Goal: Task Accomplishment & Management: Manage account settings

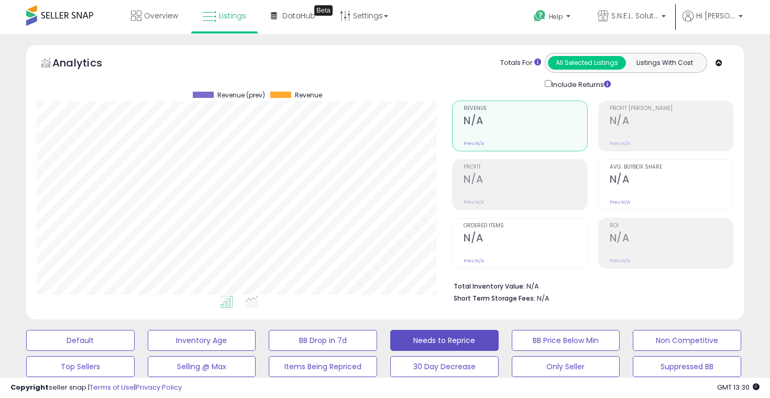
select select "**"
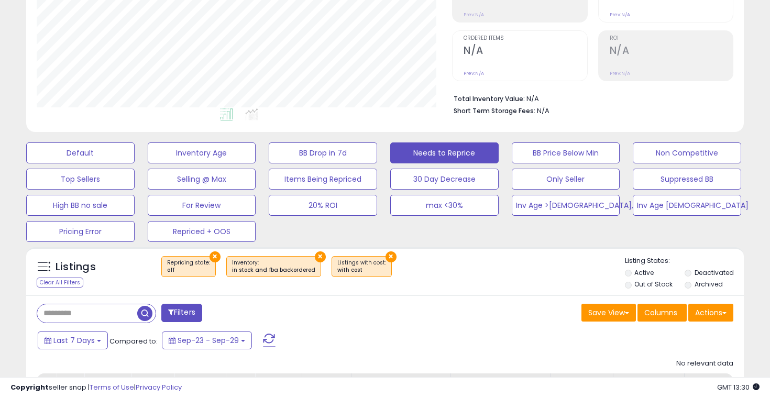
scroll to position [186, 0]
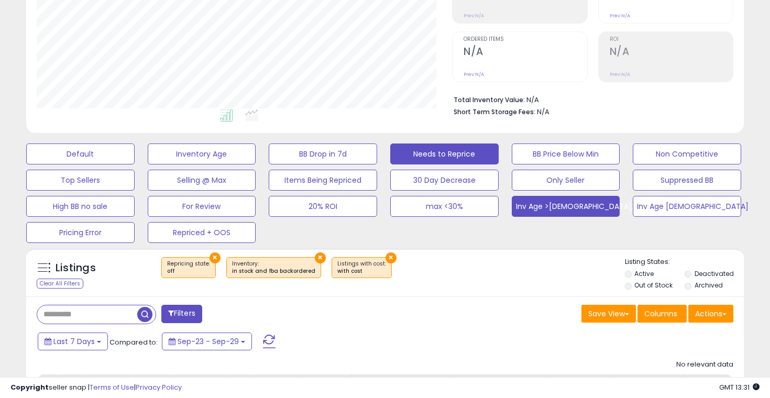
click at [556, 210] on button "Inv Age >[DEMOGRAPHIC_DATA], <91" at bounding box center [566, 206] width 108 height 21
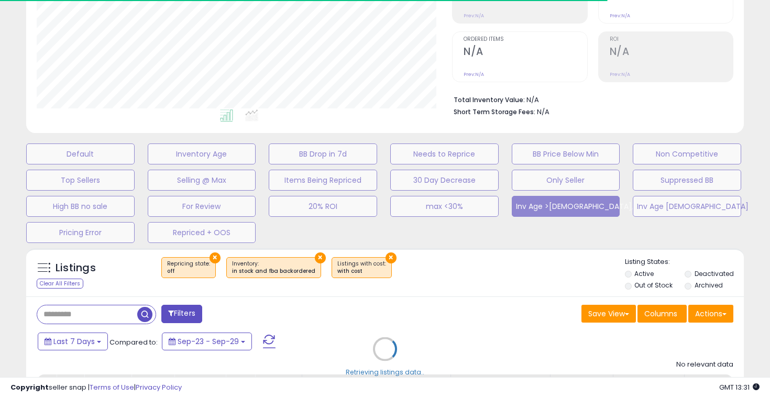
select select "**"
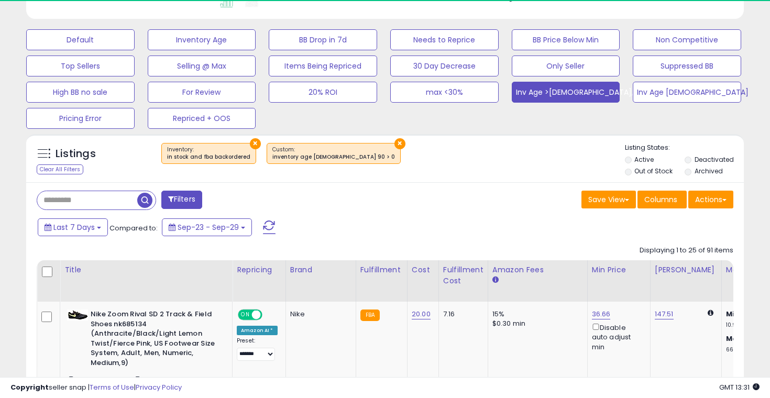
scroll to position [215, 415]
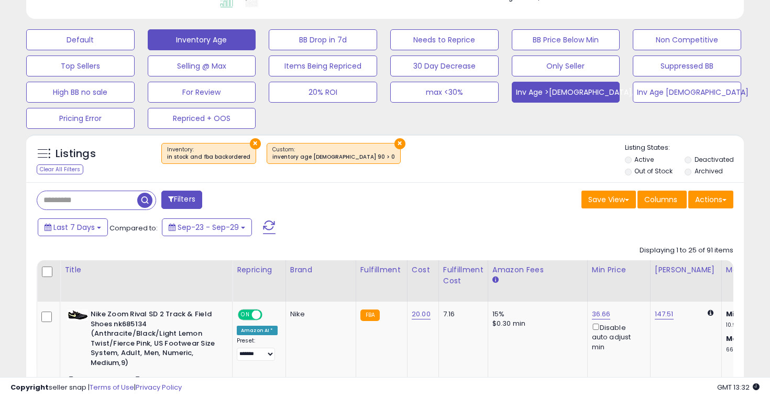
click at [217, 36] on button "Inventory Age" at bounding box center [202, 39] width 108 height 21
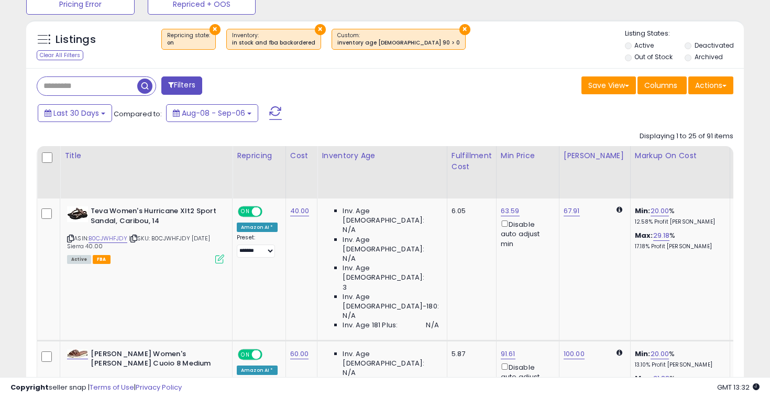
scroll to position [356, 0]
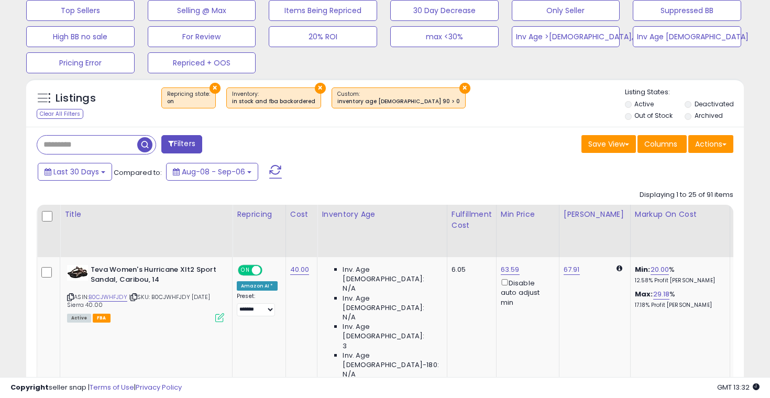
click at [182, 138] on button "Filters" at bounding box center [181, 144] width 41 height 18
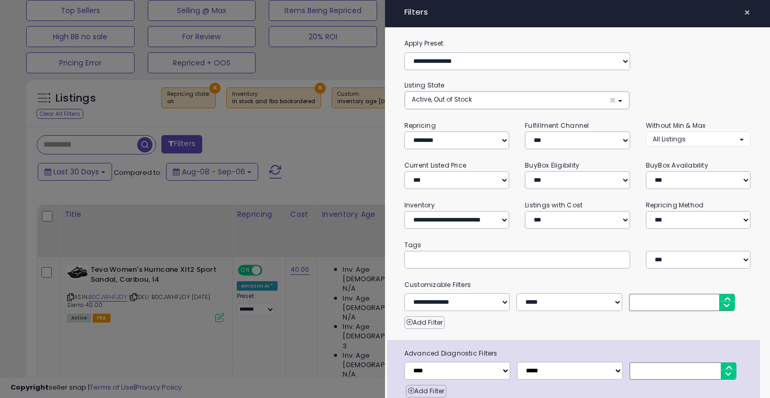
scroll to position [18, 0]
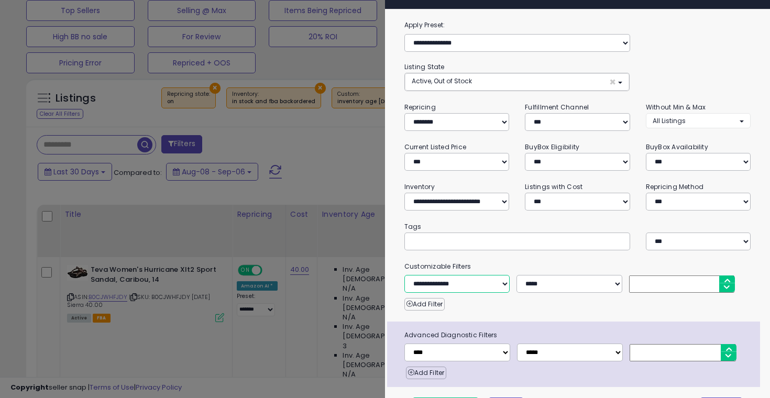
click at [446, 281] on select "**********" at bounding box center [456, 284] width 105 height 18
select select "**********"
click at [404, 275] on select "**********" at bounding box center [456, 284] width 105 height 18
click at [323, 184] on div at bounding box center [385, 199] width 770 height 398
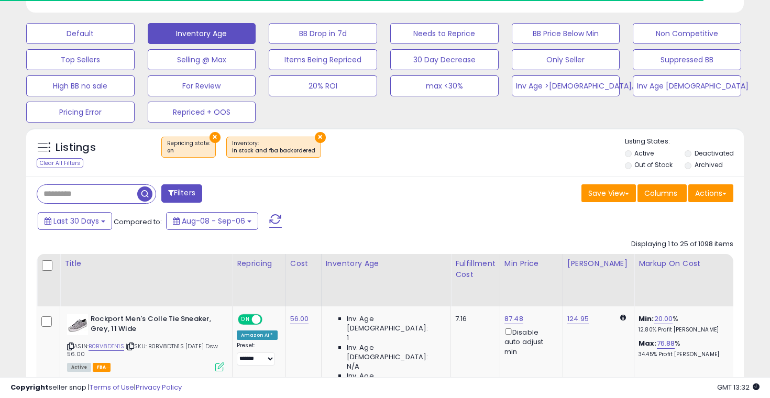
scroll to position [356, 0]
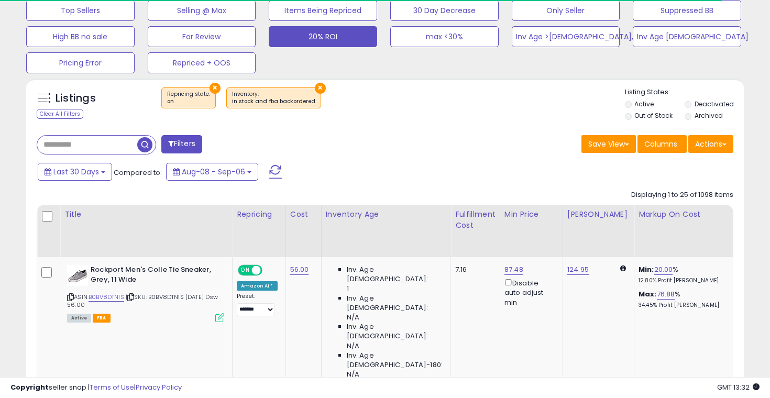
click at [347, 40] on button "20% ROI" at bounding box center [323, 36] width 108 height 21
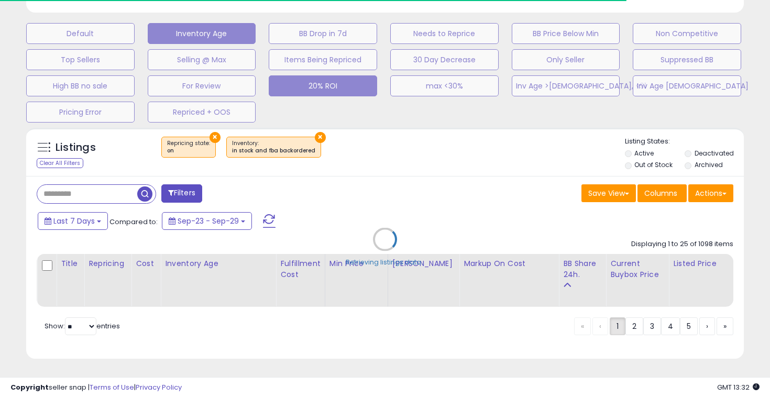
scroll to position [215, 415]
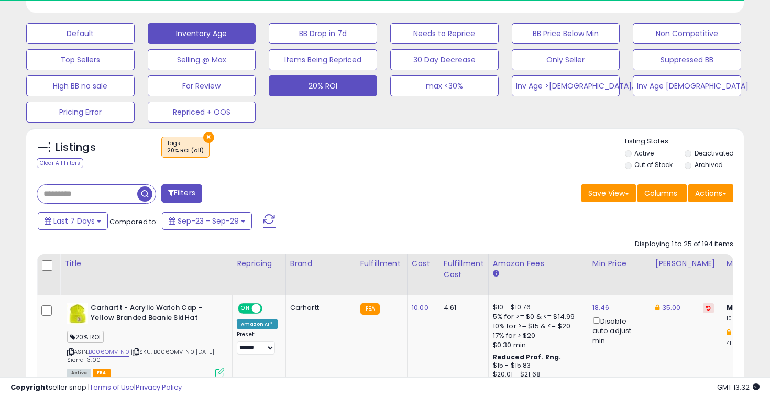
click at [226, 29] on button "Inventory Age" at bounding box center [202, 33] width 108 height 21
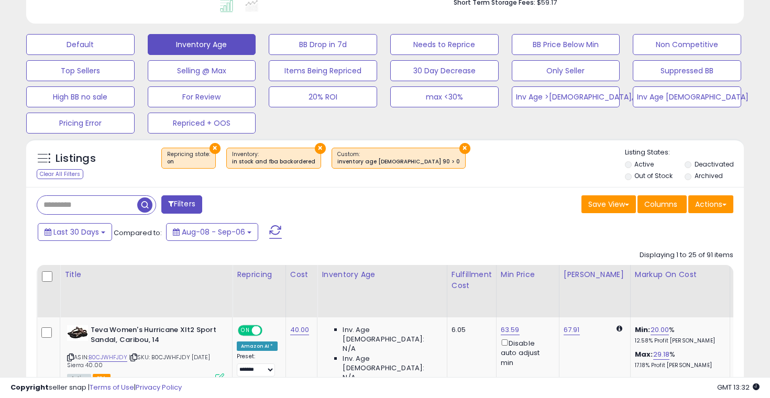
click at [199, 204] on button "Filters" at bounding box center [181, 204] width 41 height 18
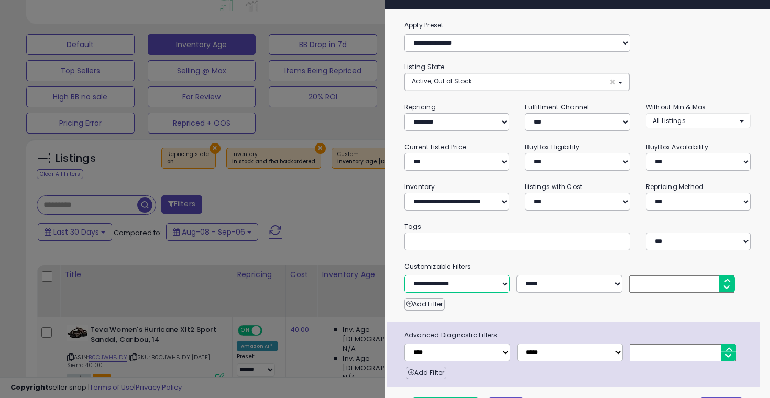
click at [453, 283] on select "**********" at bounding box center [456, 284] width 105 height 18
select select "**********"
click at [404, 275] on select "**********" at bounding box center [456, 284] width 105 height 18
click at [681, 282] on input "number" at bounding box center [681, 283] width 105 height 17
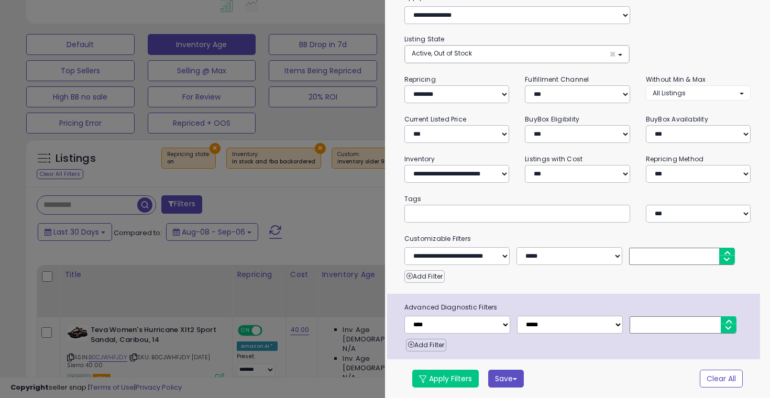
type input "*"
click at [497, 380] on button "Save" at bounding box center [506, 379] width 36 height 18
click at [569, 353] on div "**********" at bounding box center [573, 326] width 373 height 65
click at [517, 371] on button "Save" at bounding box center [506, 379] width 36 height 18
click at [582, 377] on link "Save As New Preset" at bounding box center [573, 380] width 81 height 16
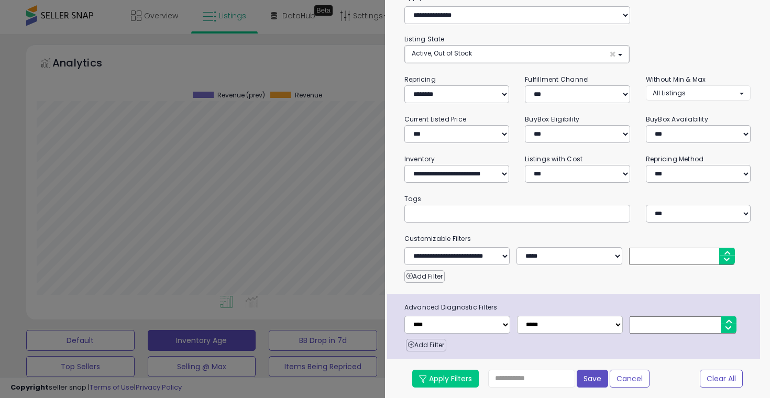
scroll to position [46, 0]
click at [604, 383] on button "Save" at bounding box center [591, 379] width 31 height 18
select select
click at [359, 305] on div at bounding box center [385, 199] width 770 height 398
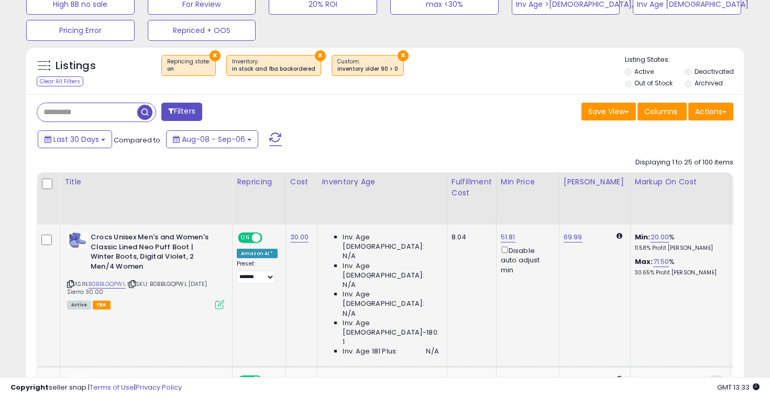
click at [73, 283] on icon at bounding box center [70, 284] width 7 height 6
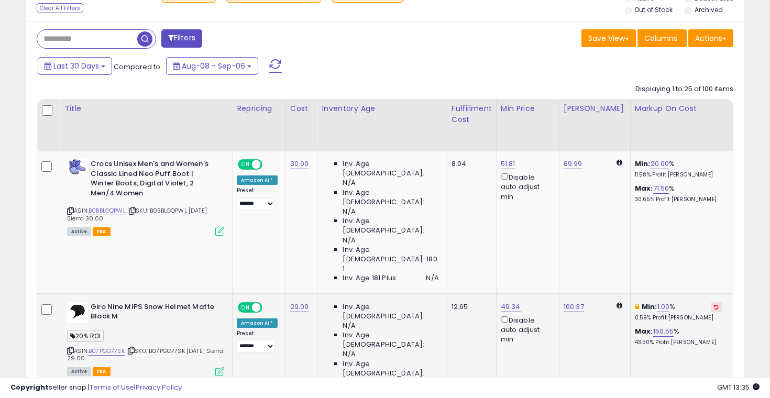
click at [710, 302] on button at bounding box center [715, 307] width 11 height 10
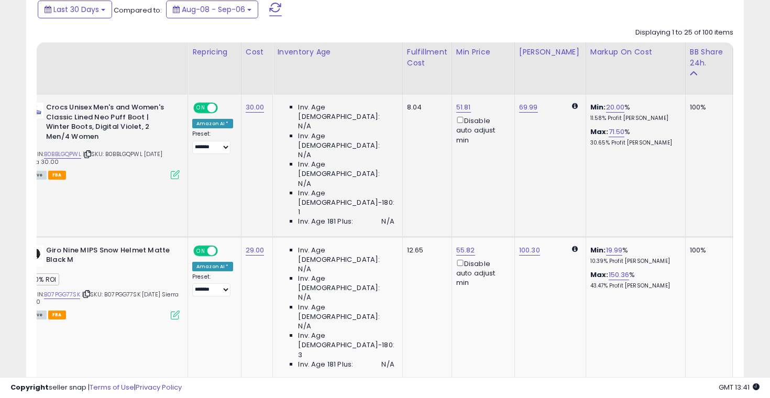
scroll to position [0, 48]
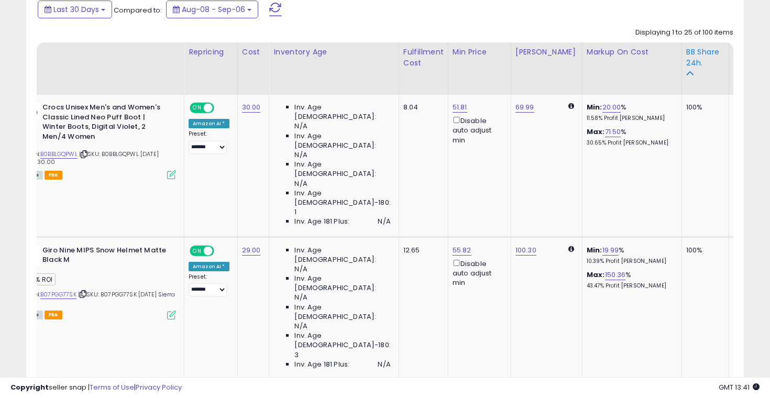
click at [686, 51] on div "BB Share 24h." at bounding box center [705, 58] width 38 height 22
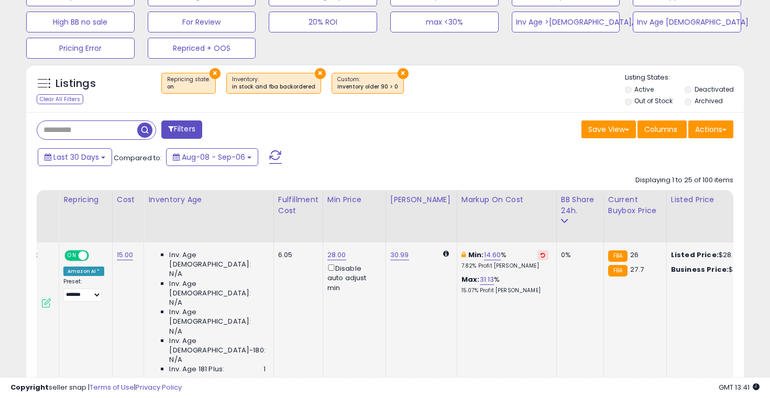
scroll to position [0, 129]
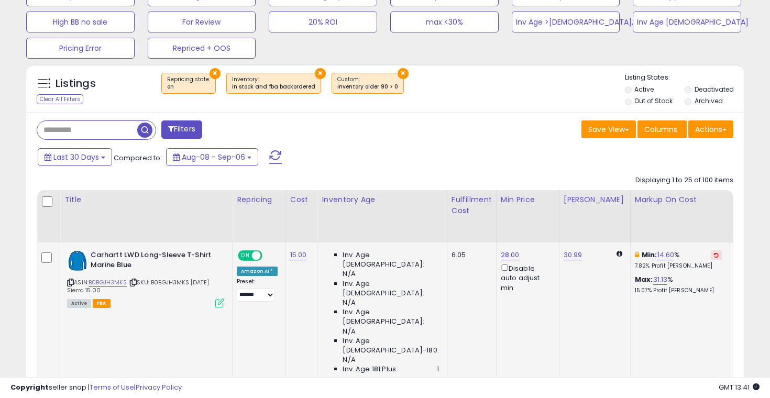
click at [69, 284] on icon at bounding box center [70, 283] width 7 height 6
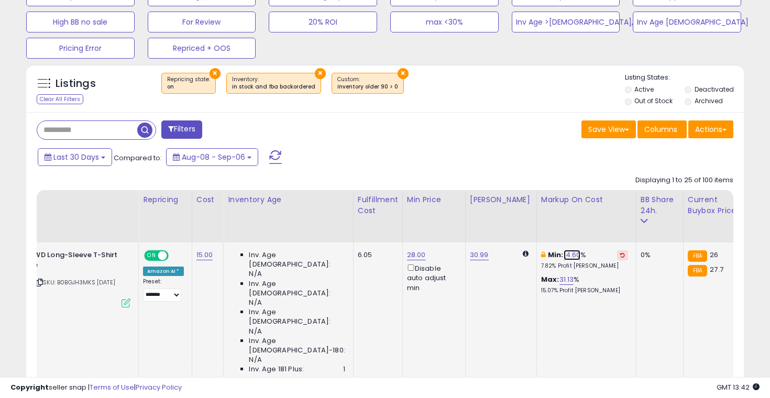
click at [563, 257] on link "14.60" at bounding box center [571, 255] width 17 height 10
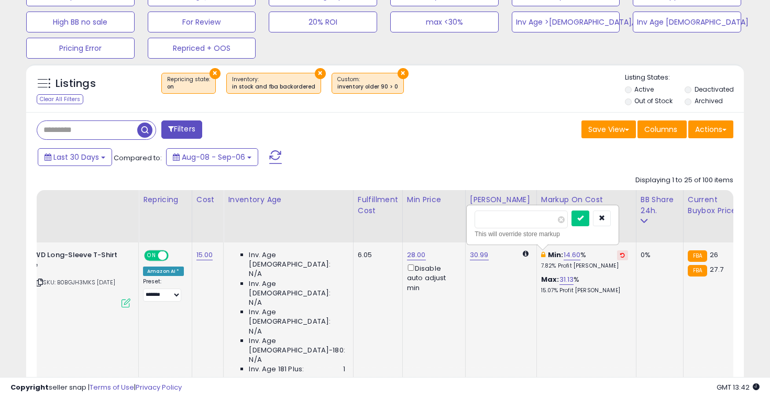
click at [572, 279] on div "Max: 31.13 % 15.07% Profit [PERSON_NAME]" at bounding box center [584, 284] width 87 height 19
click at [567, 263] on p "7.82% Profit [PERSON_NAME]" at bounding box center [584, 265] width 87 height 7
click at [605, 216] on icon "button" at bounding box center [601, 218] width 6 height 6
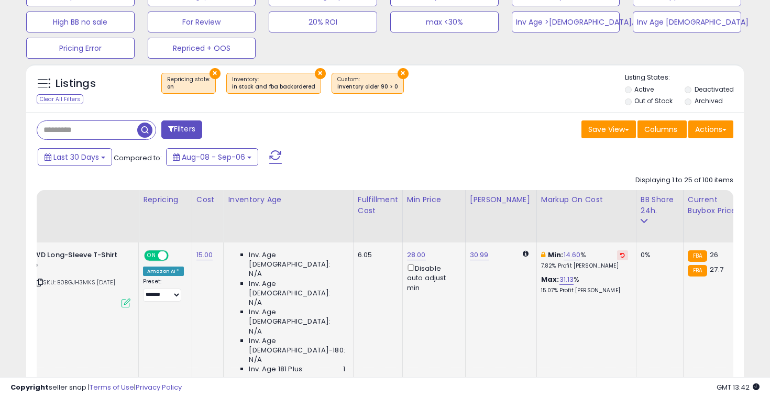
click at [555, 252] on div "Min: 14.60 % 7.82% Profit [PERSON_NAME]" at bounding box center [584, 259] width 87 height 19
click at [563, 259] on link "14.60" at bounding box center [571, 255] width 17 height 10
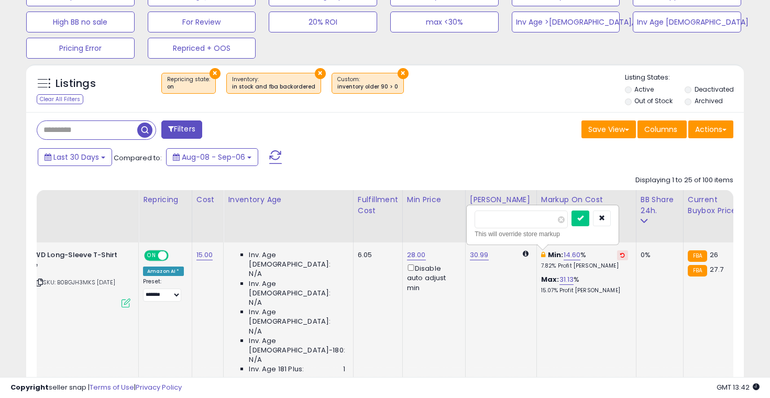
type input "*"
type input "**"
click button "submit" at bounding box center [580, 218] width 18 height 16
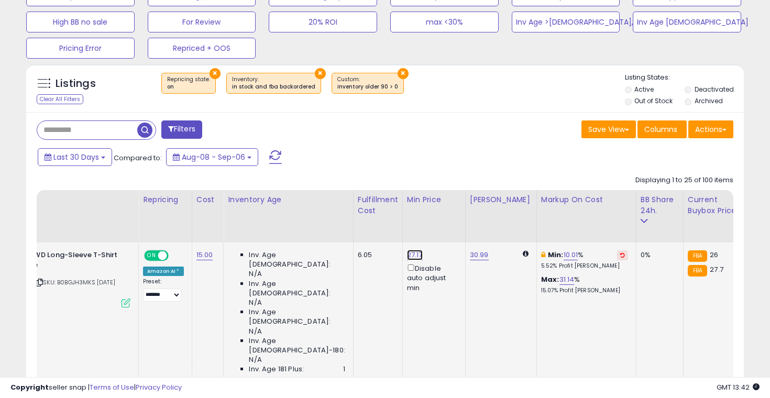
click at [407, 254] on link "27.17" at bounding box center [415, 255] width 16 height 10
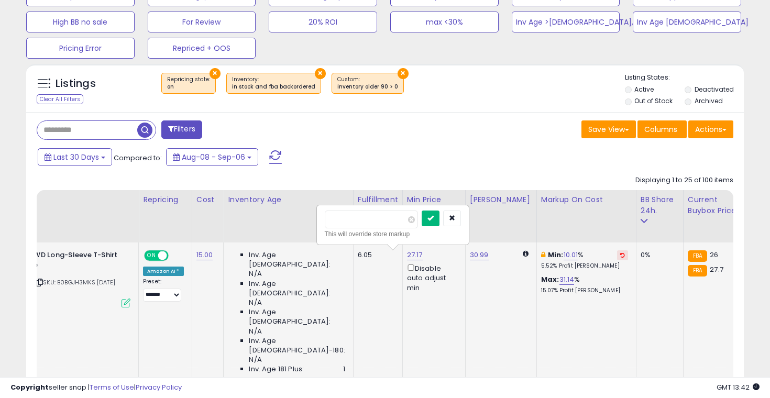
type input "**"
click at [434, 225] on button "submit" at bounding box center [430, 218] width 18 height 16
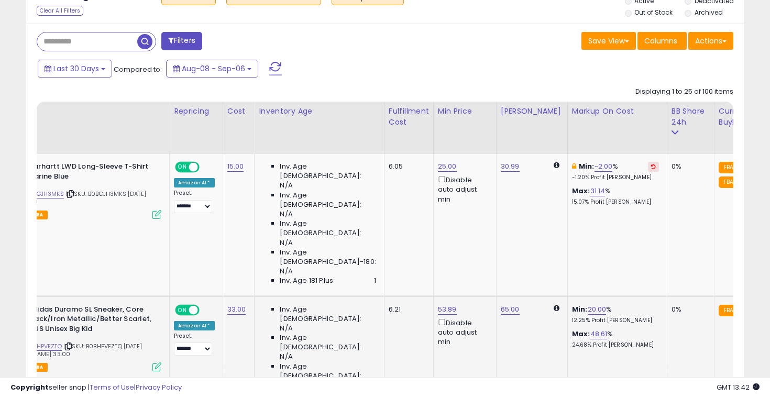
scroll to position [0, 96]
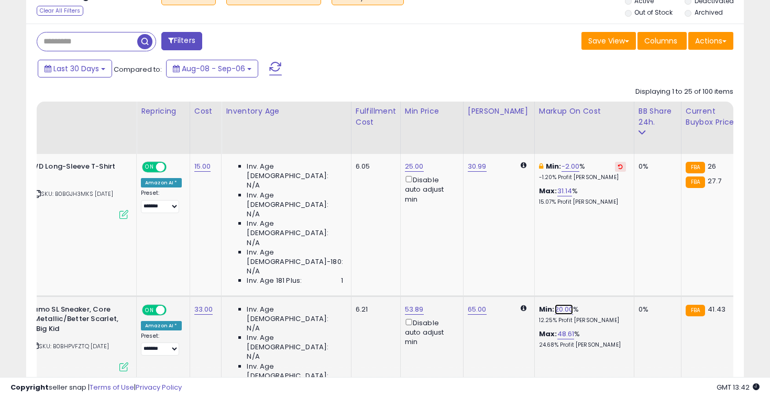
click at [554, 304] on link "20.00" at bounding box center [563, 309] width 19 height 10
click at [406, 305] on div "53.89 Disable auto adjust min" at bounding box center [430, 326] width 50 height 42
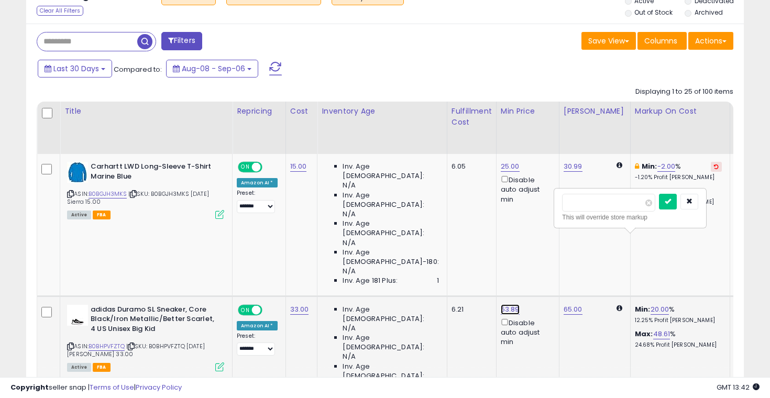
click at [501, 304] on link "53.89" at bounding box center [510, 309] width 19 height 10
type input "*"
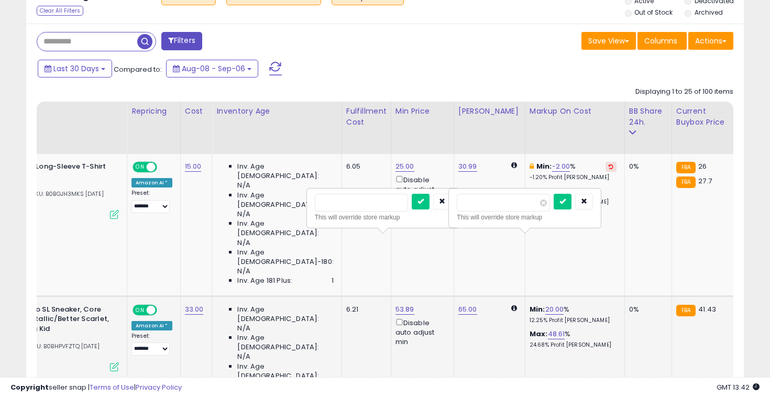
scroll to position [0, 107]
type input "**"
click at [570, 202] on button "submit" at bounding box center [561, 202] width 18 height 16
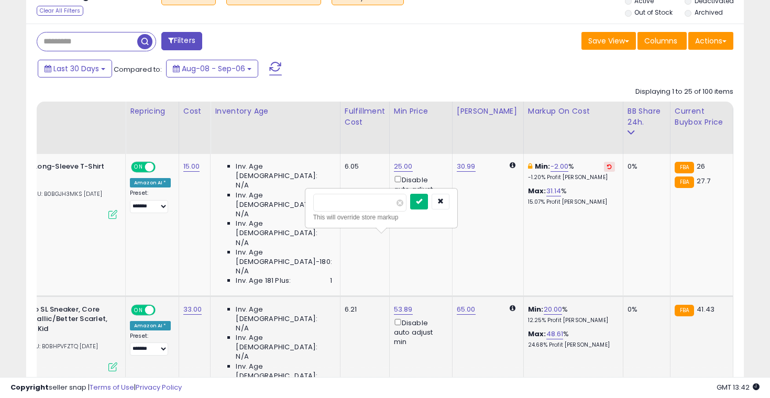
click at [428, 202] on button "submit" at bounding box center [419, 202] width 18 height 16
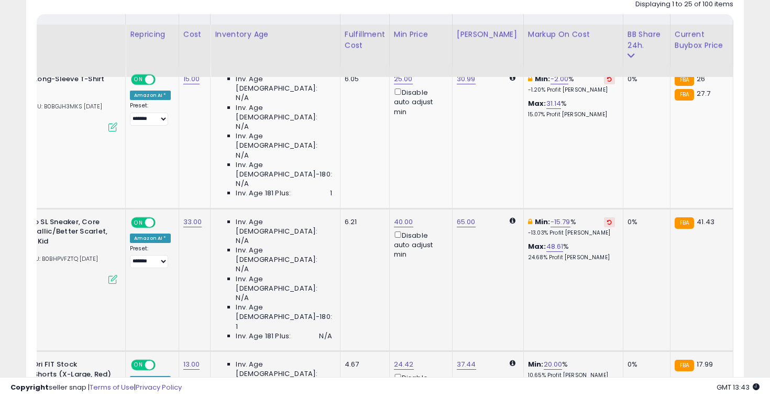
scroll to position [575, 0]
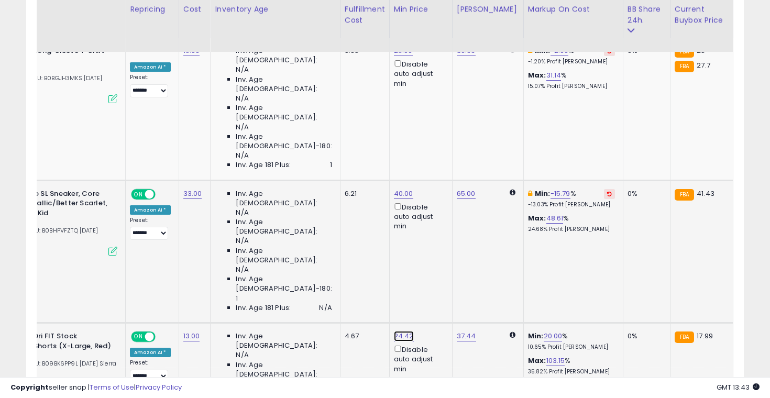
click at [394, 331] on link "24.42" at bounding box center [404, 336] width 20 height 10
type input "*"
type input "**"
click at [427, 166] on button "submit" at bounding box center [418, 168] width 18 height 16
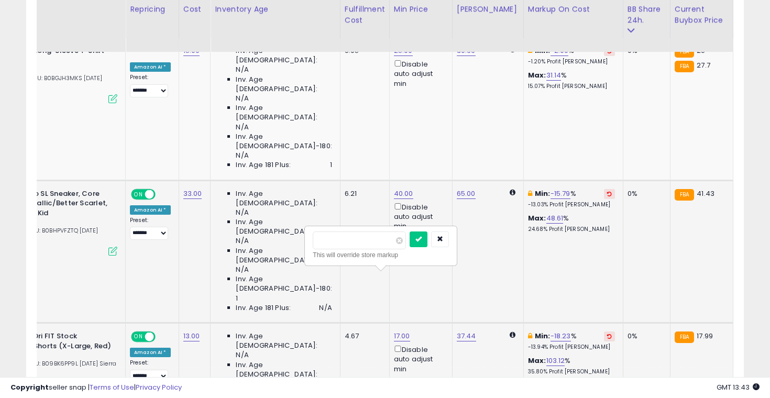
type input "*"
type input "**"
click at [421, 237] on icon "submit" at bounding box center [418, 239] width 6 height 6
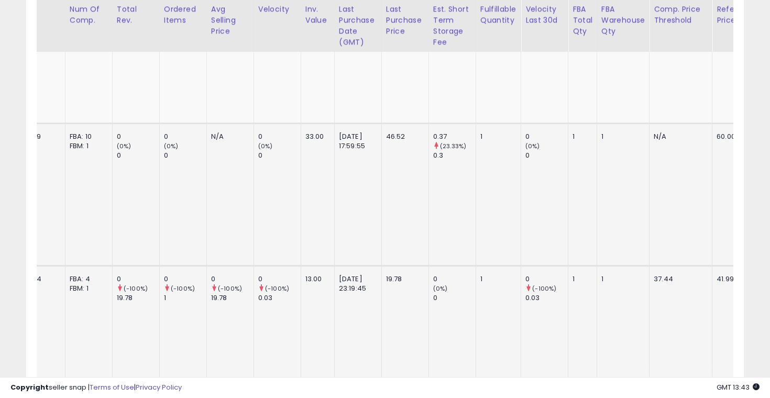
scroll to position [0, 835]
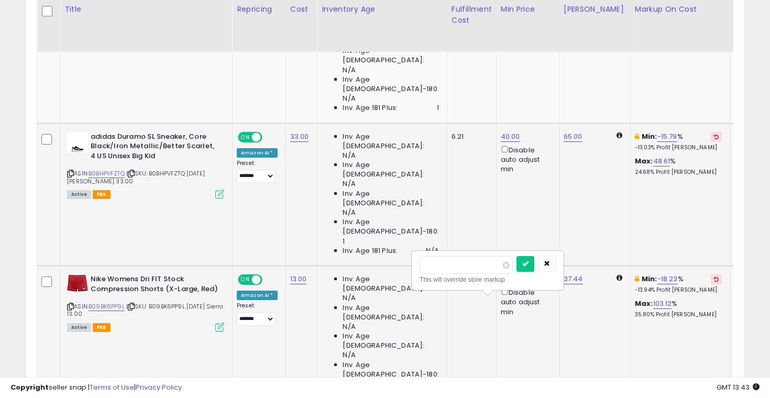
type input "*"
type input "**"
click at [528, 266] on icon "submit" at bounding box center [525, 263] width 6 height 6
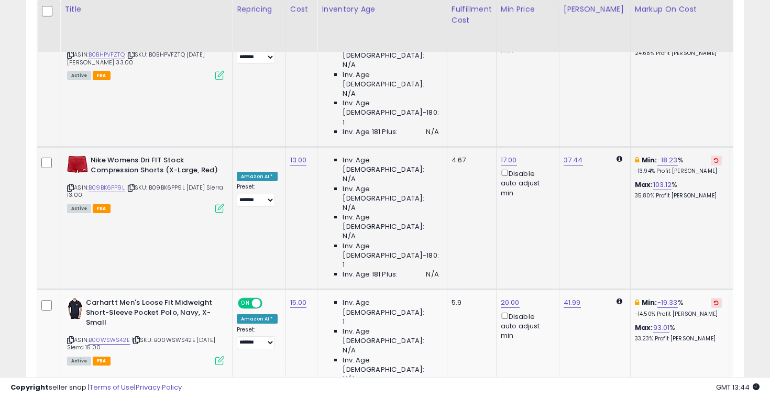
type input "*"
type input "**"
click at [532, 223] on button "submit" at bounding box center [525, 217] width 18 height 16
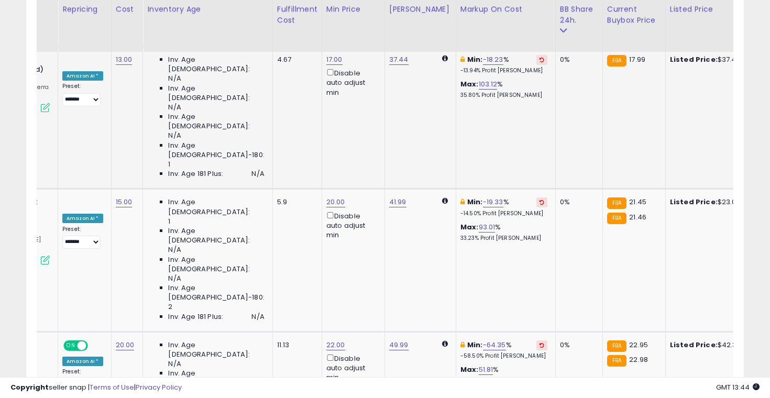
scroll to position [0, 0]
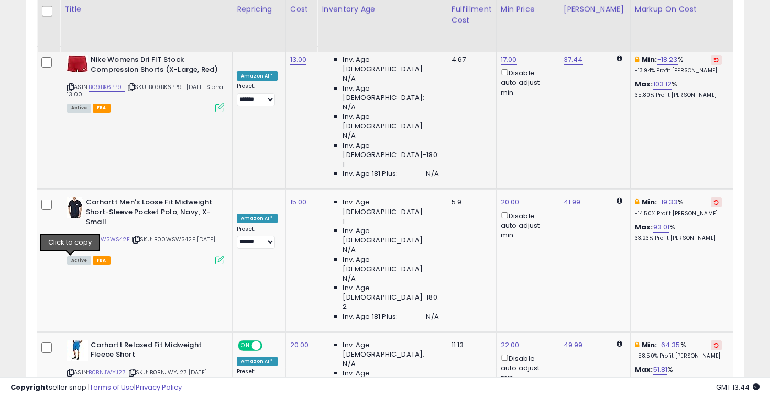
type input "*"
type input "**"
click at [539, 178] on div "** This will override store markup" at bounding box center [486, 194] width 151 height 38
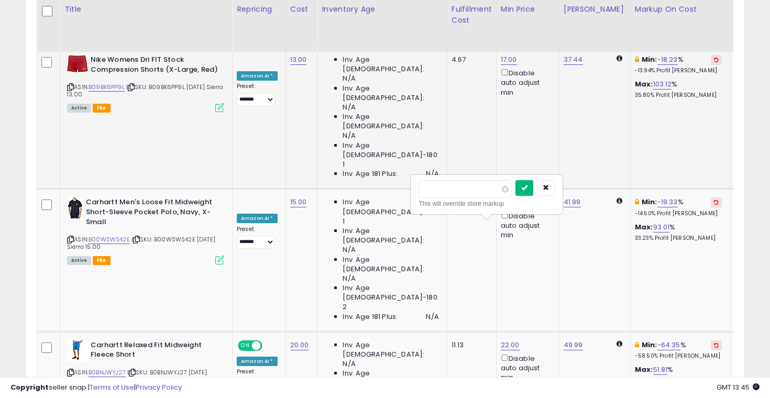
click at [533, 182] on button "submit" at bounding box center [524, 188] width 18 height 16
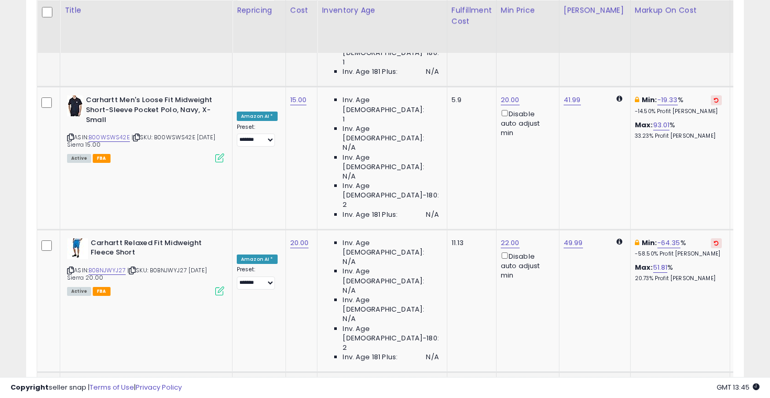
scroll to position [954, 0]
type input "*"
type input "**"
click at [592, 83] on icon "submit" at bounding box center [588, 84] width 6 height 6
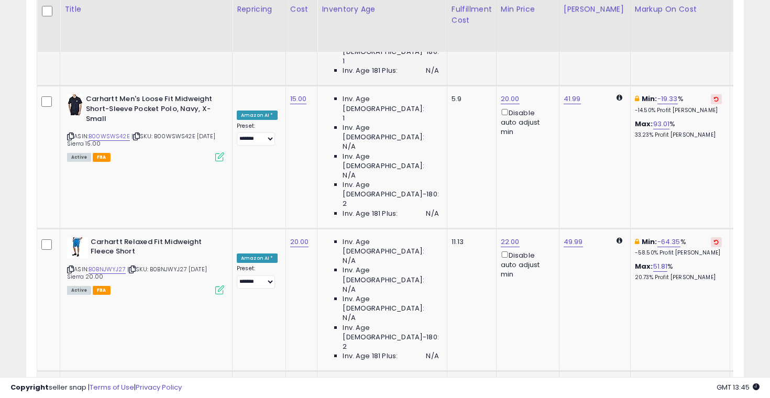
scroll to position [0, 57]
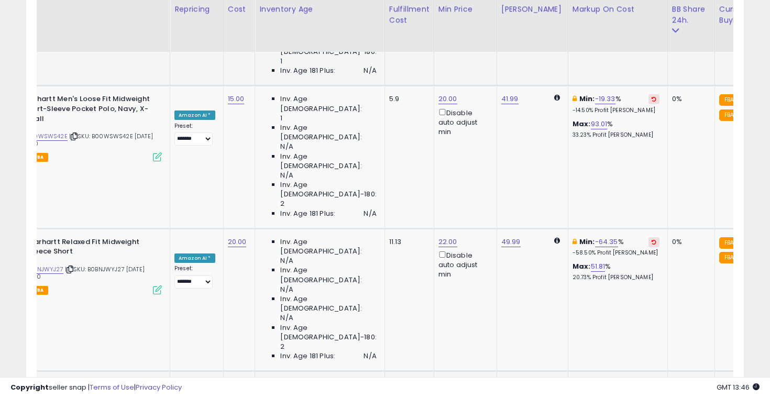
scroll to position [0, 63]
type input "*"
type input "**"
click at [472, 160] on button "submit" at bounding box center [463, 166] width 18 height 16
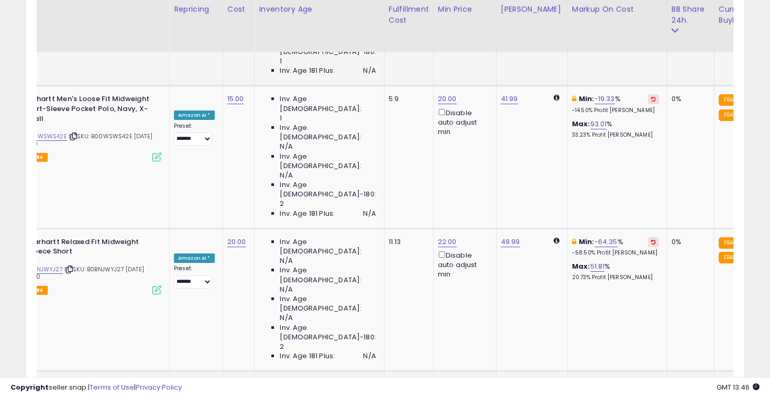
type input "*"
type input "**"
click at [528, 168] on icon "submit" at bounding box center [525, 165] width 6 height 6
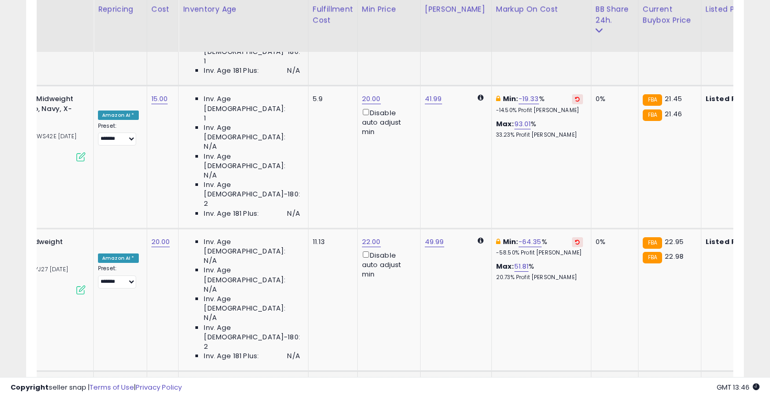
scroll to position [0, 0]
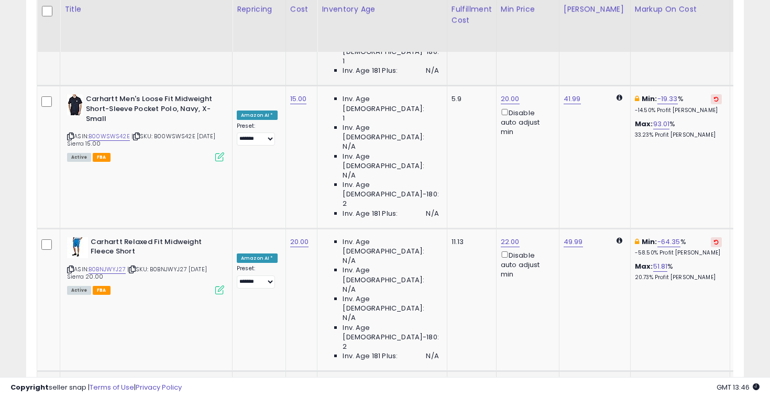
type input "*"
type input "**"
click at [528, 235] on icon "submit" at bounding box center [524, 237] width 6 height 6
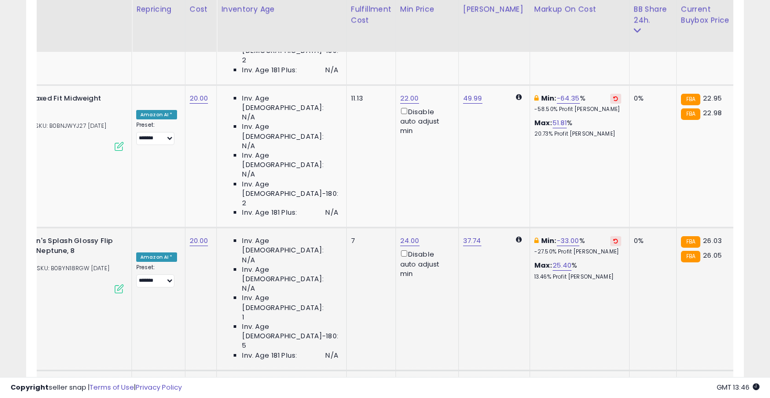
scroll to position [0, 101]
type input "*"
type input "**"
click at [427, 162] on icon "submit" at bounding box center [424, 164] width 6 height 6
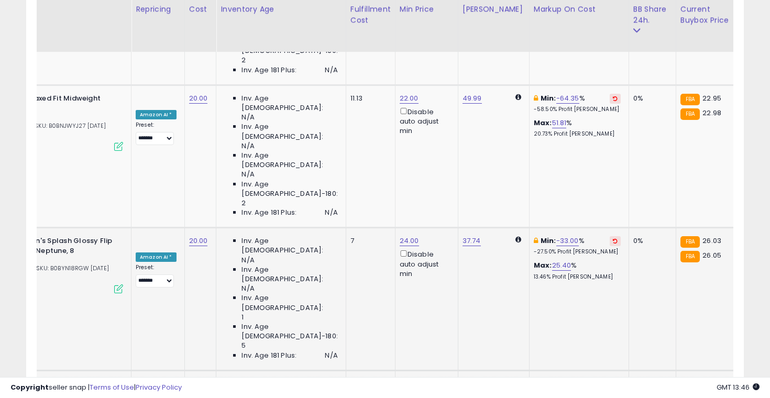
scroll to position [0, 0]
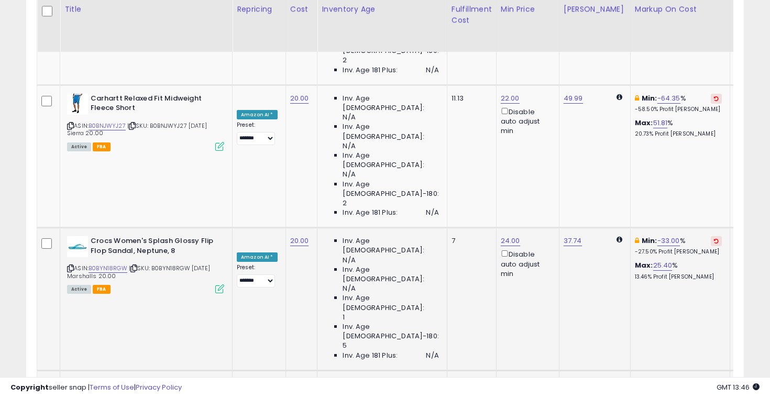
type input "*"
type input "**"
click at [534, 238] on button "submit" at bounding box center [525, 237] width 18 height 16
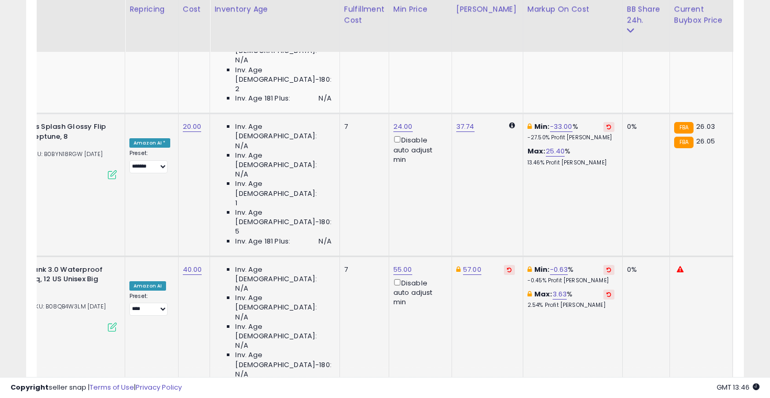
scroll to position [0, 125]
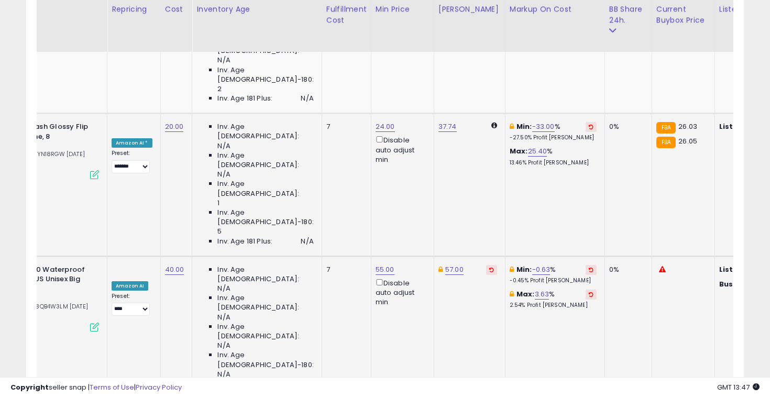
type input "*"
type input "**"
click at [409, 208] on button "submit" at bounding box center [400, 204] width 18 height 16
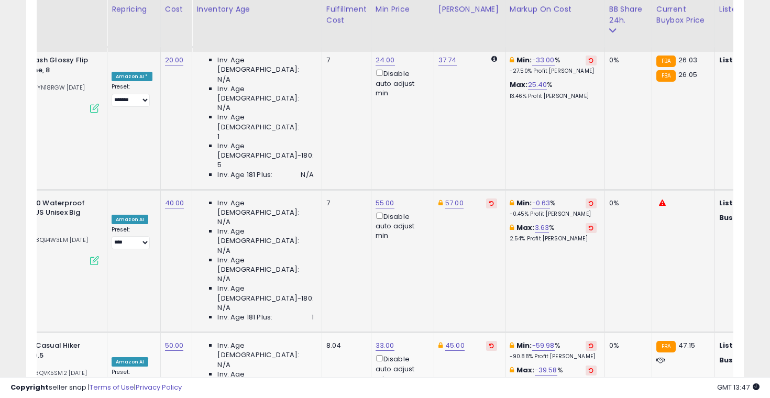
scroll to position [1280, 0]
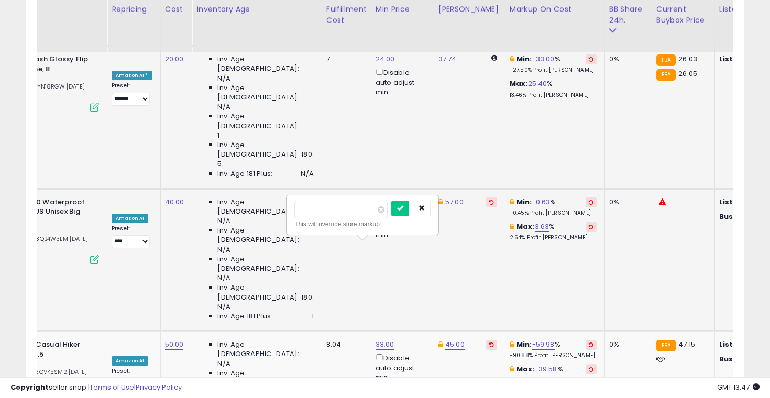
type input "*"
type input "**"
click at [407, 203] on button "submit" at bounding box center [400, 209] width 18 height 16
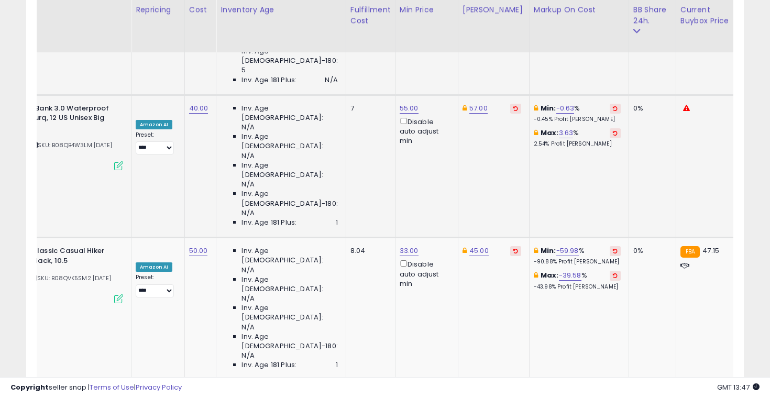
scroll to position [1374, 0]
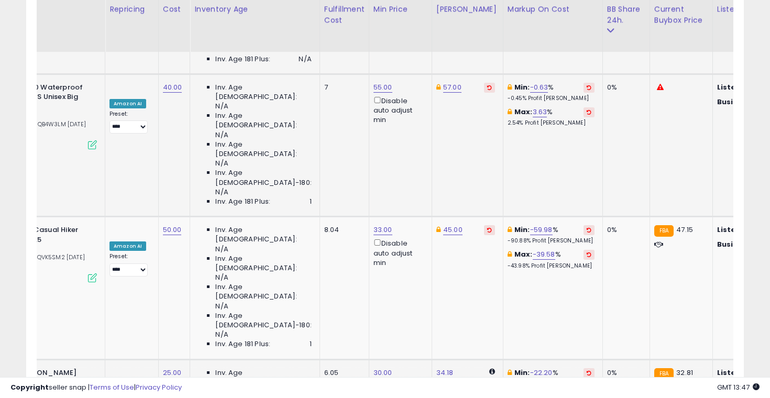
type input "*"
type input "**"
click at [401, 166] on icon "submit" at bounding box center [398, 165] width 6 height 6
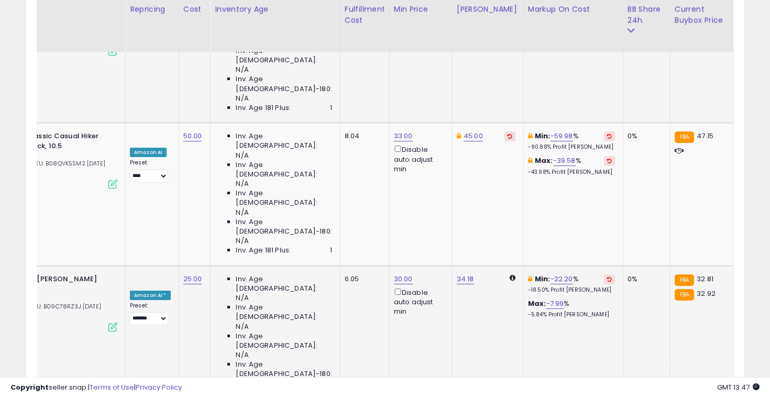
type input "*"
type input "**"
click at [427, 147] on button "submit" at bounding box center [418, 144] width 18 height 16
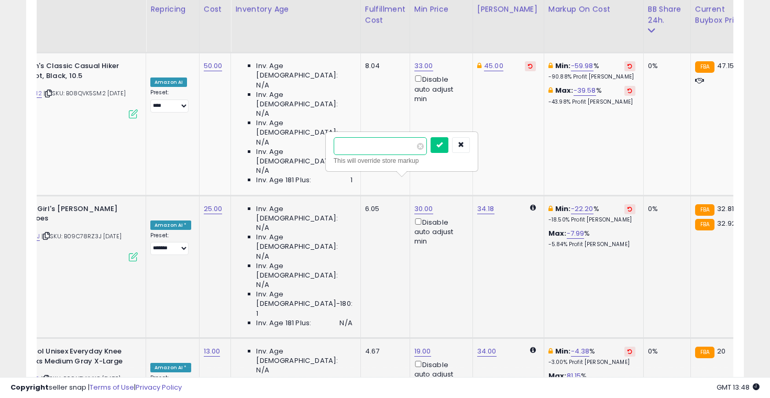
type input "*"
type input "*****"
click at [442, 142] on icon "submit" at bounding box center [439, 144] width 6 height 6
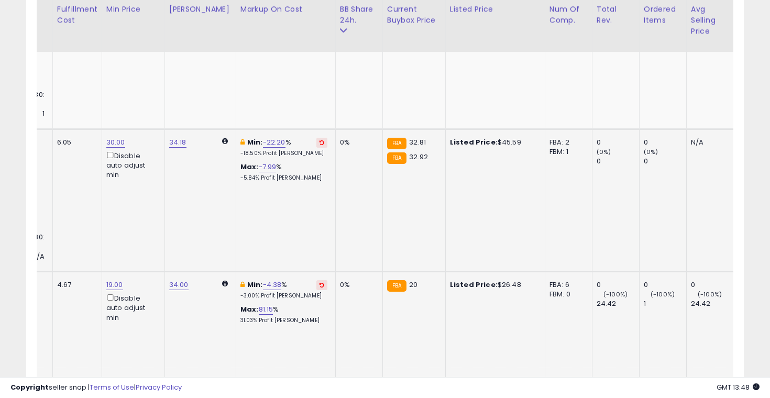
scroll to position [0, 874]
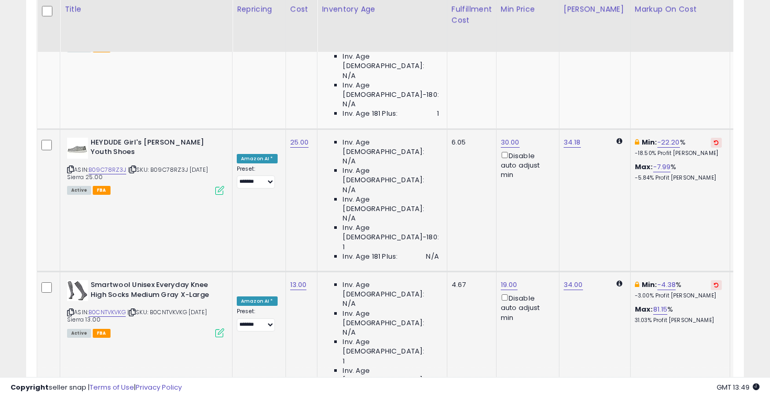
type input "*"
type input "**"
click at [529, 150] on icon "submit" at bounding box center [526, 150] width 6 height 6
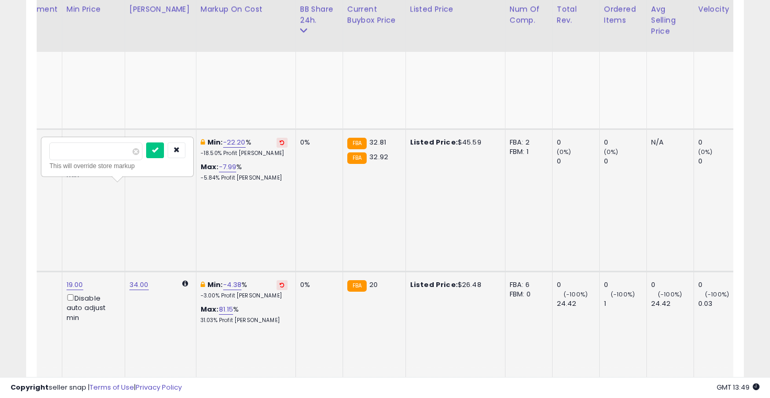
scroll to position [0, 0]
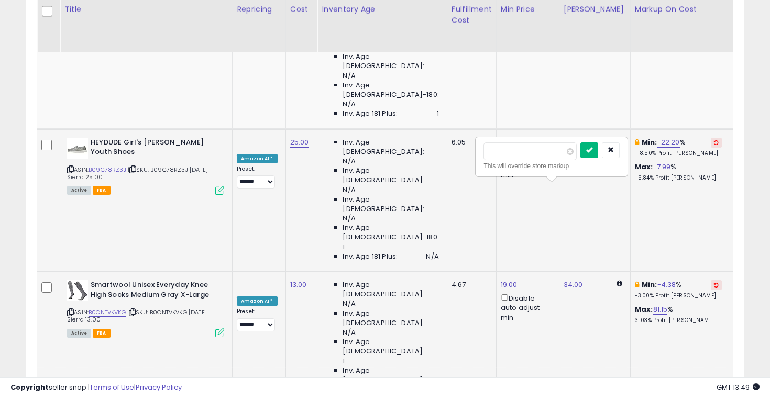
click at [593, 149] on button "submit" at bounding box center [589, 150] width 18 height 16
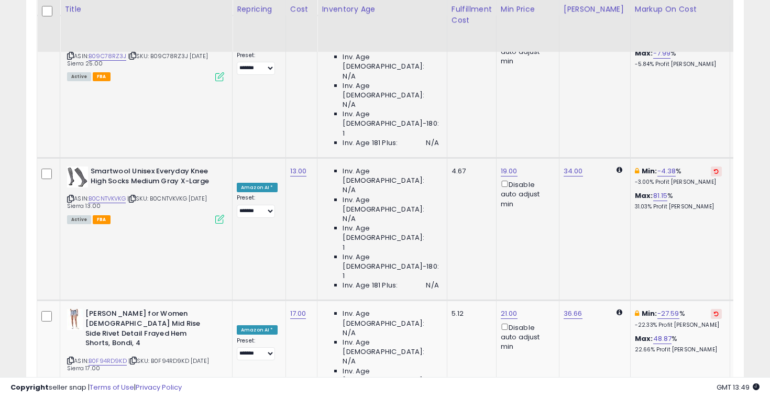
scroll to position [1739, 0]
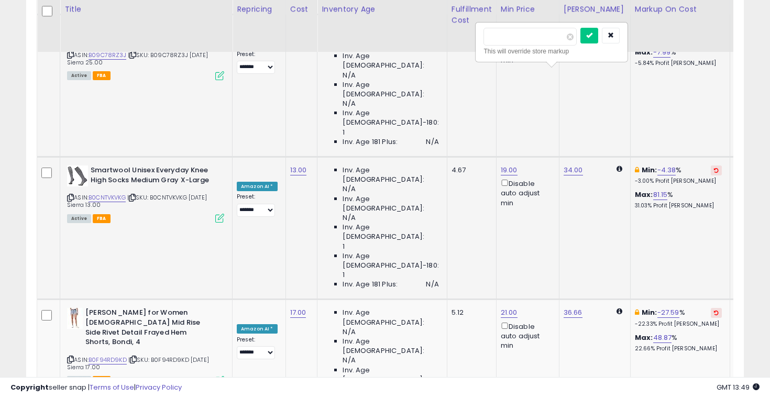
type input "*"
click at [614, 37] on icon "button" at bounding box center [610, 35] width 6 height 6
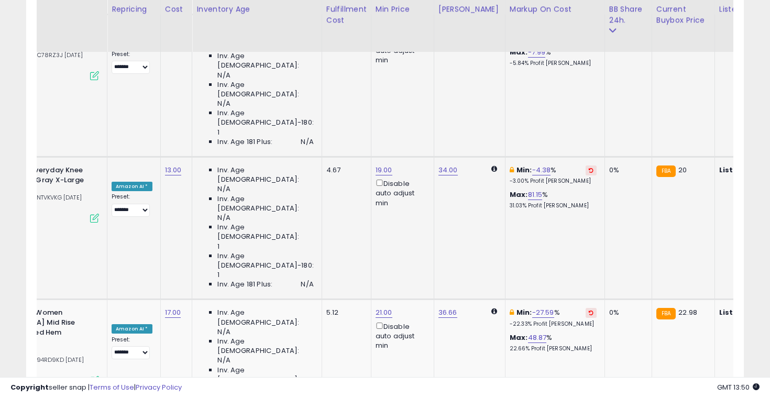
scroll to position [0, 126]
type input "*"
type input "**"
click at [403, 129] on icon "submit" at bounding box center [400, 127] width 6 height 6
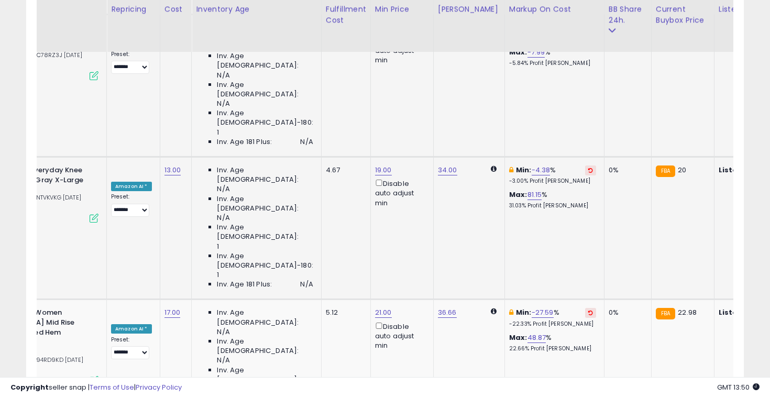
type input "*"
type input "**"
click at [404, 214] on button "submit" at bounding box center [400, 218] width 18 height 16
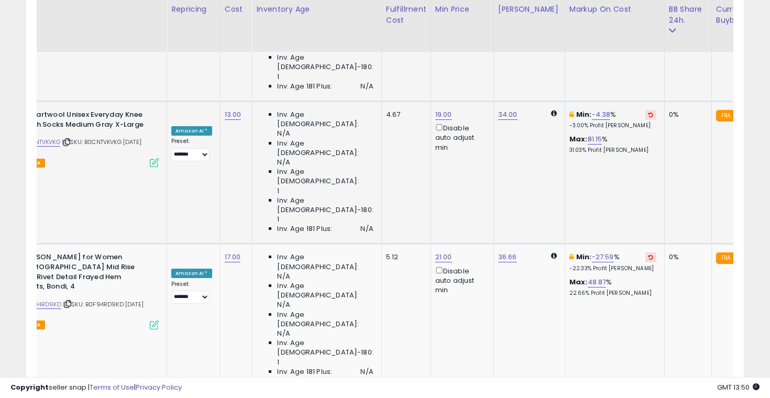
scroll to position [0, 65]
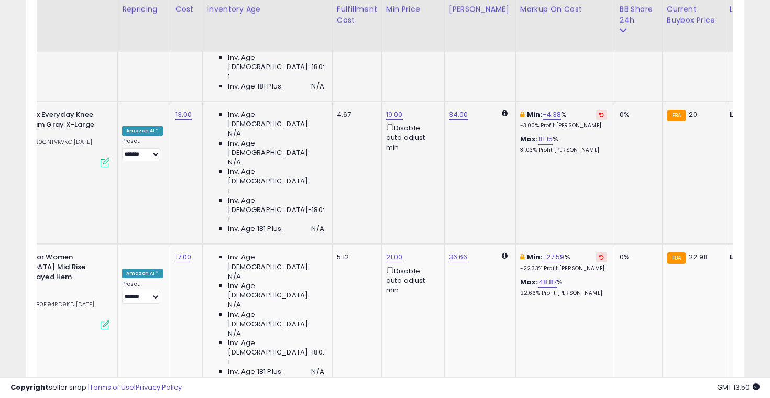
type input "*"
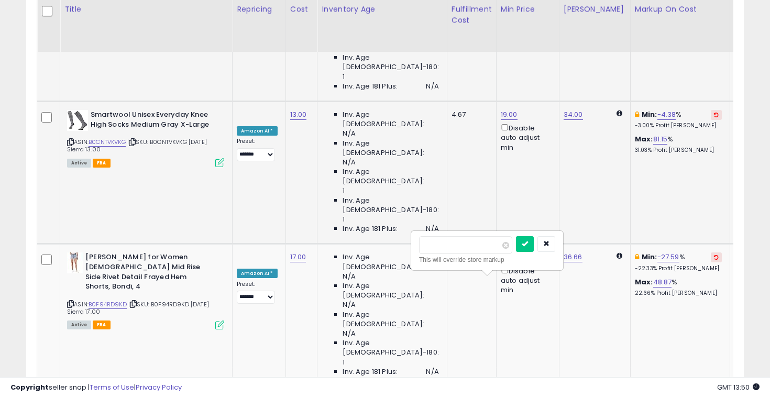
click at [468, 245] on input "**" at bounding box center [465, 245] width 93 height 18
type input "**"
click at [528, 245] on icon "submit" at bounding box center [524, 243] width 6 height 6
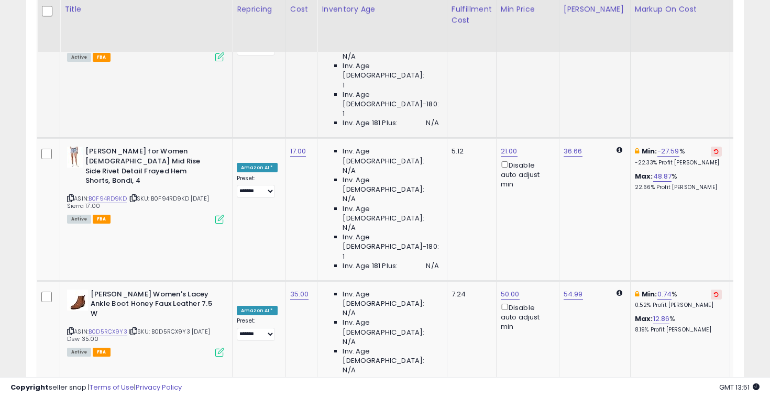
type input "*"
type input "**"
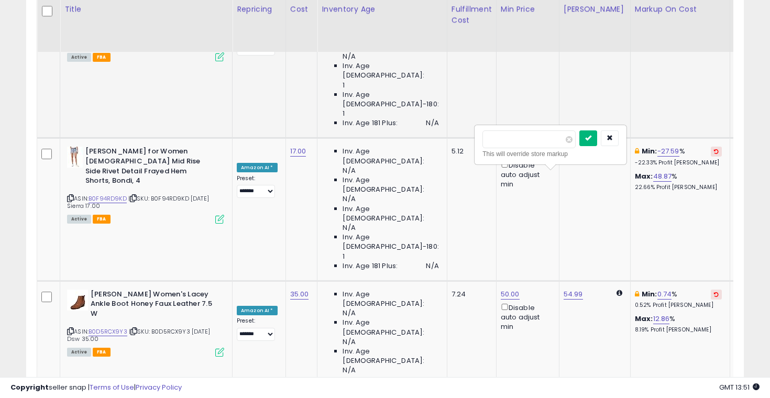
click at [595, 146] on button "submit" at bounding box center [588, 138] width 18 height 16
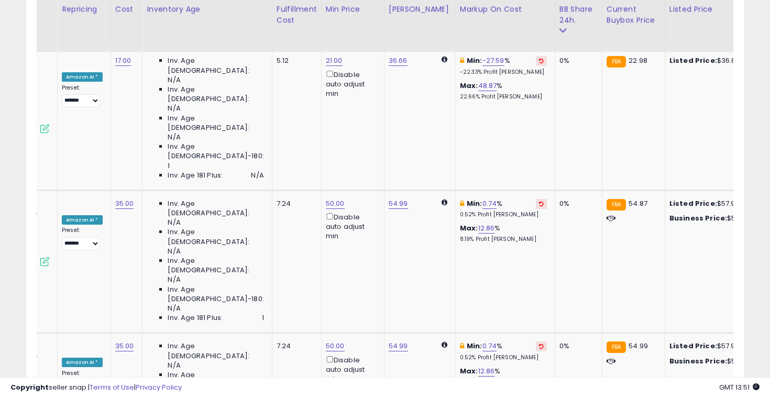
scroll to position [0, 179]
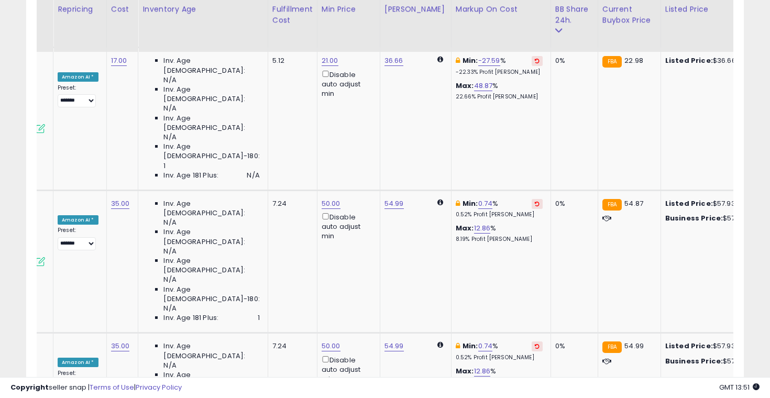
type input "*"
type input "**"
click at [350, 146] on icon "submit" at bounding box center [346, 145] width 6 height 6
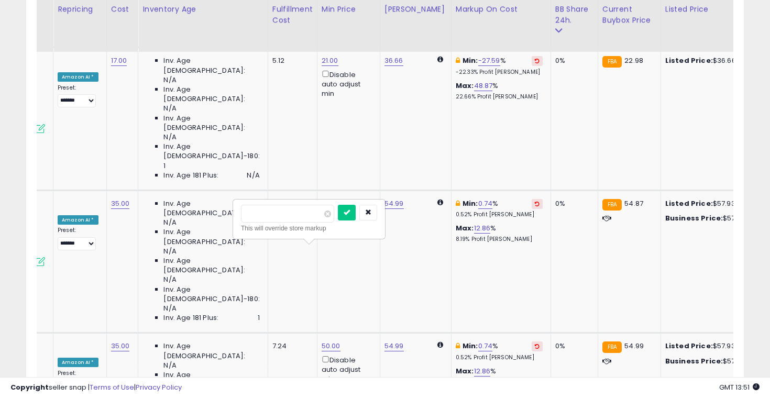
type input "*"
type input "**"
click at [350, 213] on icon "submit" at bounding box center [346, 212] width 6 height 6
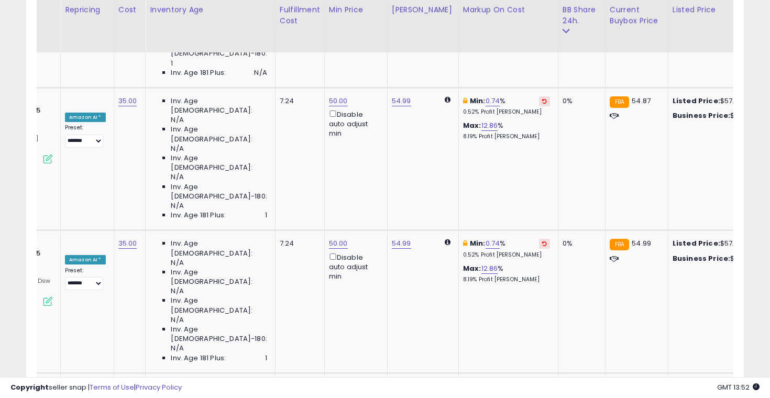
scroll to position [2094, 0]
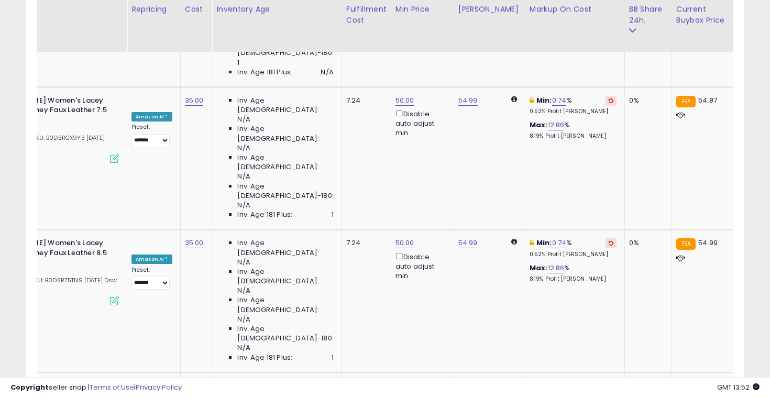
type input "*"
type input "**"
click at [487, 191] on icon "submit" at bounding box center [484, 190] width 6 height 6
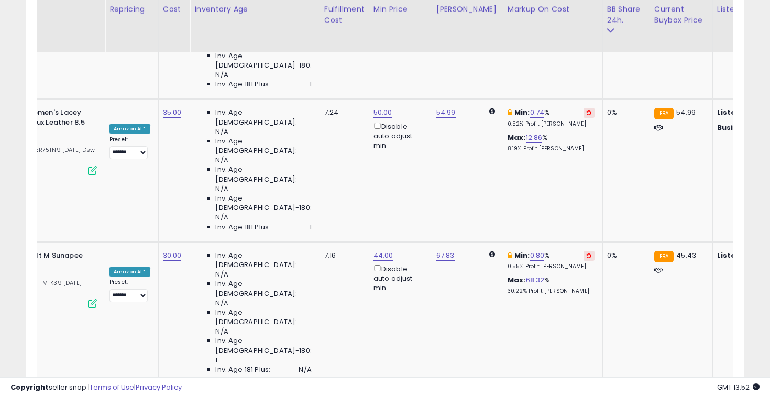
type input "*"
type input "**"
click at [403, 137] on button "submit" at bounding box center [396, 142] width 18 height 16
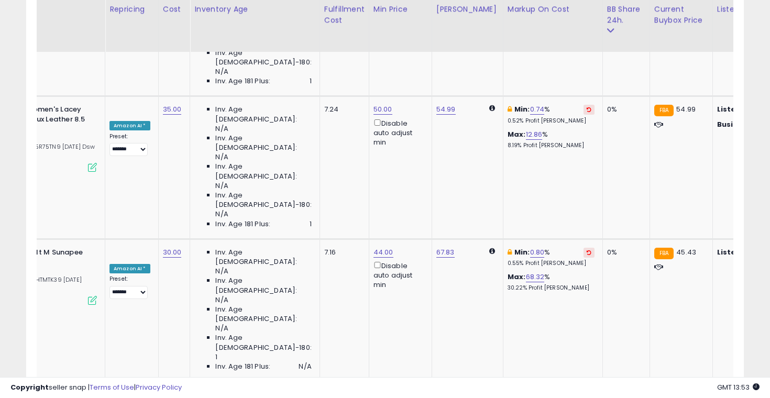
scroll to position [0, 0]
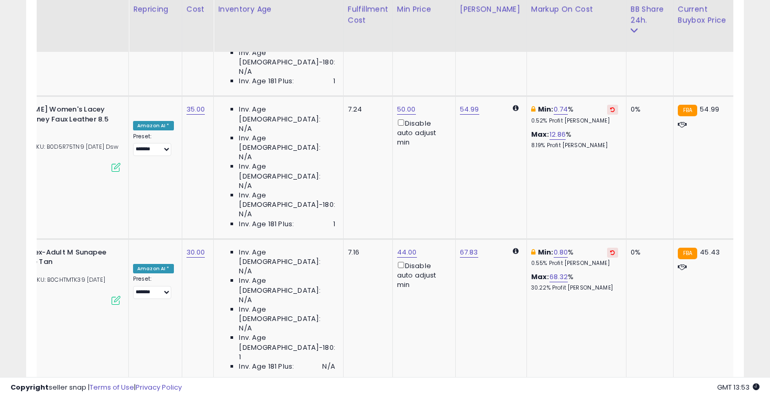
scroll to position [0, 135]
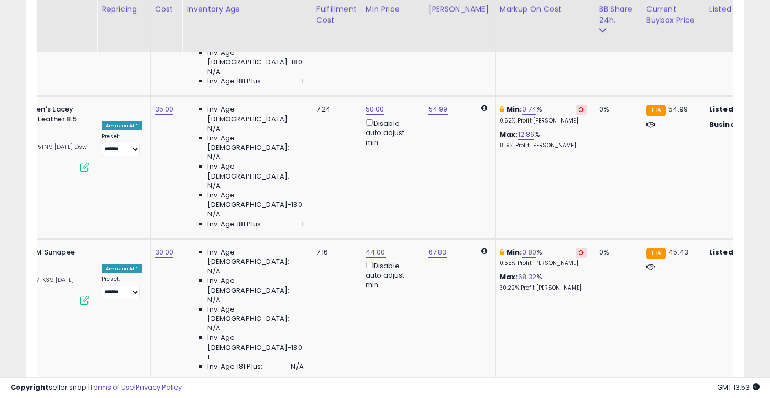
type input "*"
type input "**"
click at [399, 217] on button "submit" at bounding box center [390, 211] width 18 height 16
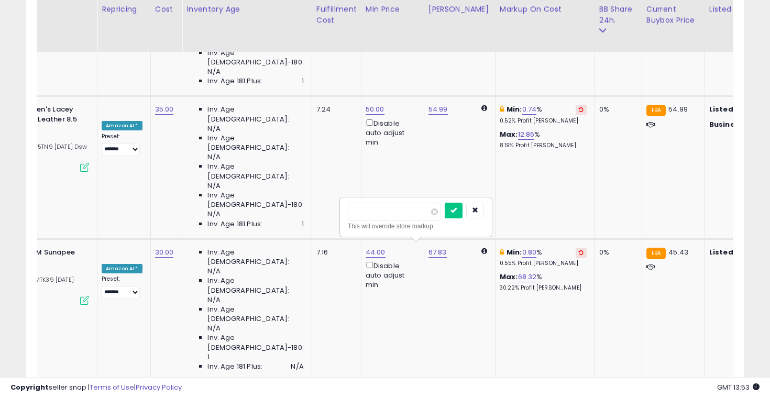
type input "*"
type input "**"
click at [456, 223] on div "This will override store markup" at bounding box center [416, 226] width 136 height 10
click at [459, 215] on button "submit" at bounding box center [454, 211] width 18 height 16
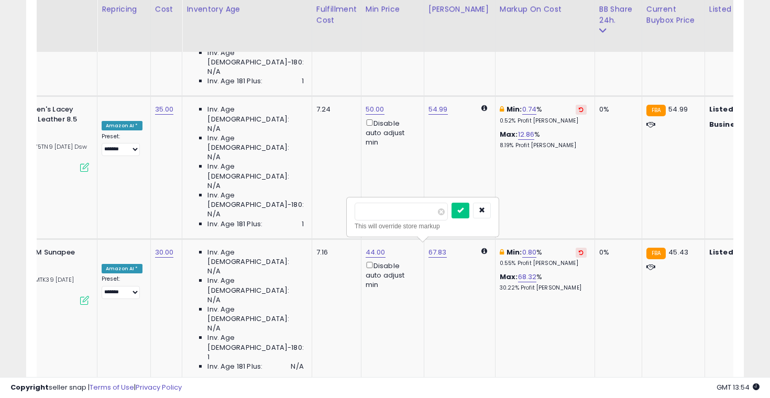
type input "*"
type input "**"
click at [463, 213] on icon "submit" at bounding box center [460, 210] width 6 height 6
type input "*"
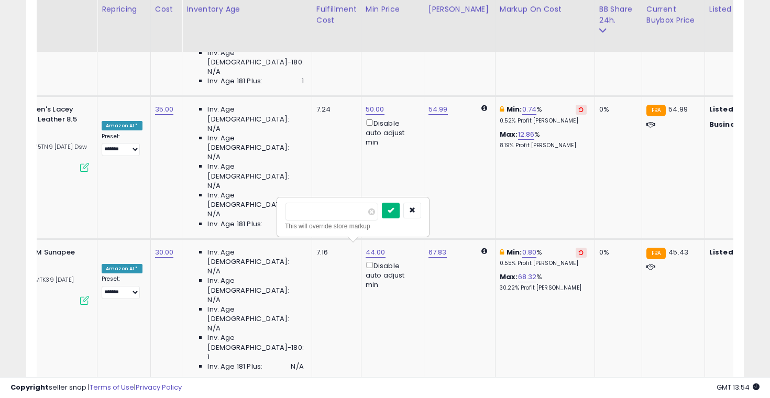
type input "**"
click at [394, 208] on icon "submit" at bounding box center [390, 210] width 6 height 6
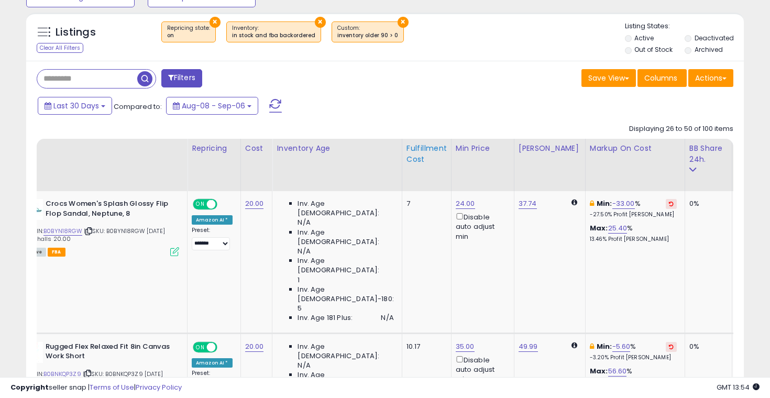
scroll to position [0, 52]
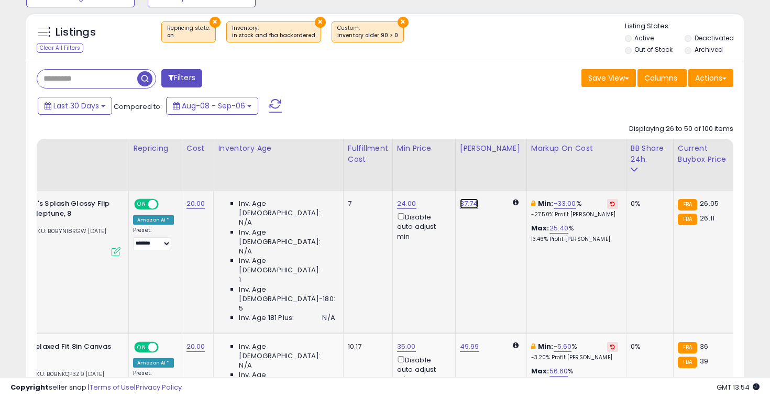
click at [460, 207] on link "37.74" at bounding box center [469, 203] width 18 height 10
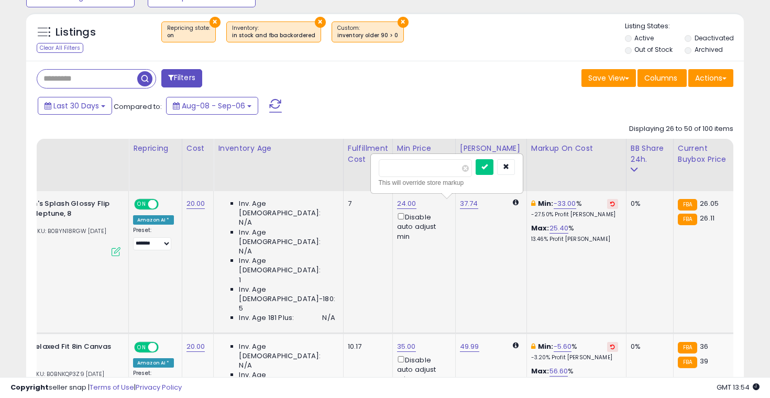
type input "*"
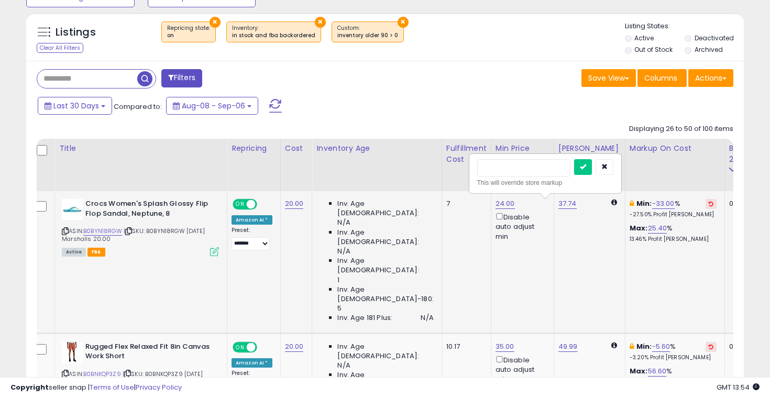
click at [68, 230] on div "ASIN: B0BYN18RGW | SKU: B0BYN18RGW [DATE] Marshalls 20.00 Active FBA" at bounding box center [140, 227] width 157 height 56
click at [65, 228] on icon at bounding box center [65, 231] width 7 height 6
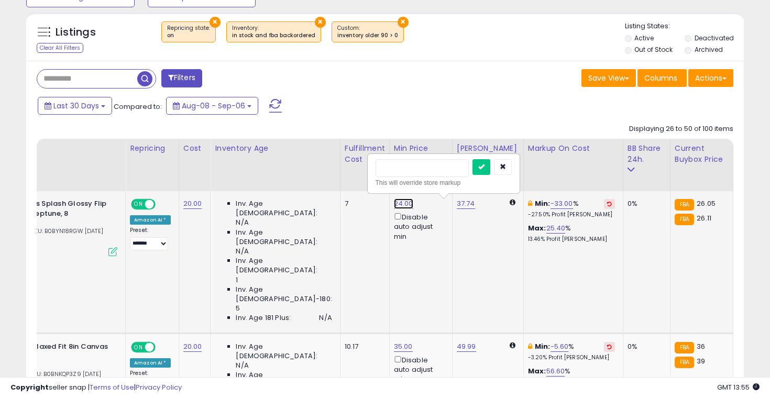
click at [394, 203] on link "24.00" at bounding box center [403, 203] width 19 height 10
type input "*"
type input "**"
click at [484, 166] on icon "submit" at bounding box center [481, 166] width 6 height 6
click at [509, 171] on button "button" at bounding box center [503, 167] width 18 height 16
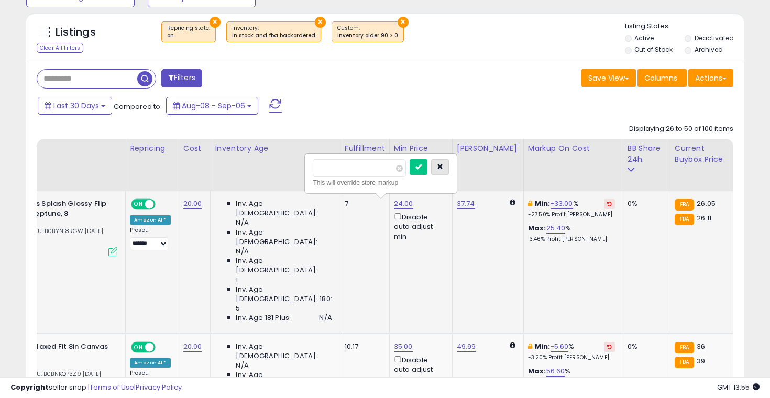
click at [449, 173] on button "button" at bounding box center [440, 167] width 18 height 16
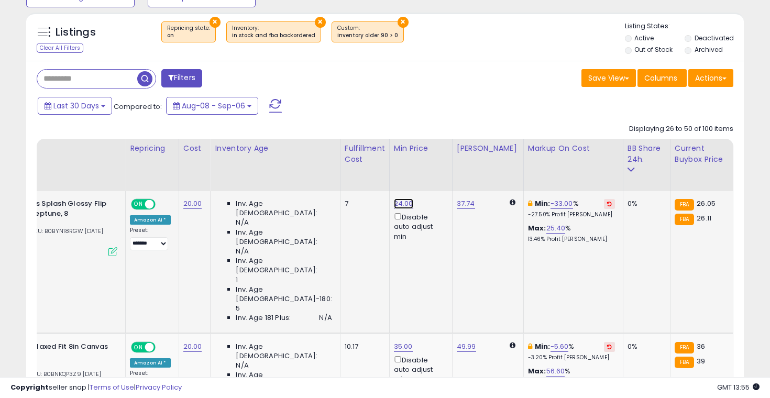
click at [394, 204] on link "24.00" at bounding box center [403, 203] width 19 height 10
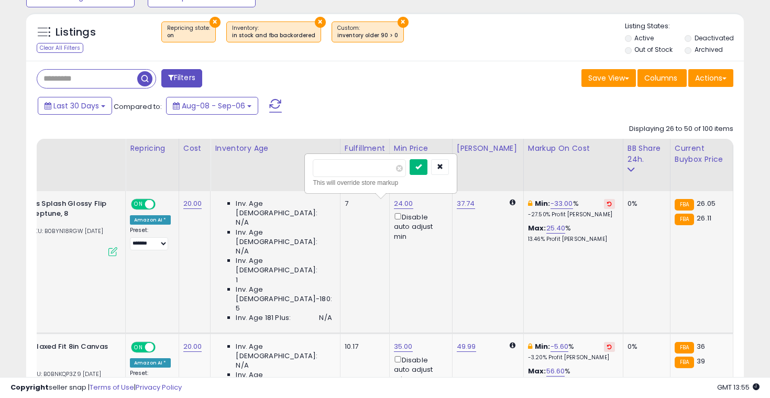
type input "**"
click at [421, 170] on icon "submit" at bounding box center [418, 166] width 6 height 6
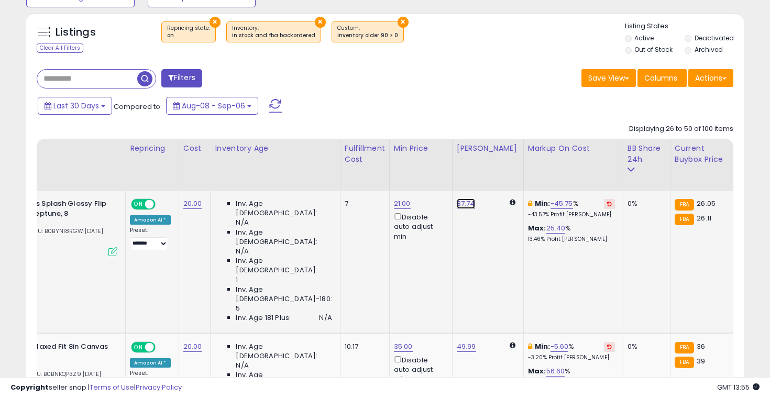
click at [457, 202] on link "37.74" at bounding box center [466, 203] width 18 height 10
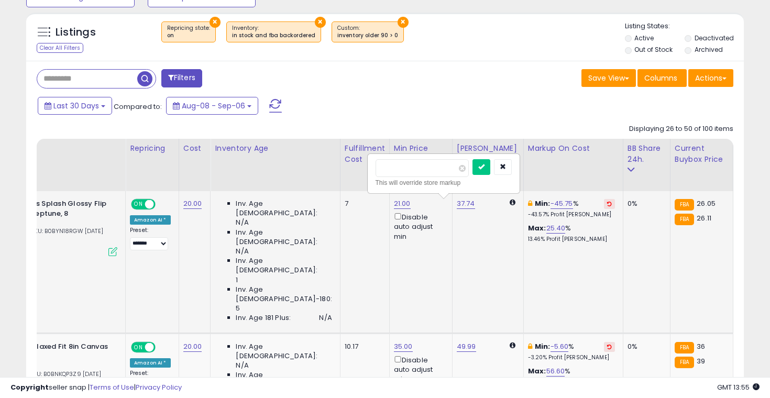
type input "*"
type input "**"
click at [488, 175] on div at bounding box center [491, 168] width 39 height 18
click at [488, 173] on button "submit" at bounding box center [481, 167] width 18 height 16
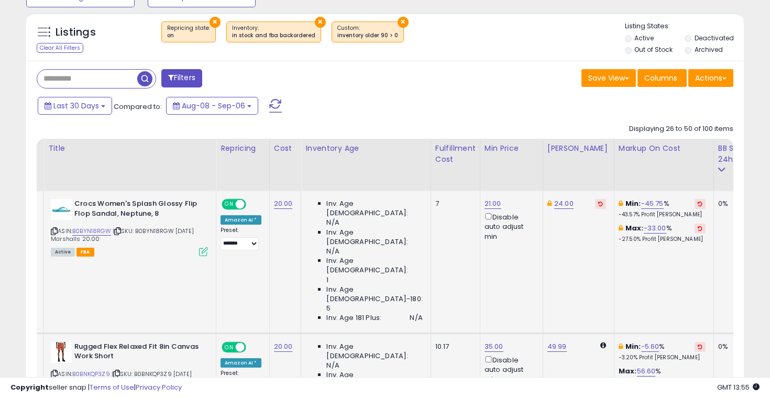
scroll to position [0, 0]
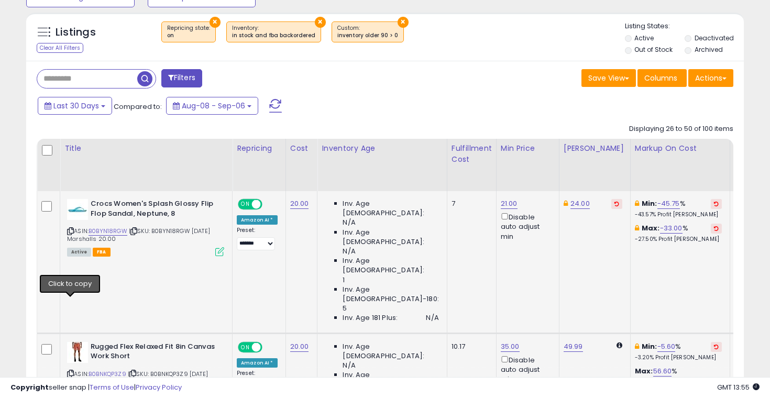
click at [71, 371] on icon at bounding box center [70, 374] width 7 height 6
click at [501, 341] on link "35.00" at bounding box center [510, 346] width 19 height 10
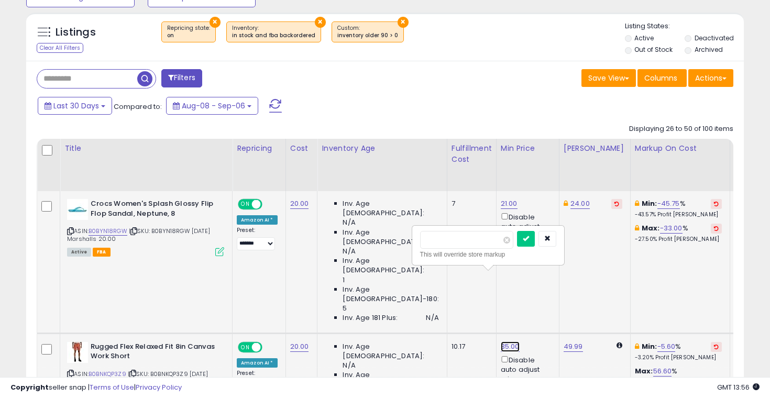
click at [501, 341] on link "35.00" at bounding box center [510, 346] width 19 height 10
type input "**"
click at [529, 237] on icon "submit" at bounding box center [526, 238] width 6 height 6
click at [563, 341] on link "49.99" at bounding box center [572, 346] width 19 height 10
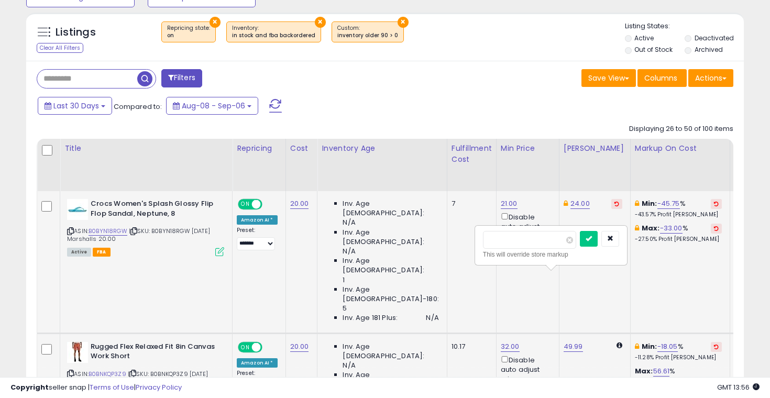
type input "*"
type input "**"
click at [592, 237] on icon "submit" at bounding box center [588, 238] width 6 height 6
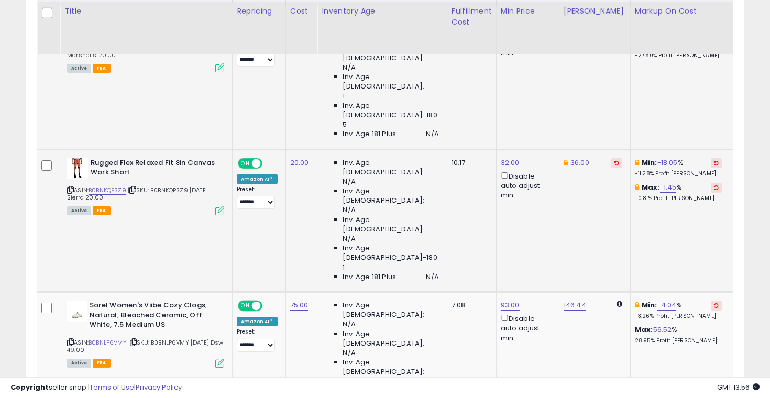
scroll to position [607, 0]
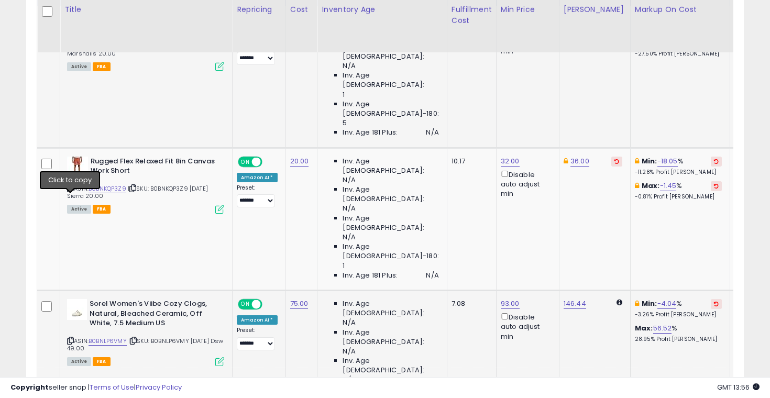
click at [71, 338] on icon at bounding box center [70, 341] width 7 height 6
click at [563, 298] on link "146.44" at bounding box center [574, 303] width 23 height 10
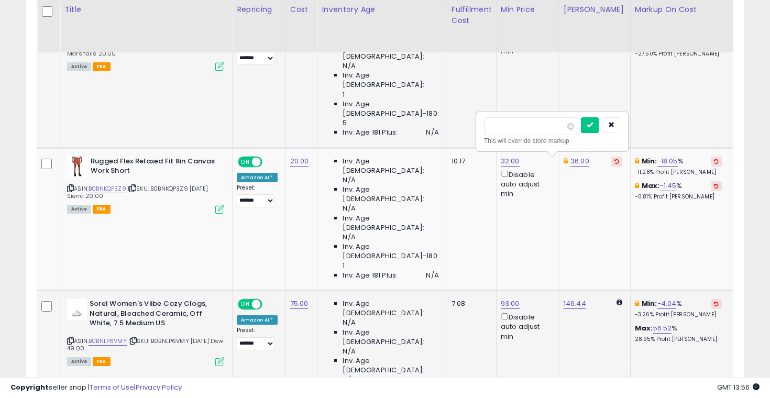
type input "*"
type input "***"
click at [593, 122] on icon "submit" at bounding box center [589, 124] width 6 height 6
click at [570, 298] on link "100.00" at bounding box center [580, 303] width 21 height 10
type input "*"
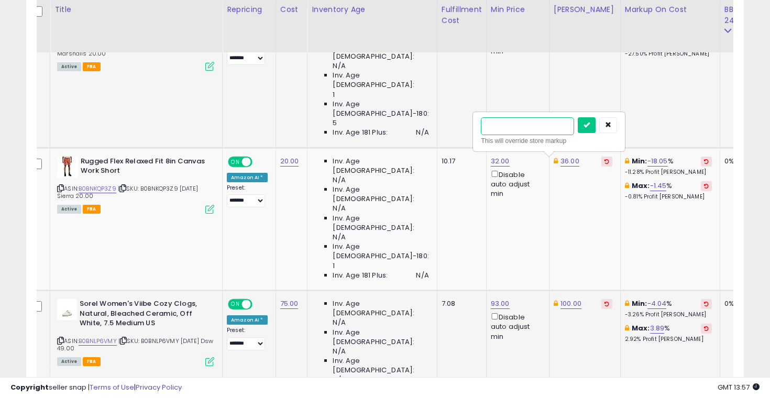
scroll to position [0, 0]
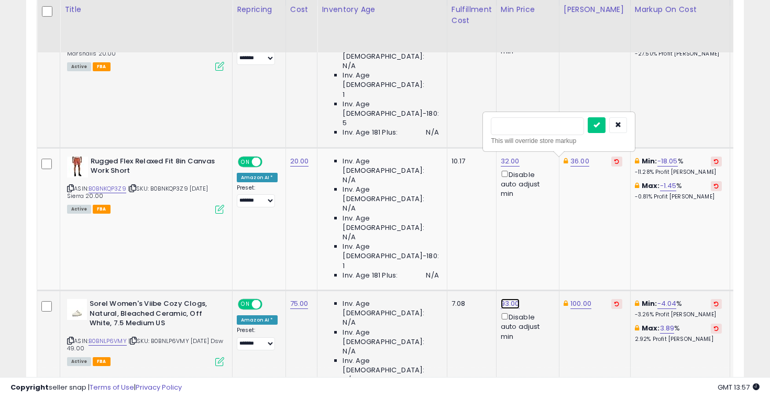
click at [501, 298] on link "93.00" at bounding box center [510, 303] width 19 height 10
type input "*"
type input "**"
click at [627, 120] on button "button" at bounding box center [618, 125] width 18 height 16
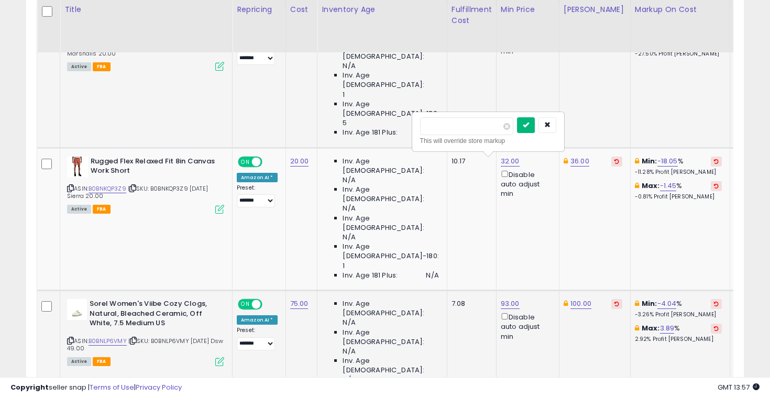
click at [532, 129] on button "submit" at bounding box center [526, 125] width 18 height 16
click at [570, 298] on link "100.00" at bounding box center [580, 303] width 21 height 10
type input "*"
type input "**"
click at [599, 127] on icon "submit" at bounding box center [596, 124] width 6 height 6
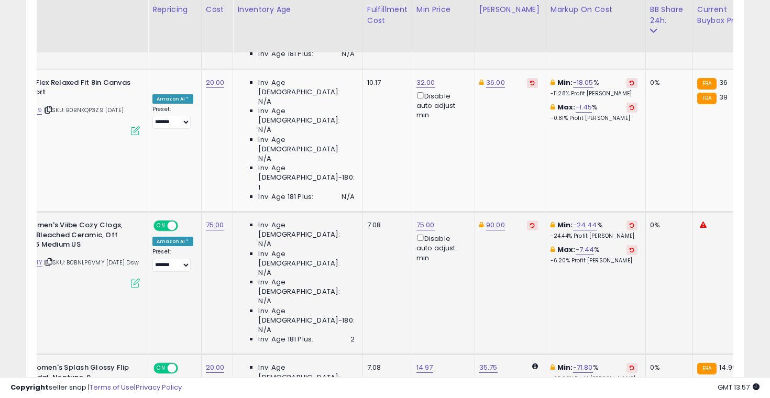
scroll to position [0, 88]
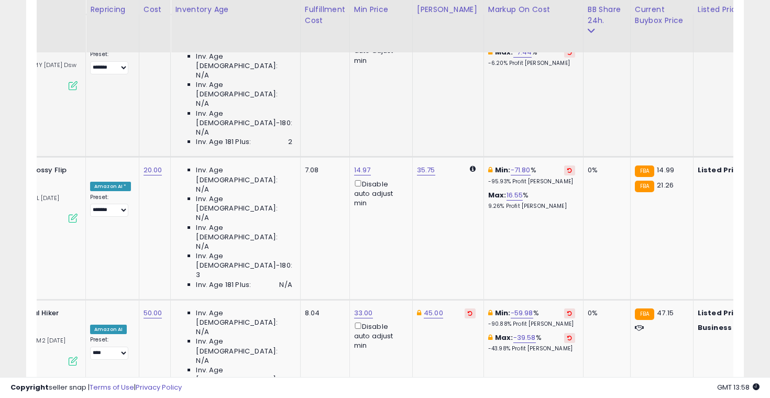
type input "*"
type input "**"
click at [382, 158] on icon "submit" at bounding box center [378, 155] width 6 height 6
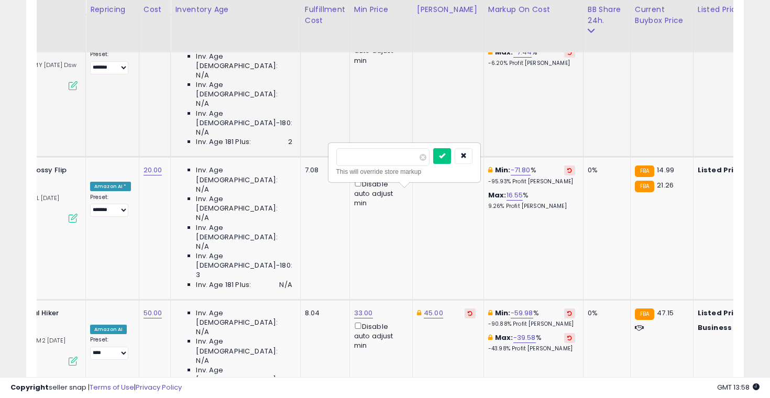
type input "*"
type input "**"
click at [445, 157] on icon "submit" at bounding box center [442, 155] width 6 height 6
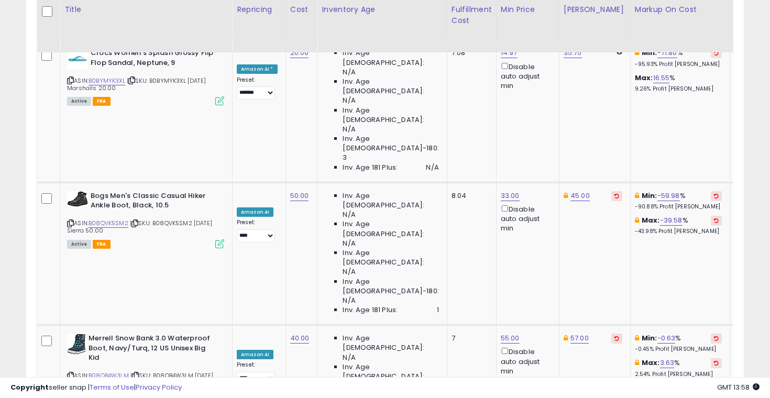
type input "*"
click at [681, 145] on button "submit" at bounding box center [672, 147] width 18 height 16
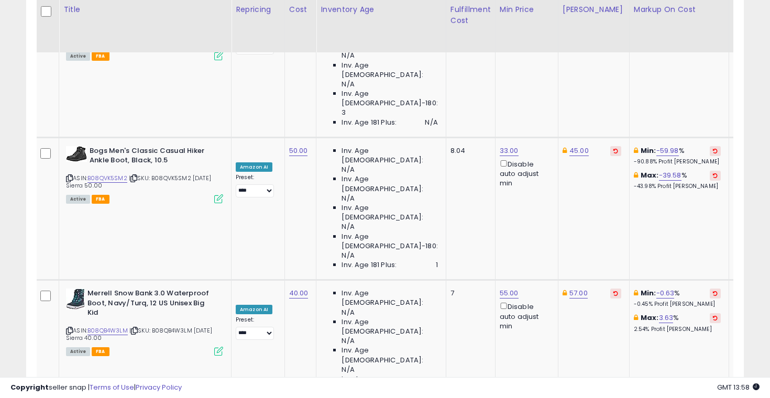
type input "*"
type input "**"
click at [589, 107] on button "submit" at bounding box center [587, 102] width 18 height 16
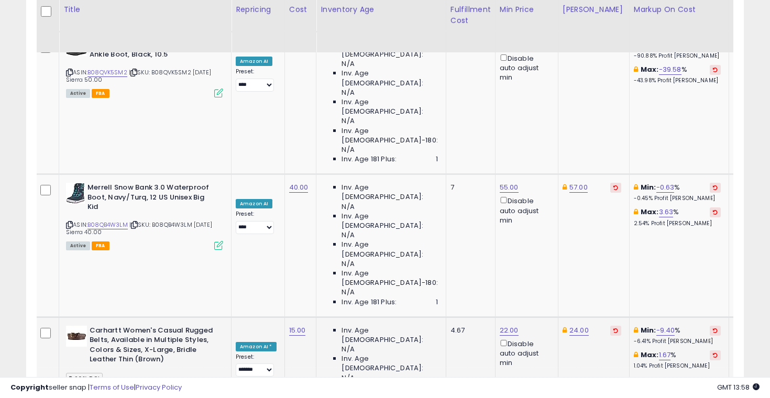
scroll to position [0, 169]
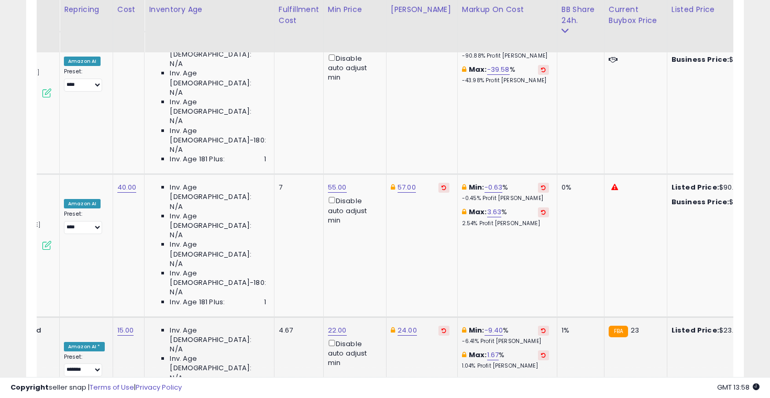
type input "*"
type input "**"
click at [418, 89] on icon "submit" at bounding box center [415, 86] width 6 height 6
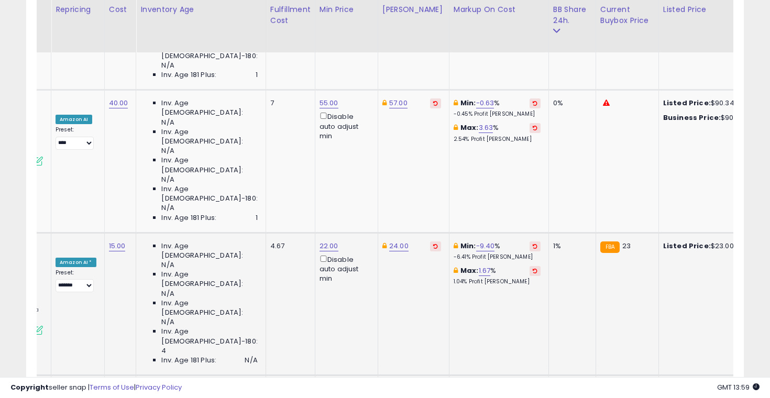
type input "*"
type input "**"
click at [353, 76] on button "submit" at bounding box center [344, 74] width 18 height 16
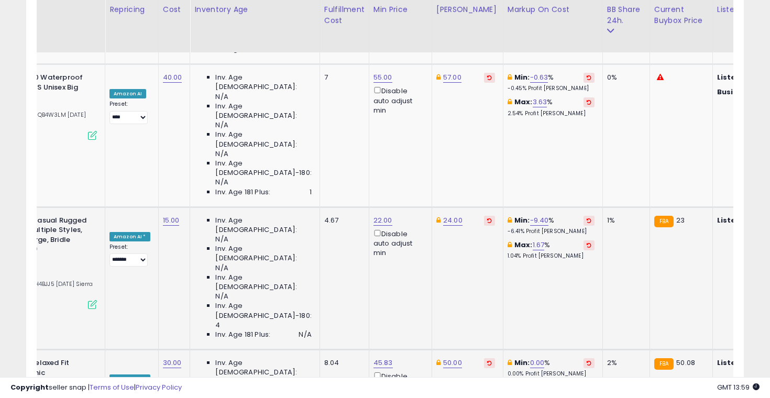
type input "*"
type input "**"
click at [400, 130] on icon "submit" at bounding box center [397, 130] width 6 height 6
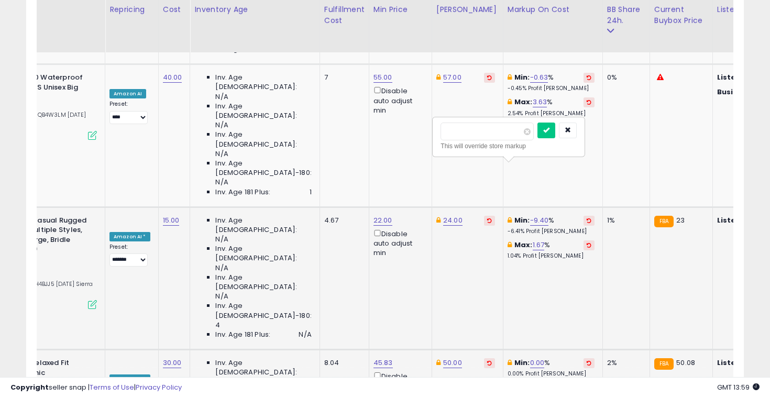
type input "**"
type input "*"
click at [551, 134] on button "submit" at bounding box center [546, 131] width 18 height 16
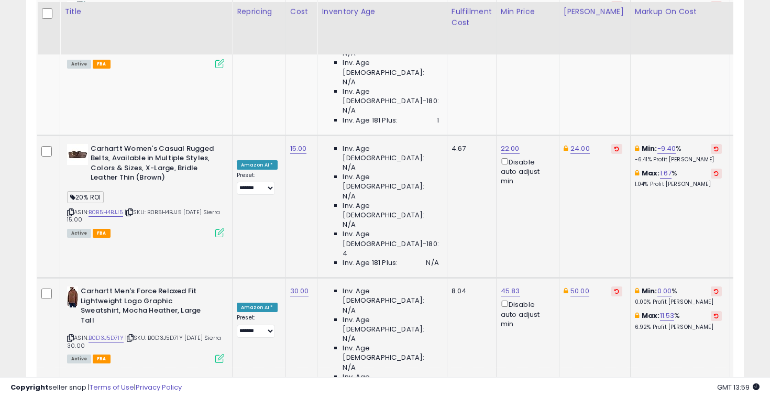
scroll to position [1335, 0]
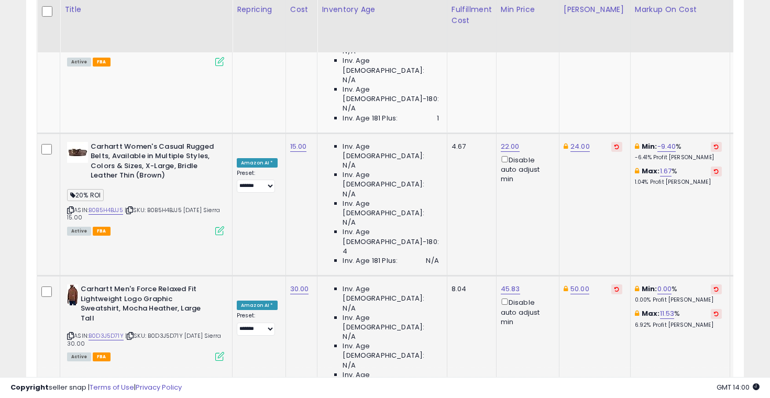
type input "*"
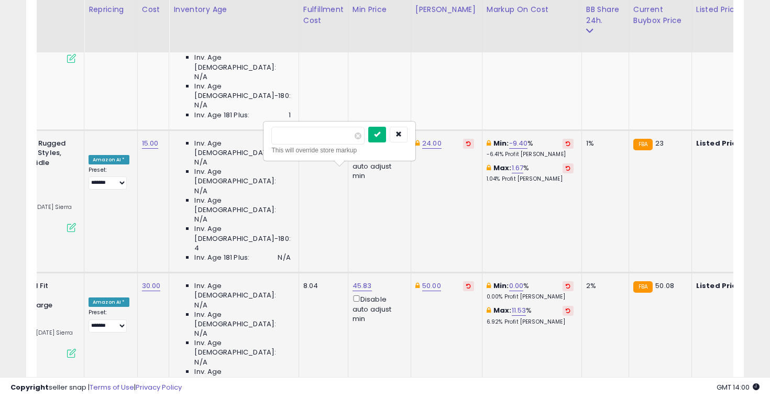
type input "**"
click at [380, 137] on icon "submit" at bounding box center [377, 134] width 6 height 6
type input "*"
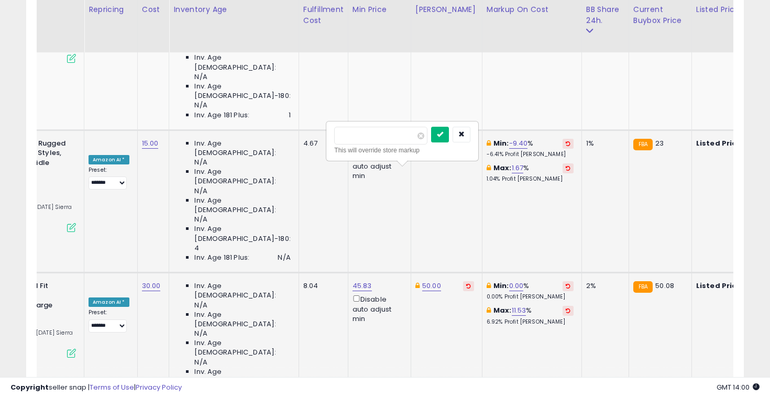
type input "**"
click at [443, 136] on icon "submit" at bounding box center [440, 134] width 6 height 6
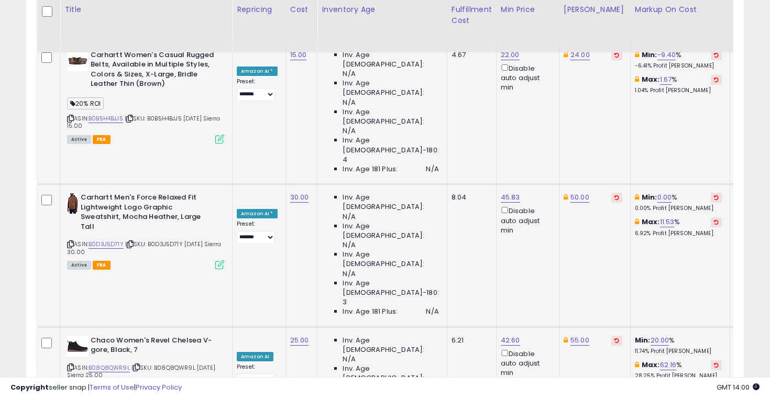
scroll to position [0, 127]
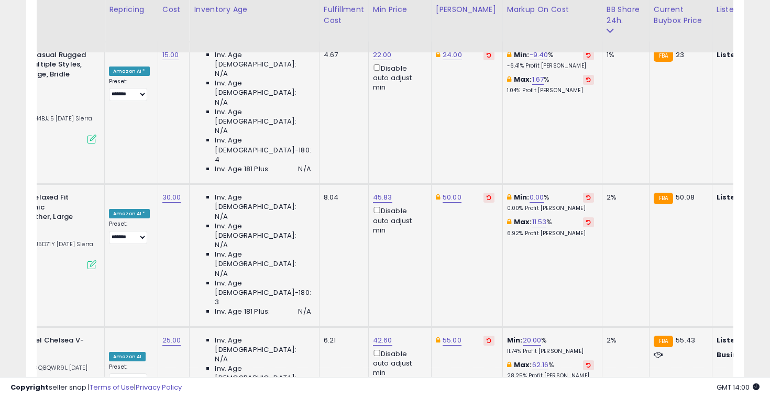
type input "*"
type input "**"
click at [463, 120] on icon "submit" at bounding box center [460, 118] width 6 height 6
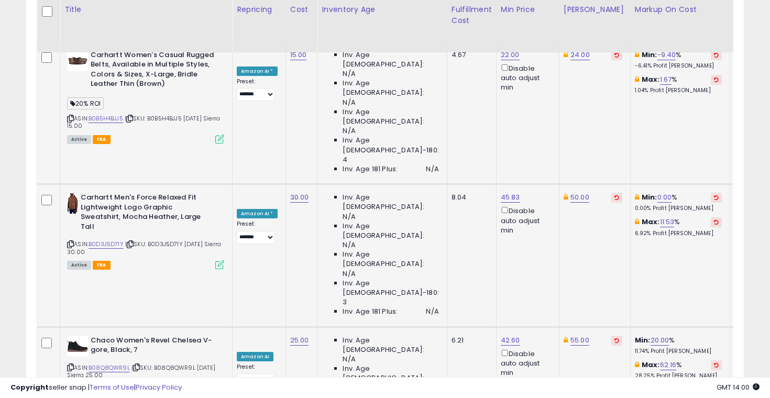
type input "*"
type input "**"
click at [620, 115] on icon "button" at bounding box center [617, 118] width 6 height 6
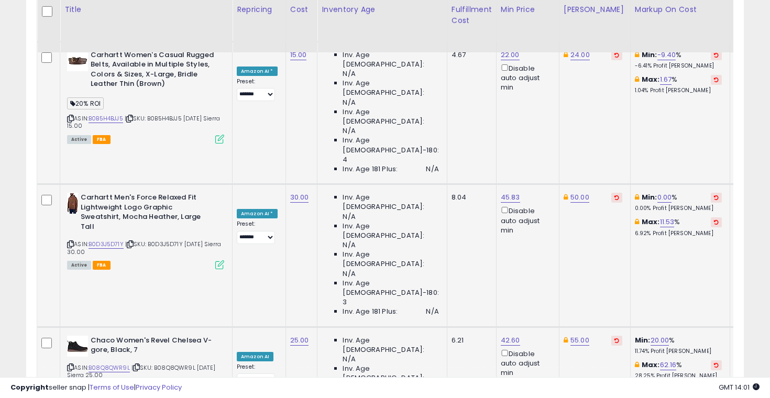
type input "*"
type input "**"
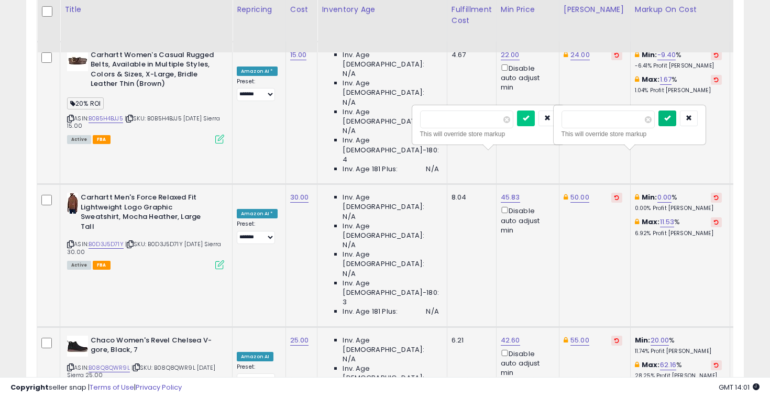
click at [676, 124] on button "submit" at bounding box center [667, 118] width 18 height 16
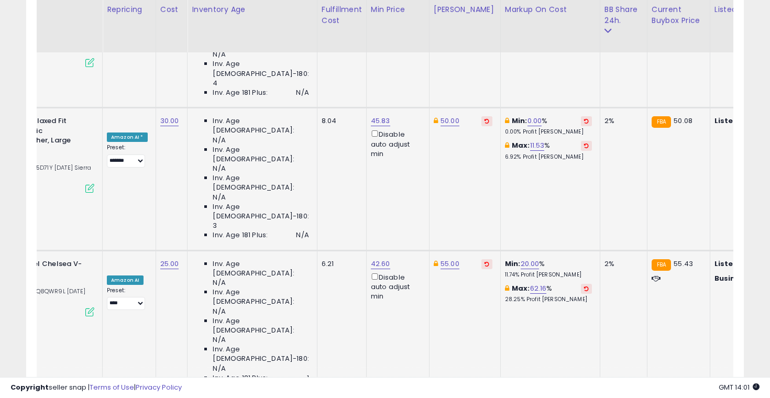
scroll to position [0, 128]
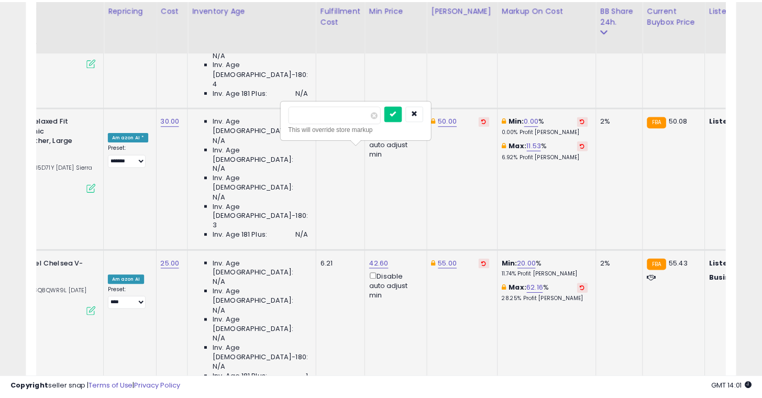
scroll to position [0, 0]
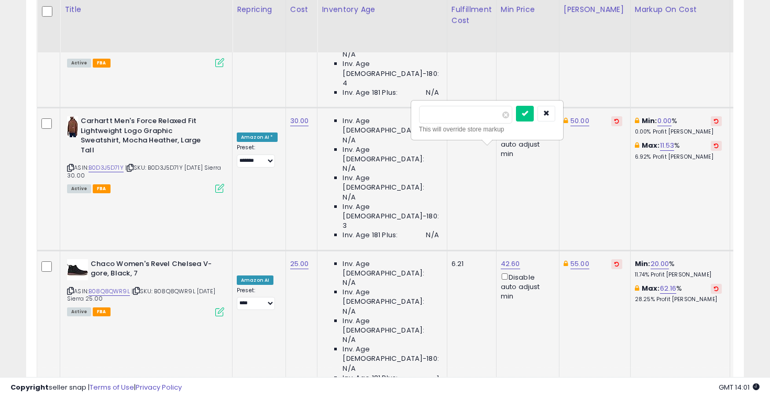
type input "**"
click at [469, 106] on input "**" at bounding box center [465, 115] width 93 height 18
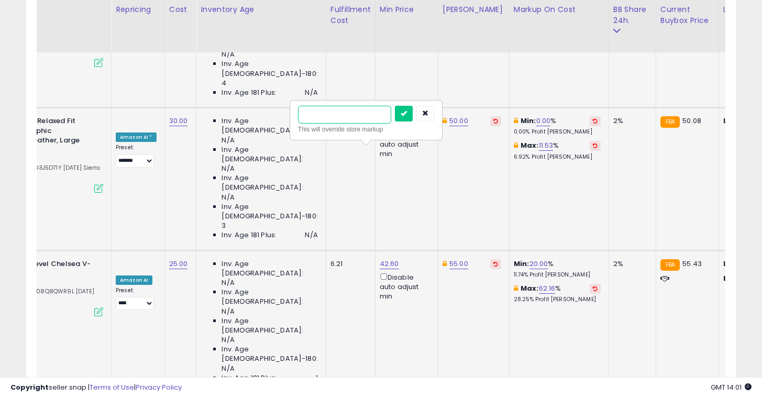
scroll to position [0, 121]
type input "**"
click at [406, 113] on icon "submit" at bounding box center [403, 113] width 6 height 6
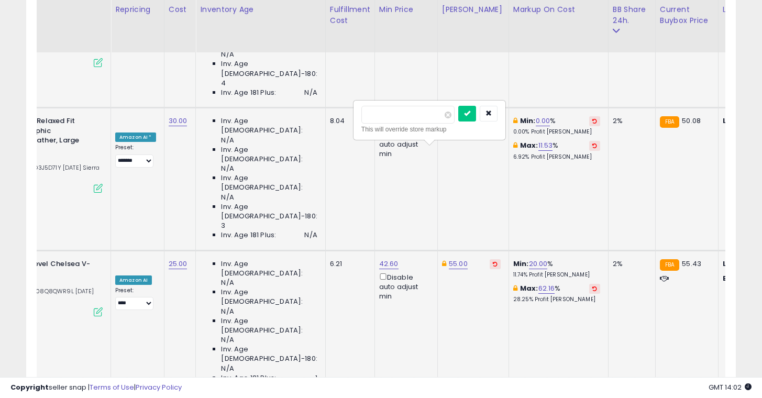
type input "*"
type input "**"
click at [470, 115] on icon "submit" at bounding box center [467, 113] width 6 height 6
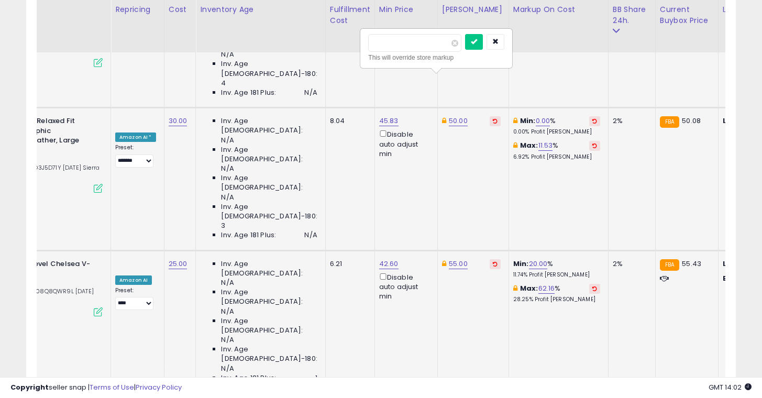
type input "*"
type input "**"
click at [477, 41] on icon "submit" at bounding box center [474, 41] width 6 height 6
click at [476, 41] on button "submit" at bounding box center [474, 42] width 18 height 16
click at [498, 39] on icon "button" at bounding box center [495, 41] width 6 height 6
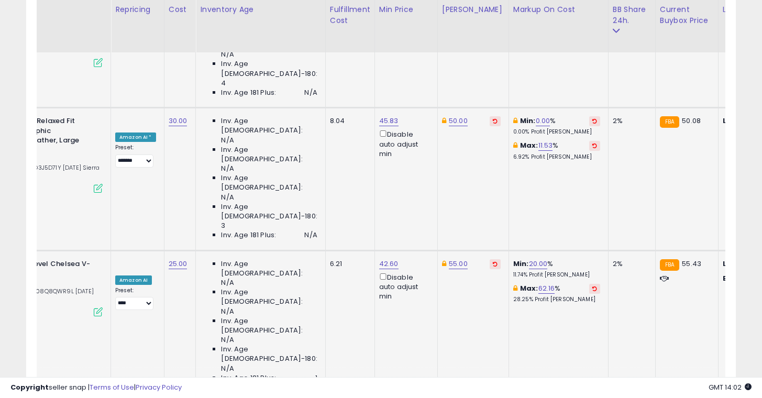
type input "*"
type input "**"
click at [408, 42] on button "submit" at bounding box center [403, 42] width 18 height 16
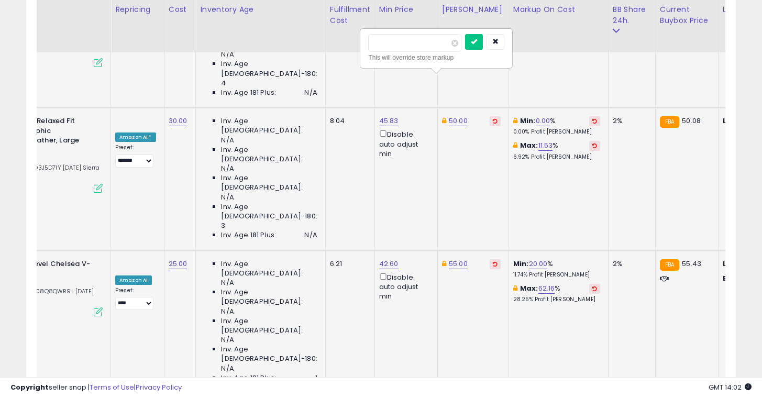
type input "*"
type input "**"
click at [483, 40] on button "submit" at bounding box center [474, 42] width 18 height 16
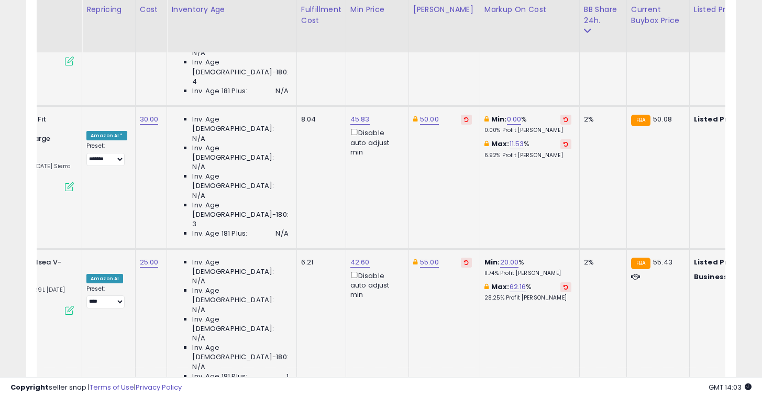
scroll to position [0, 149]
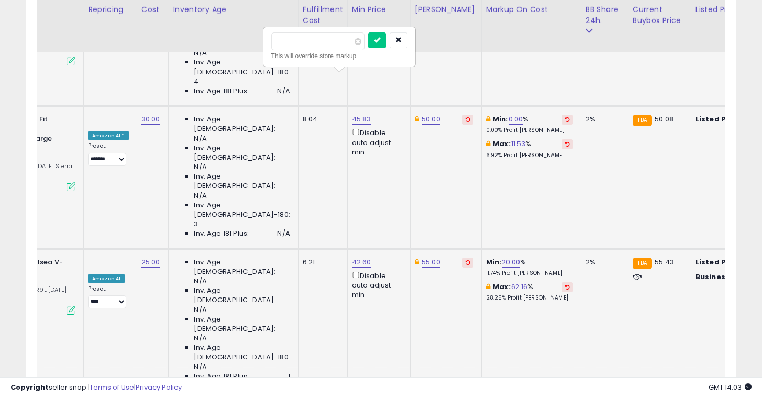
type input "*"
type input "**"
click at [386, 35] on button "submit" at bounding box center [377, 40] width 18 height 16
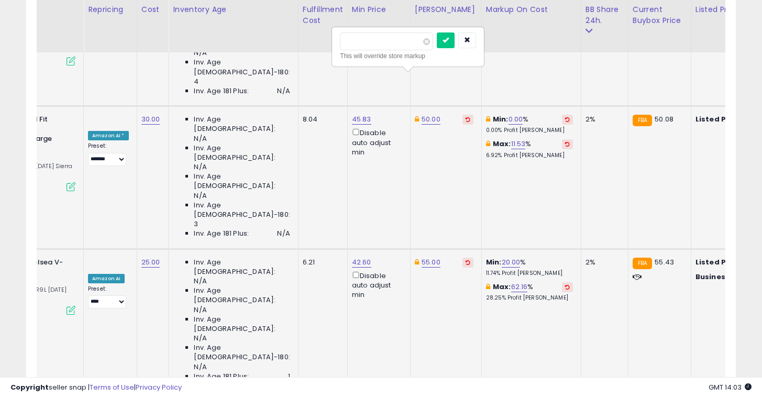
type input "*"
type input "**"
click at [449, 37] on icon "submit" at bounding box center [445, 40] width 6 height 6
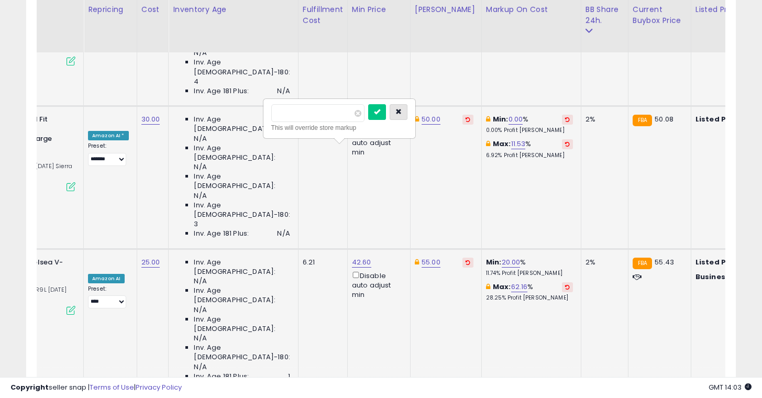
type input "**"
click at [402, 112] on icon "button" at bounding box center [398, 111] width 6 height 6
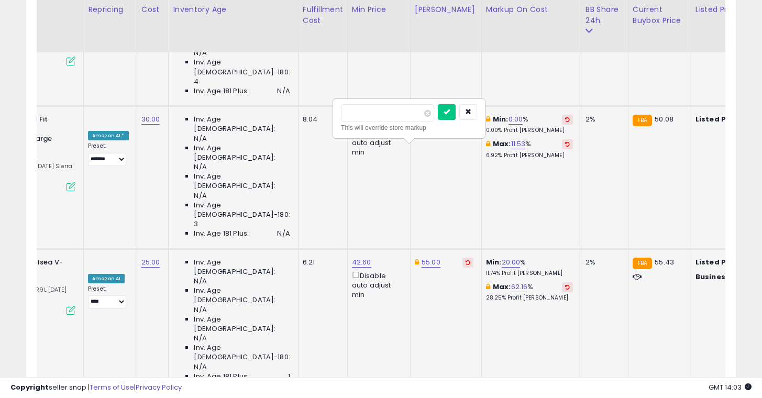
type input "*"
type input "**"
click at [450, 112] on icon "submit" at bounding box center [446, 111] width 6 height 6
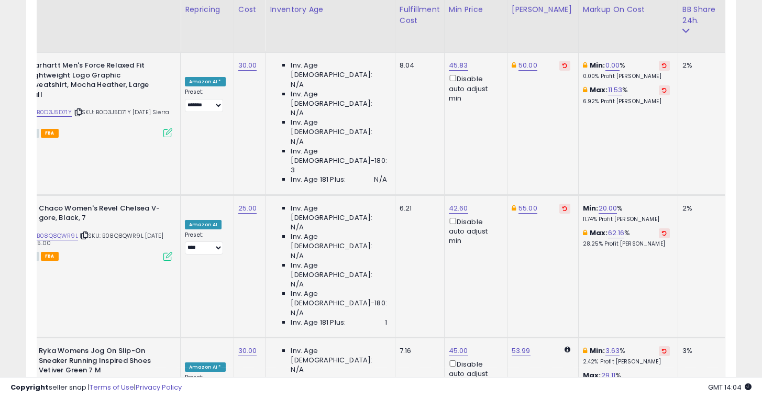
scroll to position [0, 107]
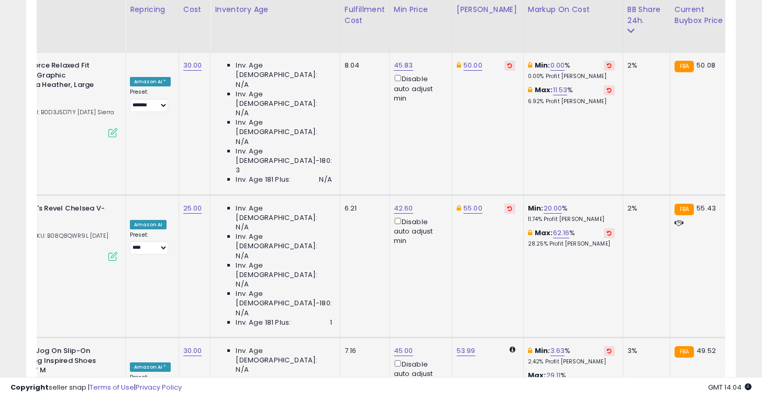
type input "*"
type input "**"
click at [423, 131] on button "submit" at bounding box center [419, 130] width 18 height 16
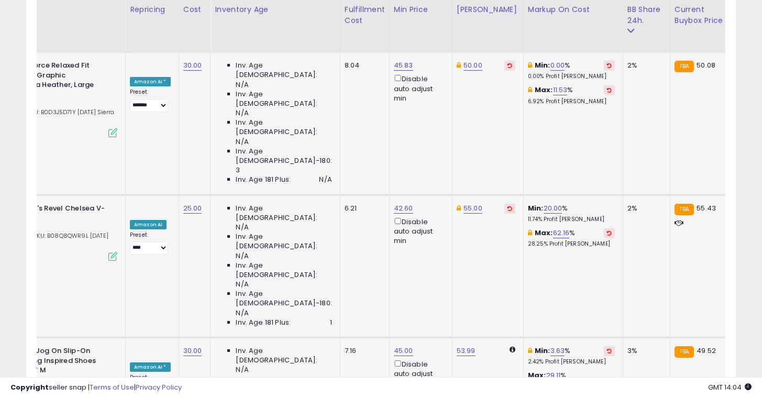
type input "**"
type input "*"
click at [570, 131] on icon "submit" at bounding box center [566, 129] width 6 height 6
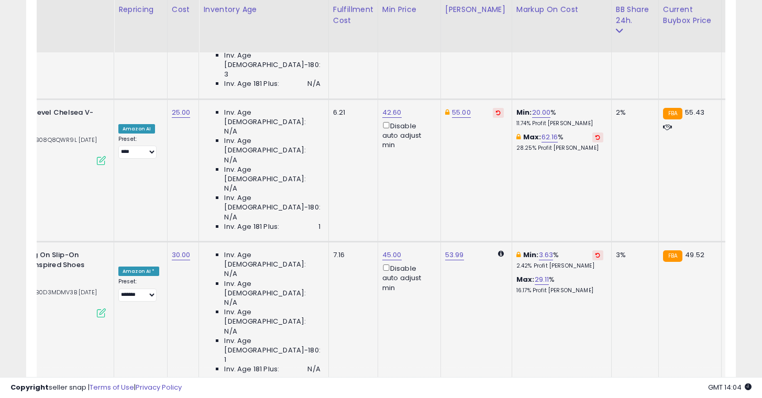
scroll to position [0, 0]
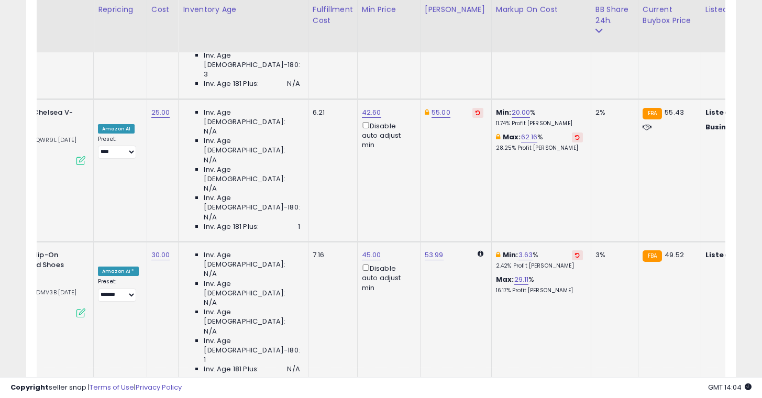
scroll to position [0, 141]
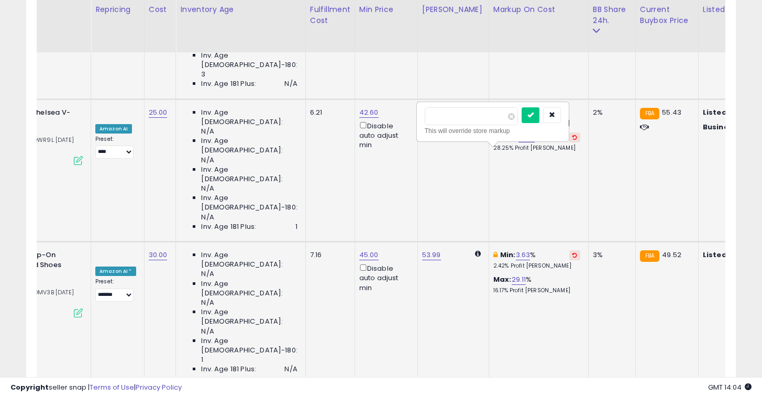
type input "*"
click at [534, 117] on icon "submit" at bounding box center [530, 115] width 6 height 6
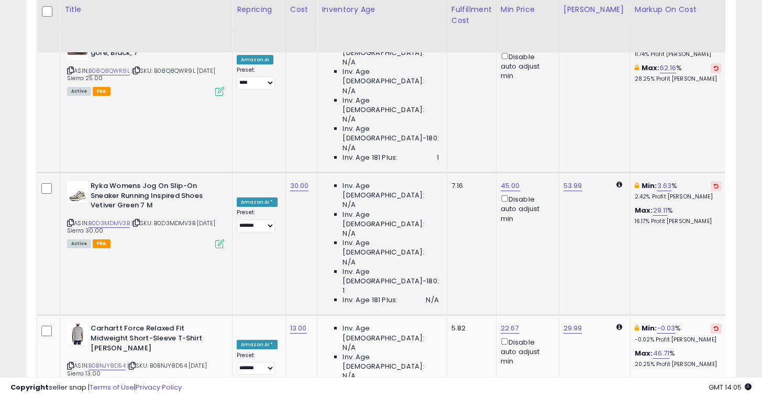
scroll to position [0, 74]
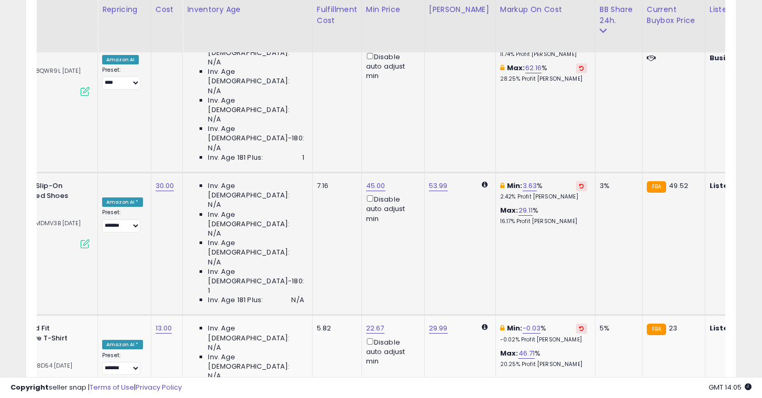
type input "*"
type input "**"
click at [395, 117] on button "submit" at bounding box center [390, 117] width 18 height 16
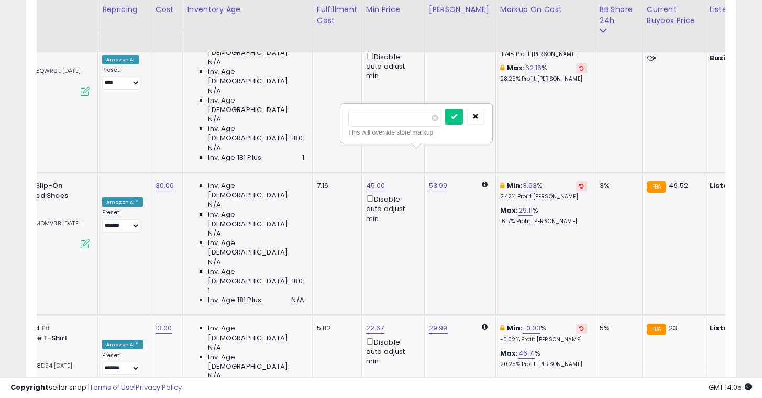
type input "*"
type input "**"
click at [457, 117] on icon "submit" at bounding box center [454, 116] width 6 height 6
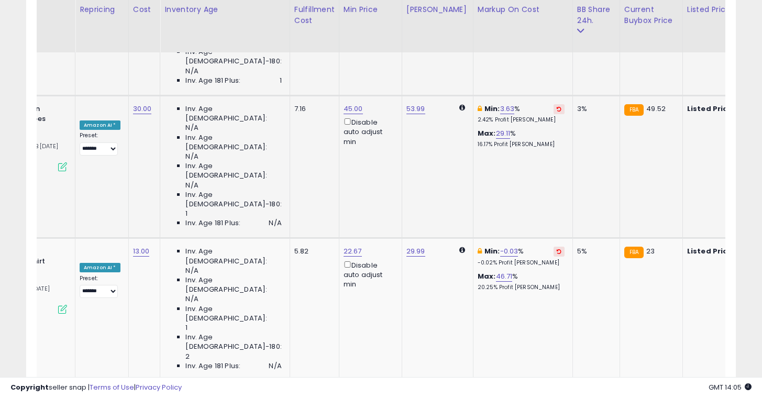
scroll to position [0, 159]
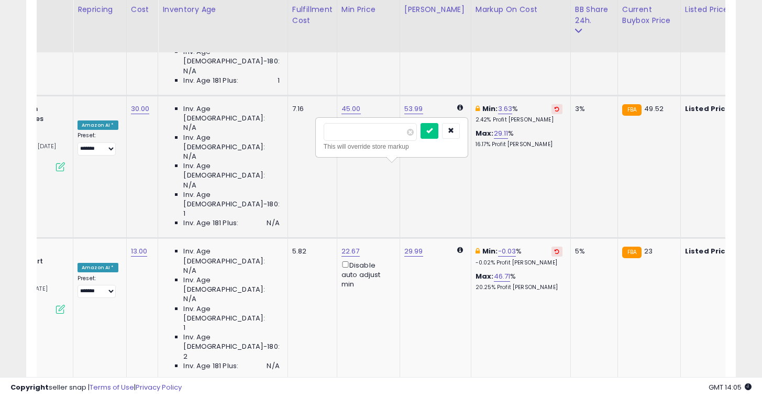
type input "*"
type input "**"
click at [435, 135] on button "submit" at bounding box center [429, 131] width 18 height 16
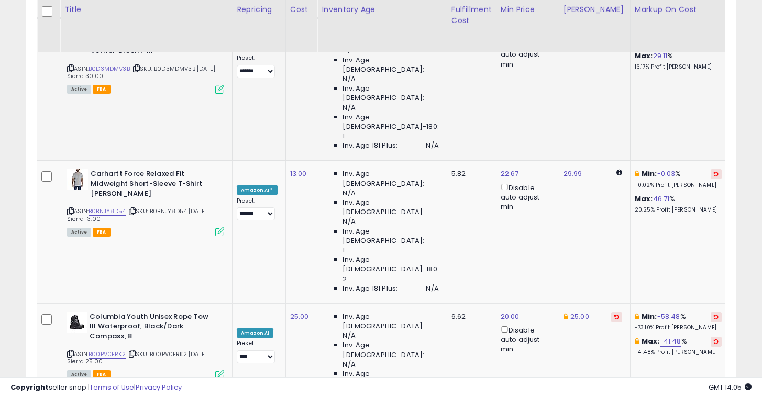
scroll to position [0, 31]
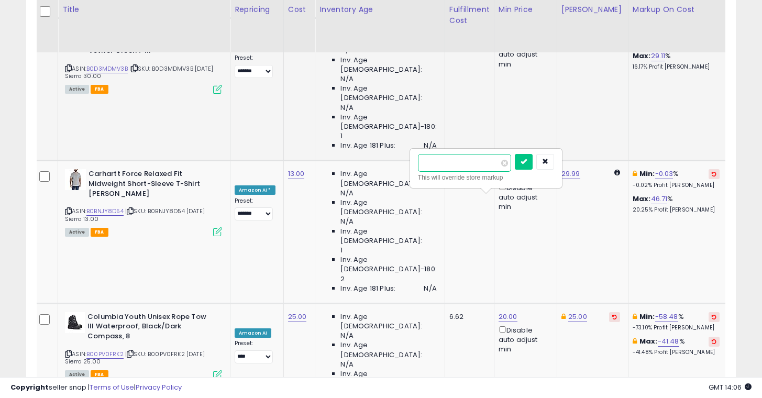
click at [452, 165] on input "*****" at bounding box center [464, 163] width 93 height 18
type input "*"
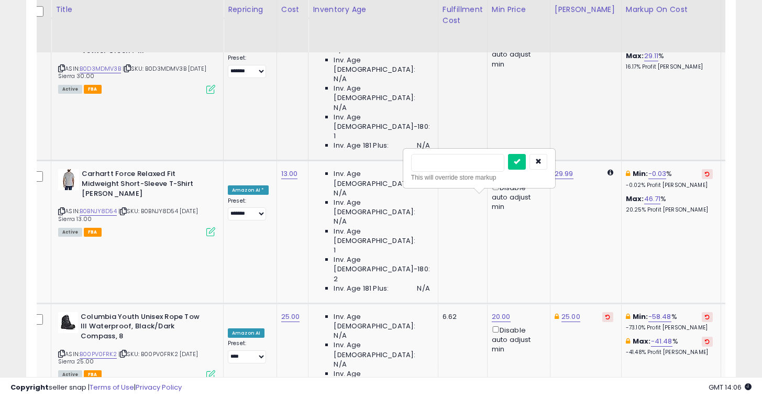
scroll to position [0, 9]
type input "*"
click at [667, 159] on icon "submit" at bounding box center [664, 161] width 6 height 6
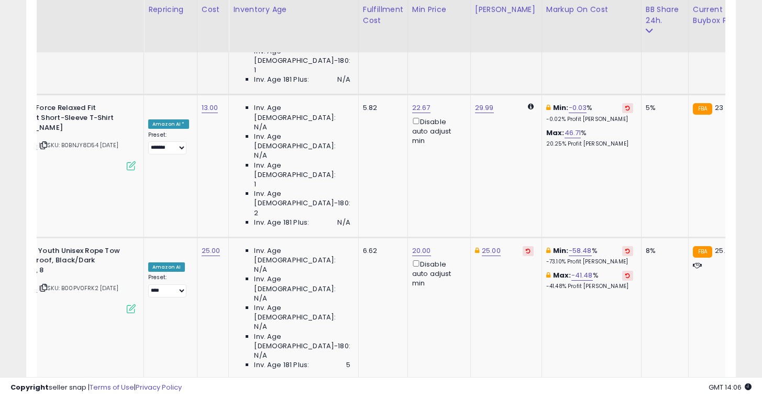
scroll to position [0, 0]
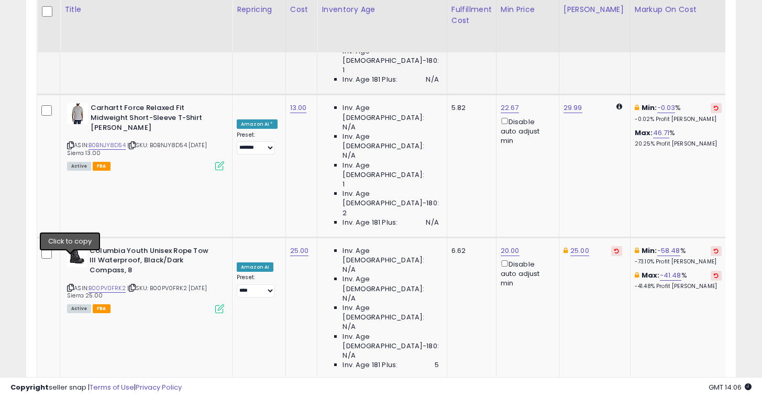
type input "*"
type input "**"
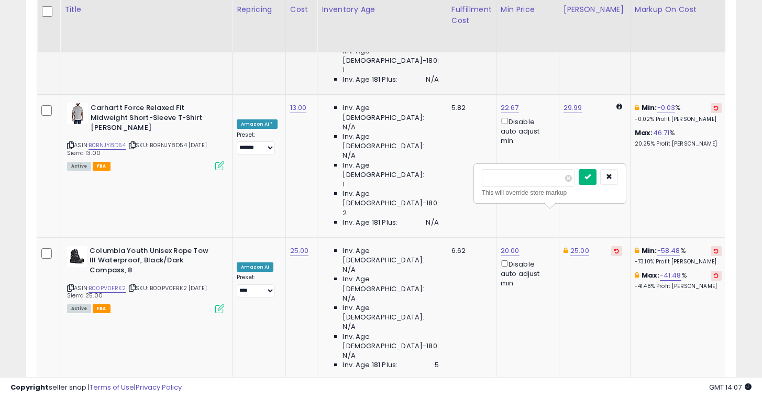
click at [591, 173] on icon "submit" at bounding box center [587, 176] width 6 height 6
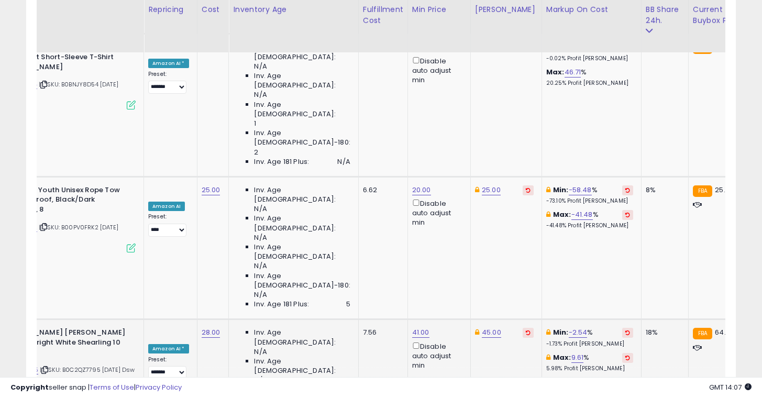
scroll to position [0, 90]
type input "*"
type input "**"
click at [438, 206] on icon "submit" at bounding box center [434, 207] width 6 height 6
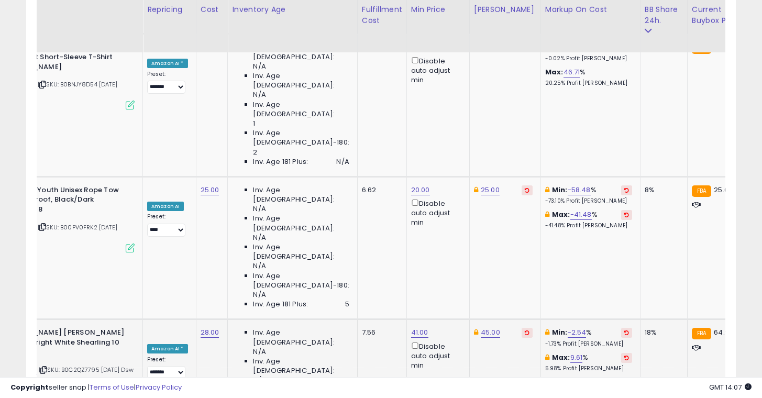
type input "**"
type input "*"
click at [588, 207] on icon "submit" at bounding box center [585, 207] width 6 height 6
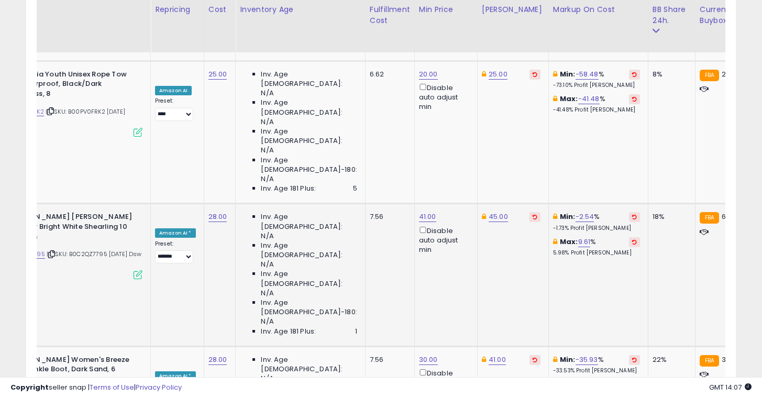
scroll to position [0, 89]
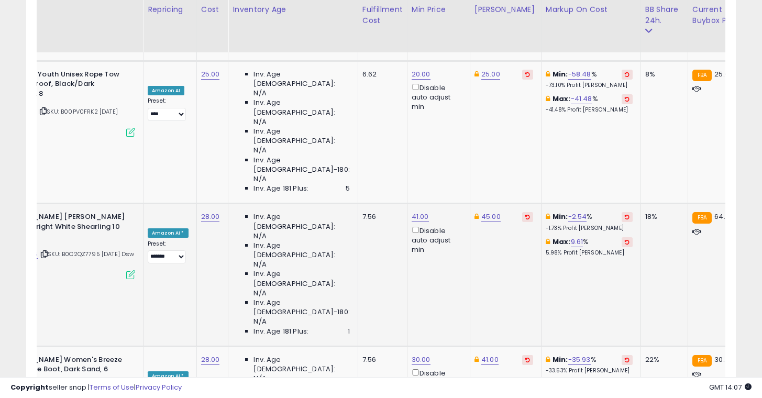
type input "*"
type input "**"
click at [440, 184] on icon "submit" at bounding box center [437, 183] width 6 height 6
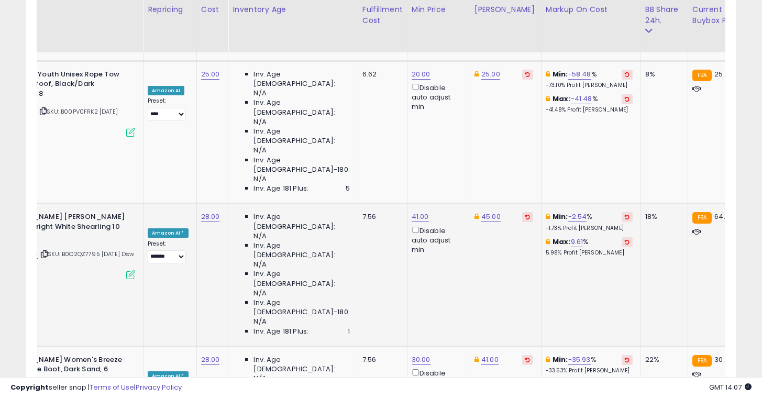
type input "*"
type input "**"
click at [507, 189] on button "submit" at bounding box center [500, 183] width 18 height 16
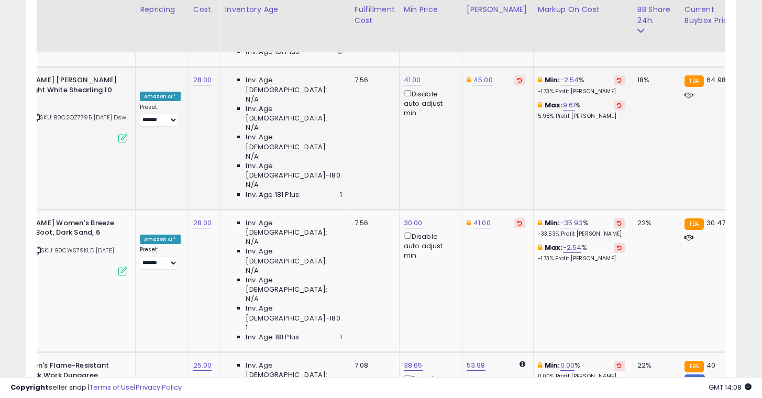
scroll to position [0, 106]
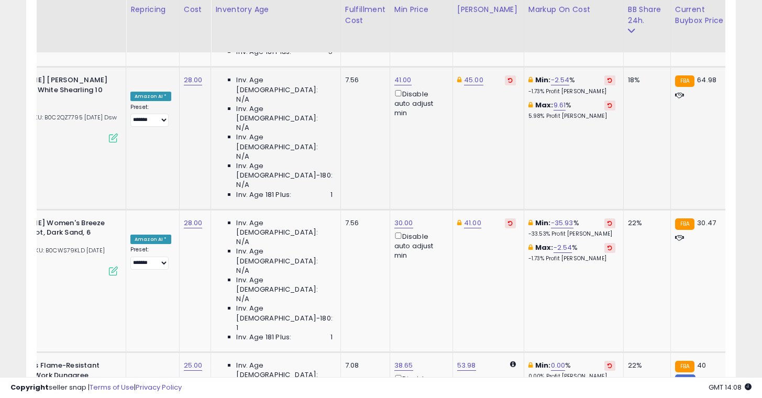
type input "*"
type input "**"
click at [485, 119] on button "submit" at bounding box center [482, 118] width 18 height 16
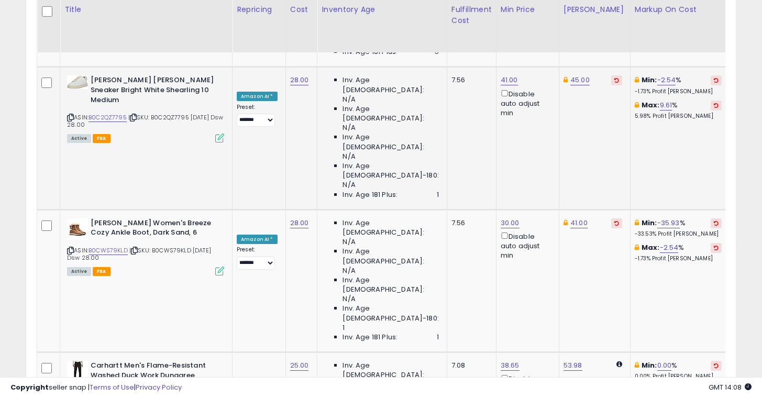
scroll to position [0, 139]
type input "*"
click at [617, 190] on button "button" at bounding box center [608, 190] width 18 height 16
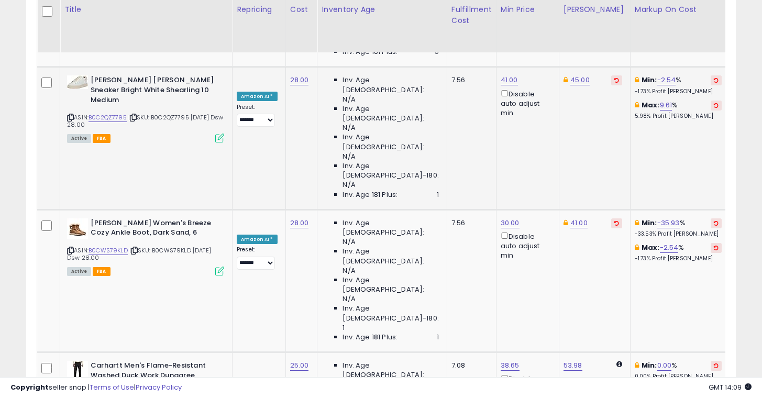
type input "**"
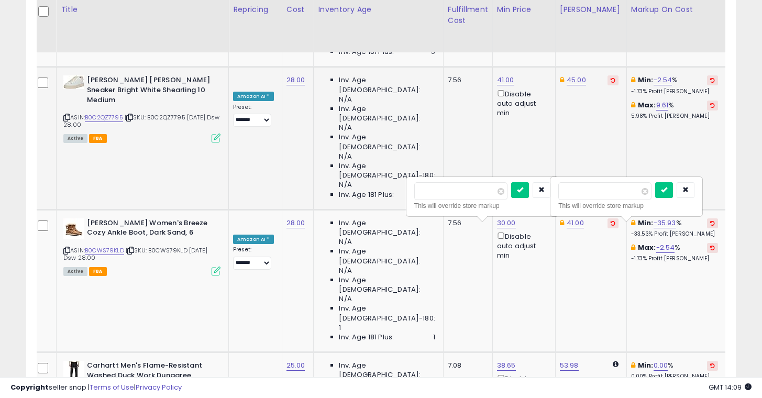
type input "*"
click at [667, 191] on icon "submit" at bounding box center [664, 189] width 6 height 6
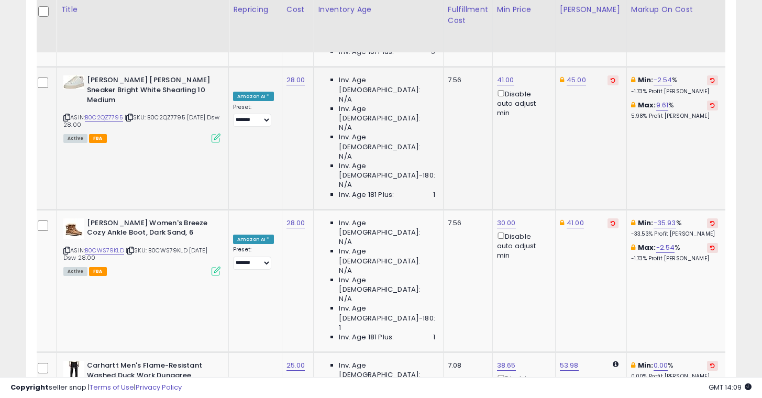
type input "**"
click at [586, 193] on icon "submit" at bounding box center [583, 189] width 6 height 6
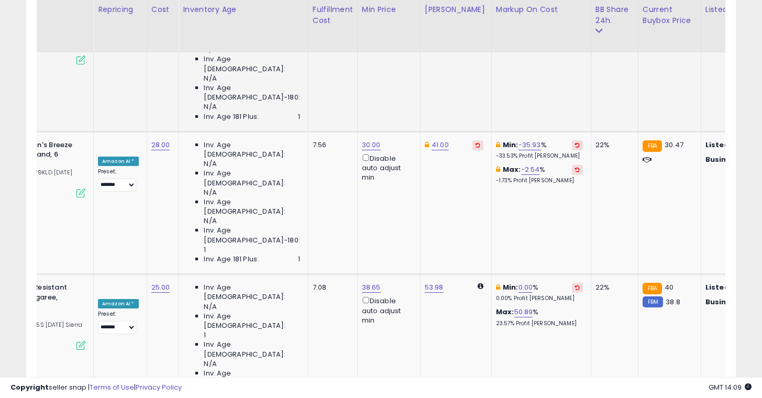
scroll to position [0, 0]
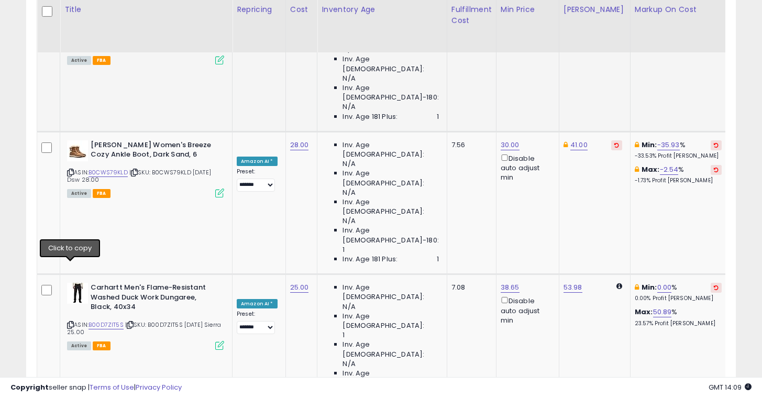
type input "*"
type input "**"
click at [592, 203] on icon "submit" at bounding box center [589, 202] width 6 height 6
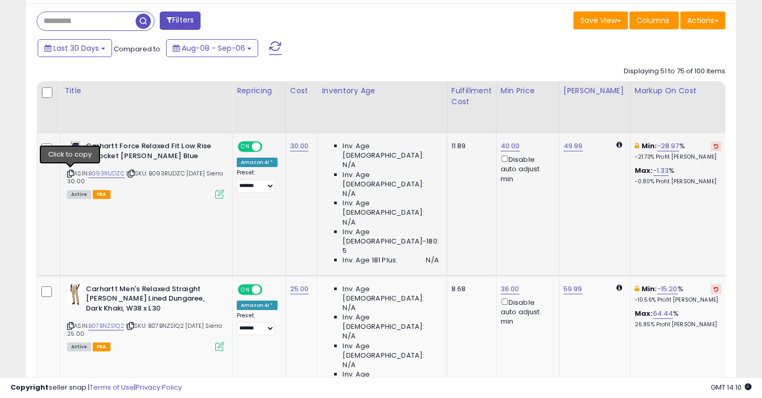
click at [70, 172] on icon at bounding box center [70, 174] width 7 height 6
click at [501, 145] on link "40.00" at bounding box center [510, 146] width 19 height 10
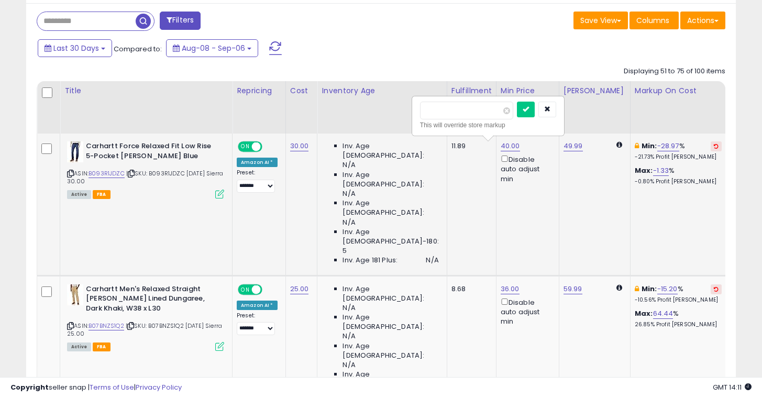
type input "*"
type input "**"
click at [529, 112] on icon "submit" at bounding box center [526, 109] width 6 height 6
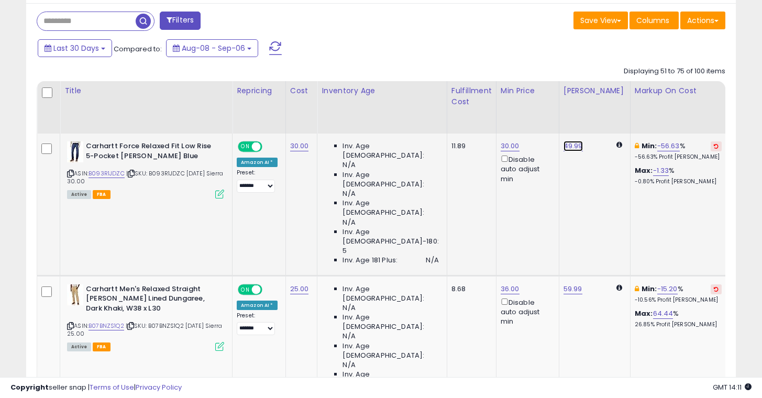
click at [563, 144] on link "49.99" at bounding box center [572, 146] width 19 height 10
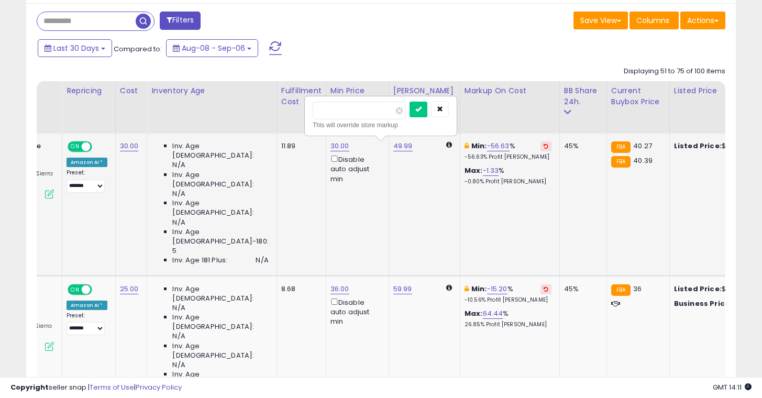
scroll to position [0, 169]
type input "*"
type input "**"
click at [423, 107] on button "submit" at bounding box center [419, 110] width 18 height 16
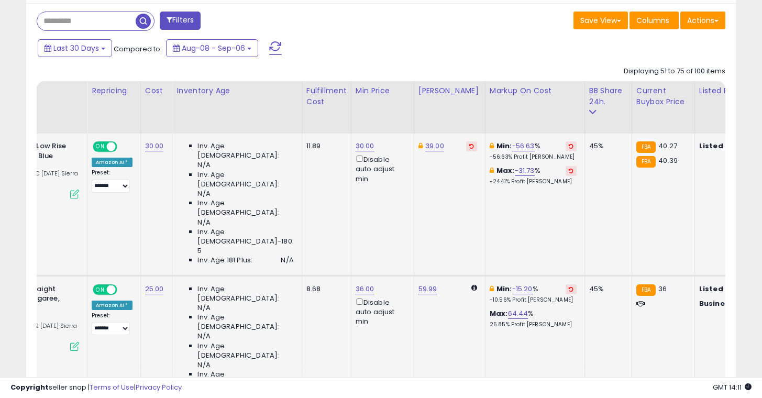
scroll to position [0, 153]
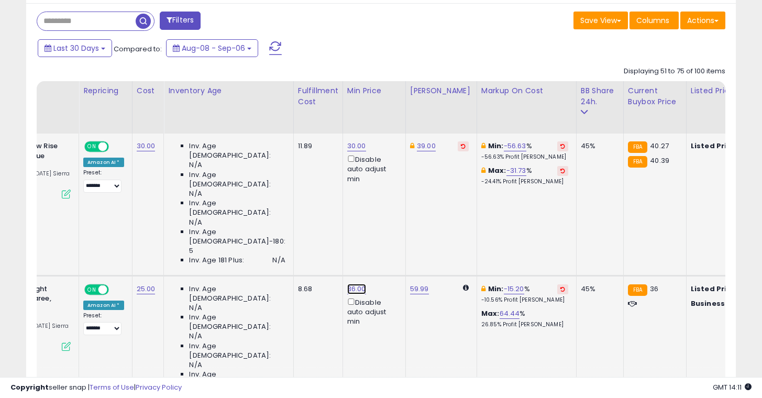
click at [347, 284] on link "36.00" at bounding box center [356, 289] width 19 height 10
type input "*"
type input "**"
click at [375, 178] on icon "submit" at bounding box center [372, 180] width 6 height 6
click at [410, 284] on link "59.99" at bounding box center [419, 289] width 19 height 10
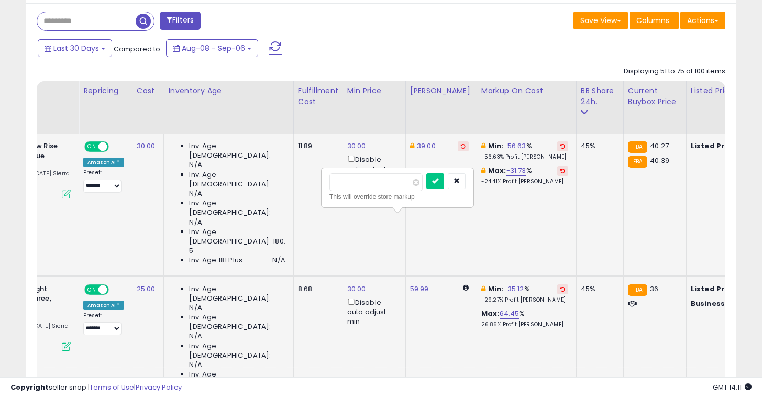
type input "*"
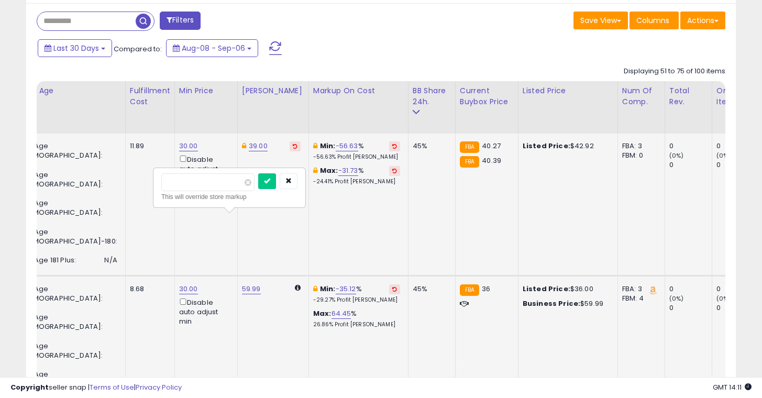
scroll to position [0, 328]
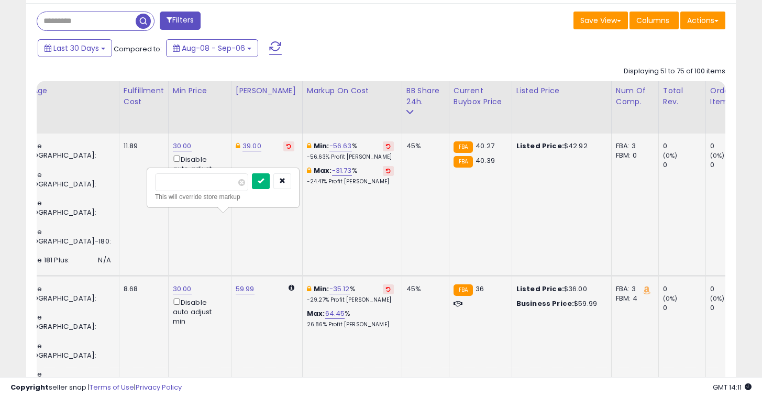
type input "**"
click at [263, 184] on button "submit" at bounding box center [261, 181] width 18 height 16
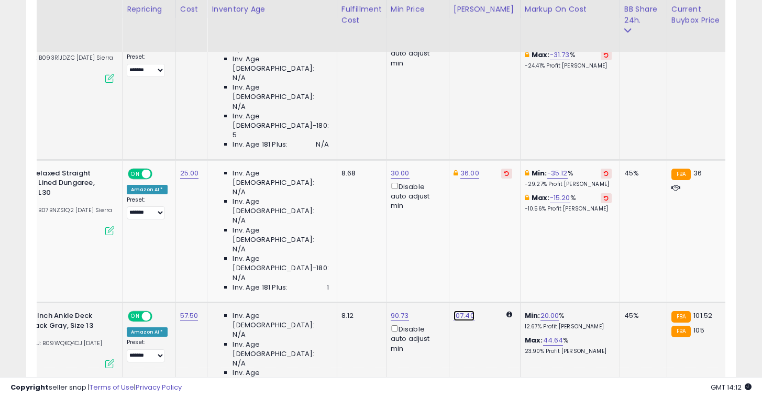
click at [453, 310] on link "107.40" at bounding box center [463, 315] width 21 height 10
type input "*"
type input "***"
click at [483, 149] on button "submit" at bounding box center [479, 147] width 18 height 16
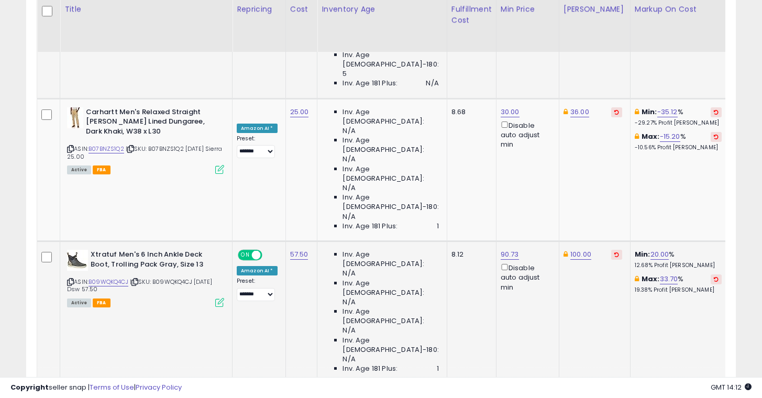
click at [71, 279] on icon at bounding box center [70, 282] width 7 height 6
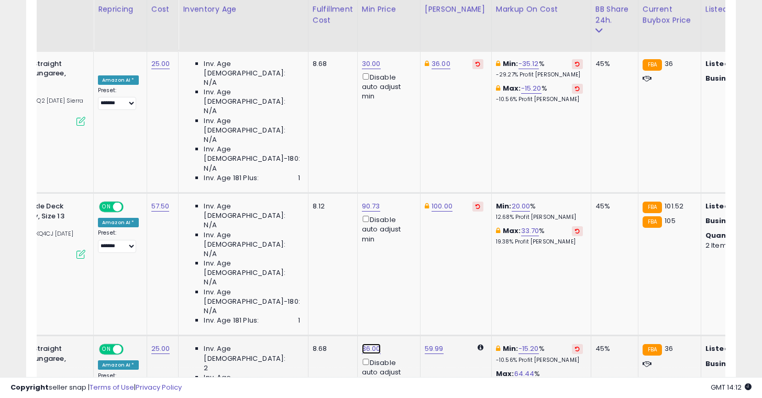
click at [362, 343] on link "36.00" at bounding box center [371, 348] width 19 height 10
type input "*"
type input "**"
click at [390, 110] on icon "submit" at bounding box center [387, 109] width 6 height 6
click at [425, 343] on link "59.99" at bounding box center [434, 348] width 19 height 10
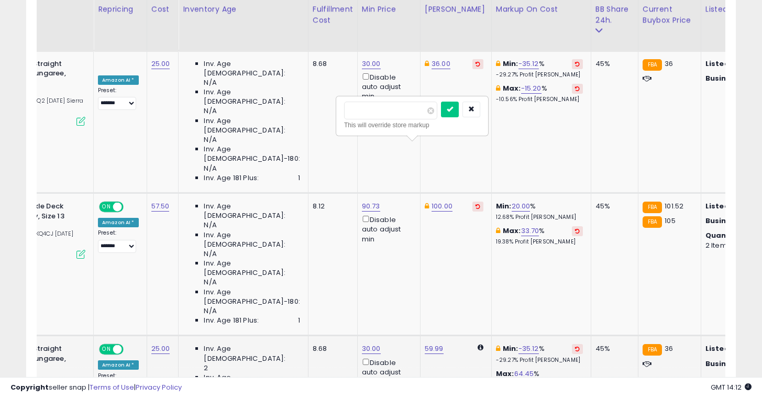
type input "*"
type input "**"
click at [459, 107] on button "submit" at bounding box center [450, 110] width 18 height 16
click at [431, 343] on link "36.00" at bounding box center [440, 348] width 19 height 10
type input "**"
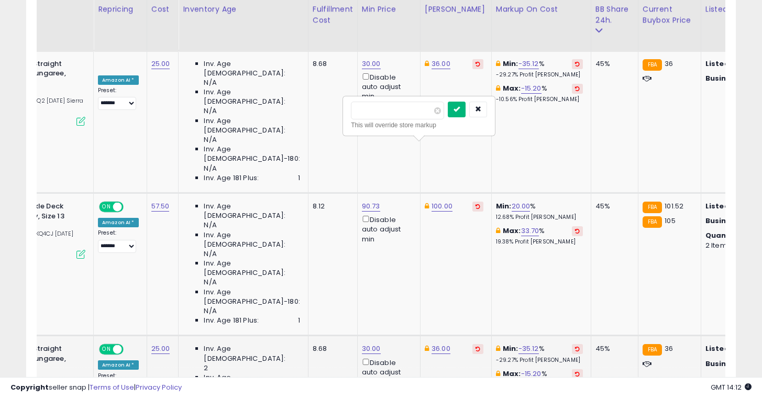
click at [465, 113] on button "submit" at bounding box center [457, 110] width 18 height 16
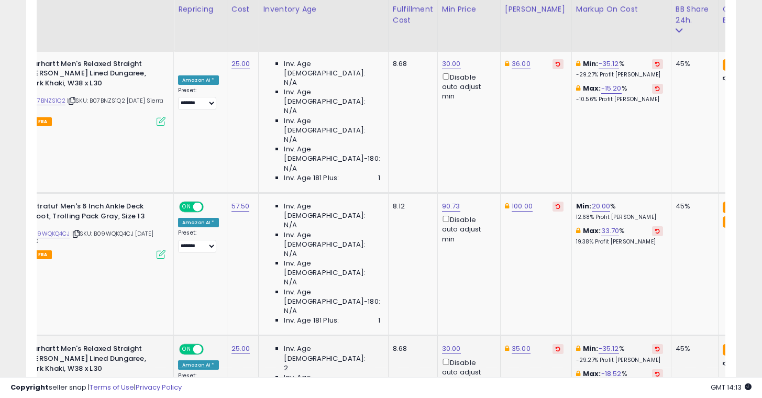
scroll to position [0, 107]
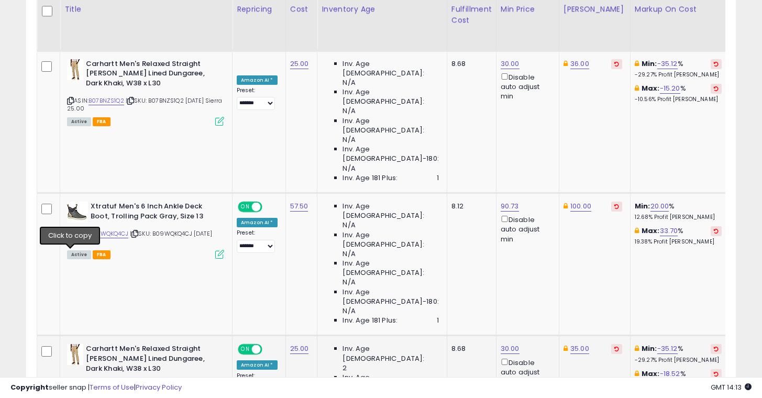
type input "*"
type input "**"
click at [596, 184] on button "submit" at bounding box center [589, 191] width 18 height 16
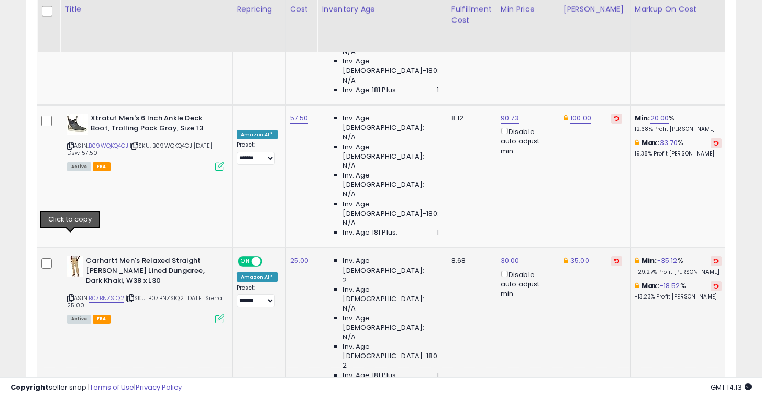
type input "*"
type input "**"
click at [591, 174] on icon "submit" at bounding box center [588, 174] width 6 height 6
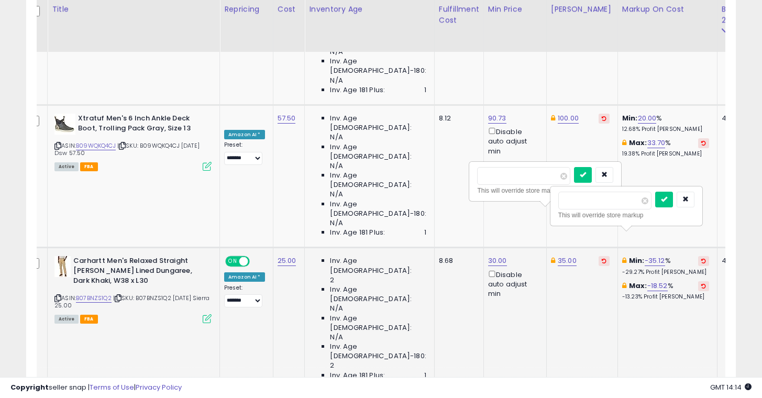
type input "*"
click at [667, 199] on icon "submit" at bounding box center [664, 199] width 6 height 6
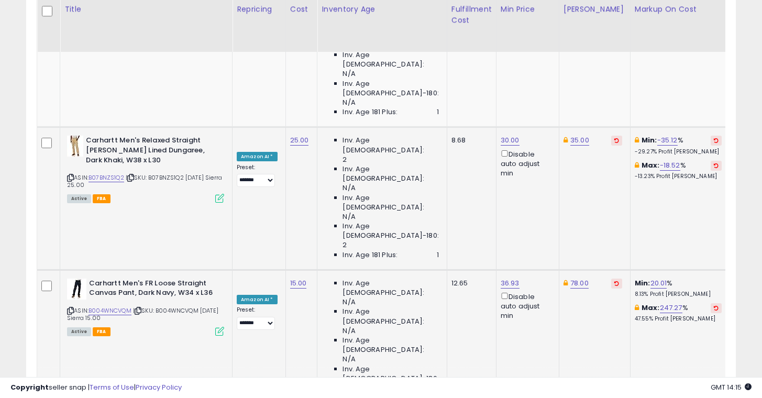
scroll to position [0, 0]
type input "*"
type input "**"
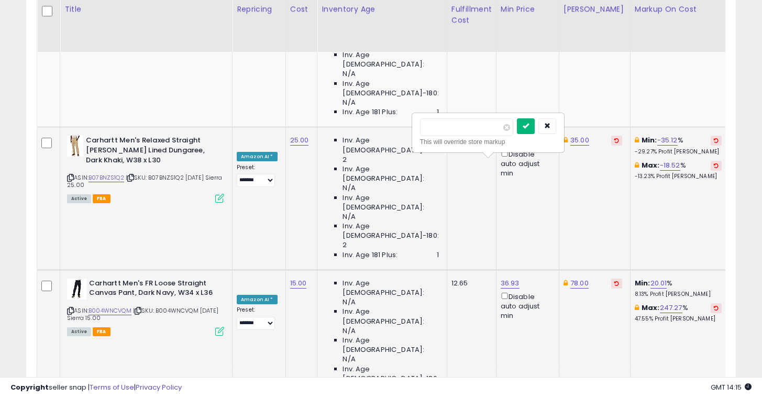
click at [535, 124] on button "submit" at bounding box center [526, 126] width 18 height 16
type input "*"
type input "**"
click at [593, 125] on icon "submit" at bounding box center [589, 126] width 6 height 6
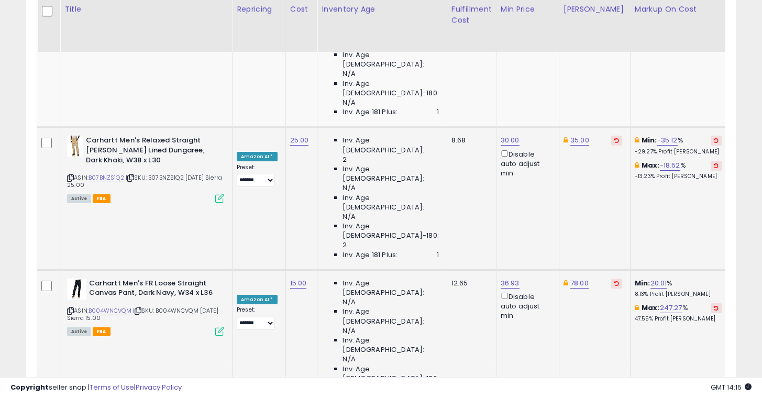
type input "*"
type input "**"
click at [604, 126] on button "submit" at bounding box center [595, 126] width 18 height 16
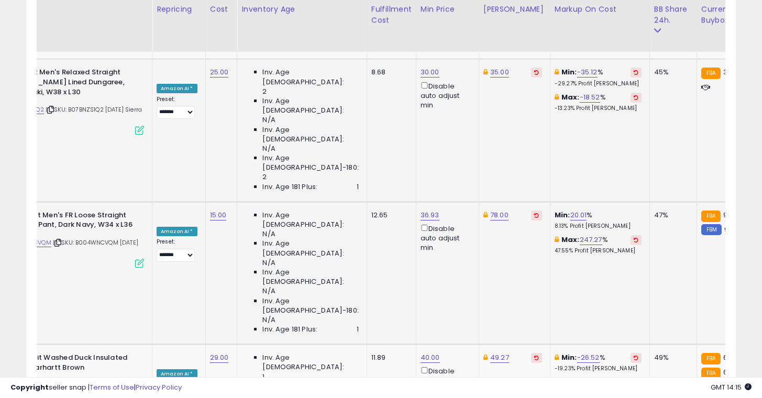
scroll to position [0, 130]
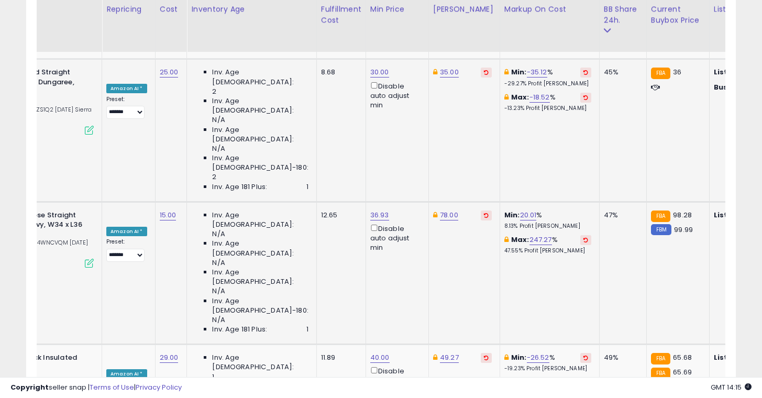
type input "*"
click at [399, 136] on button "submit" at bounding box center [395, 139] width 18 height 16
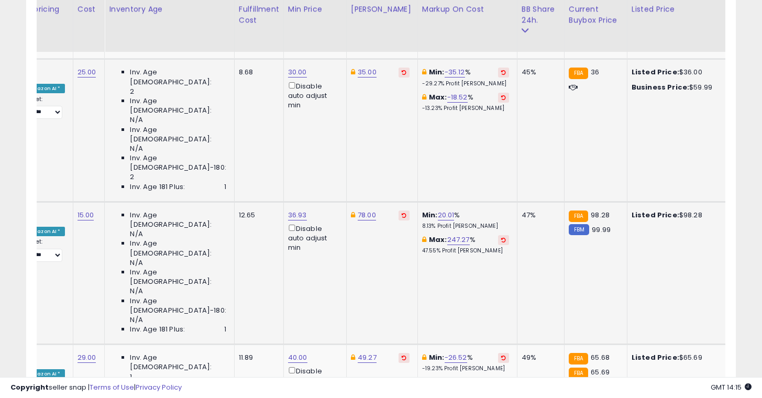
click at [386, 210] on button "submit" at bounding box center [377, 211] width 18 height 16
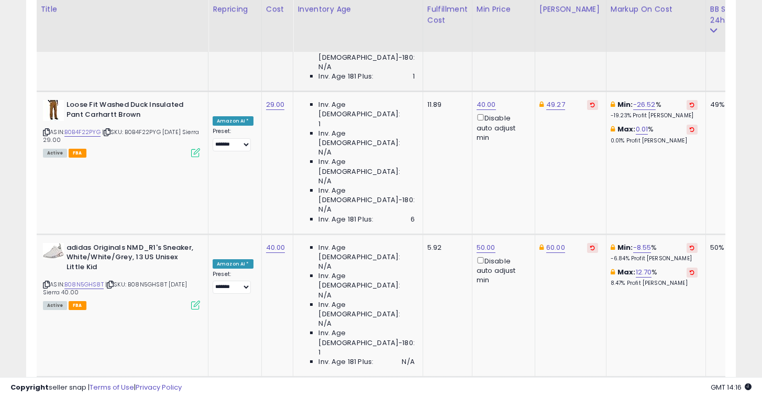
scroll to position [0, 113]
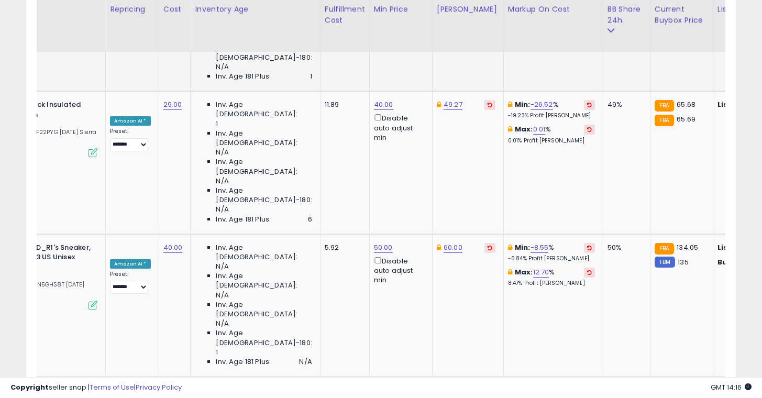
click at [471, 86] on button "submit" at bounding box center [462, 86] width 18 height 16
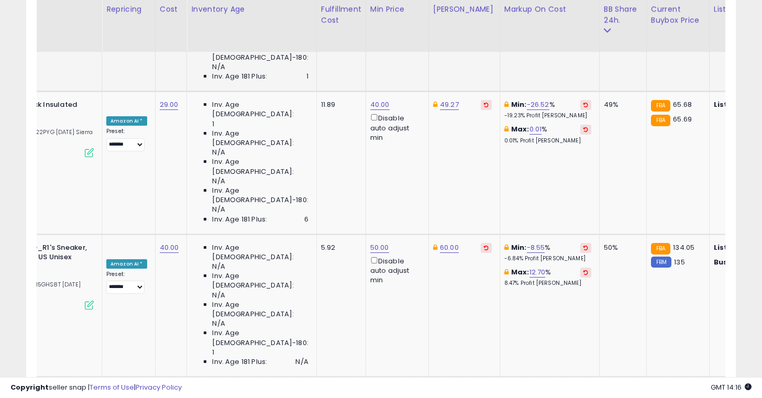
click at [546, 171] on button "submit" at bounding box center [537, 174] width 18 height 16
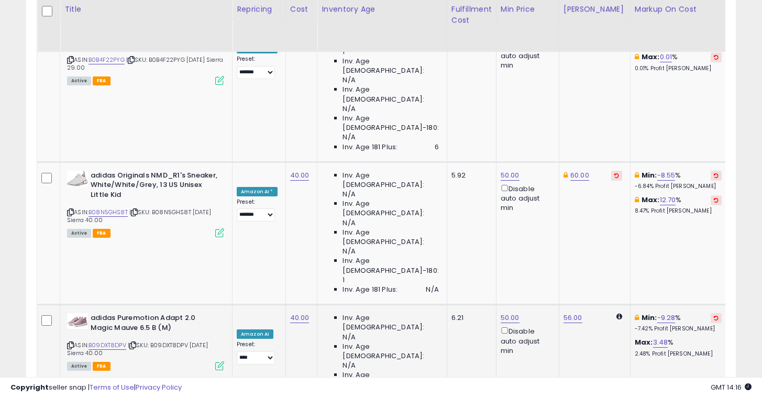
click at [527, 102] on icon "submit" at bounding box center [524, 101] width 6 height 6
click at [592, 98] on button "submit" at bounding box center [589, 102] width 18 height 16
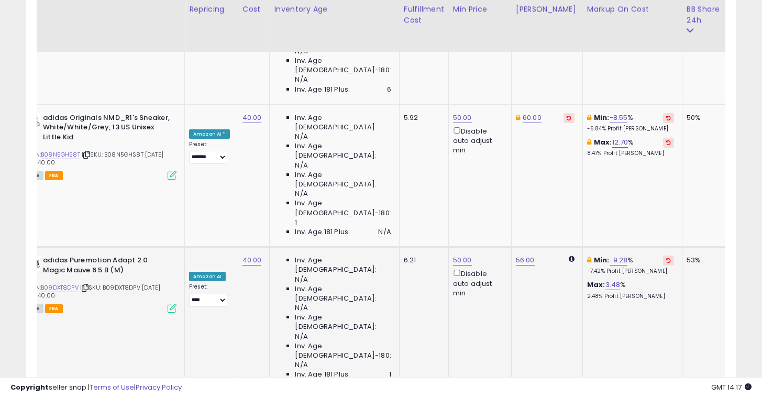
scroll to position [0, 101]
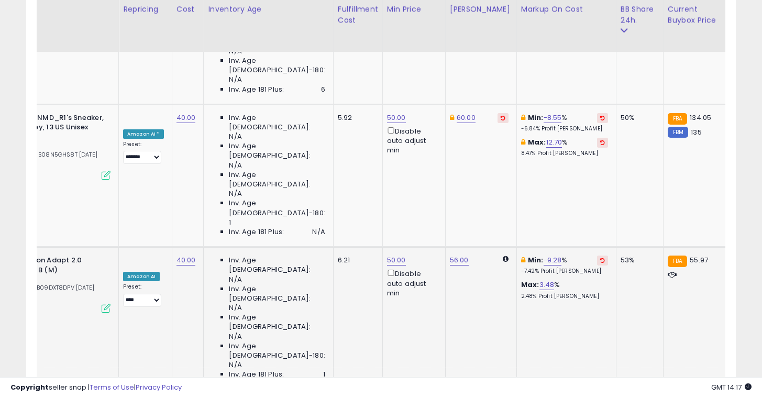
click at [484, 122] on button "submit" at bounding box center [475, 116] width 18 height 16
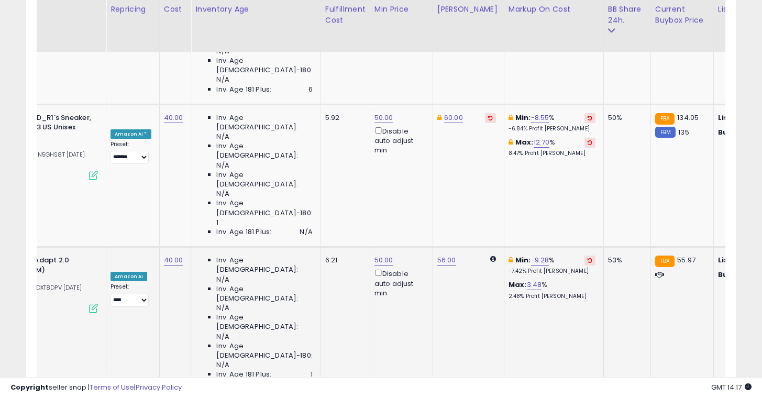
scroll to position [0, 0]
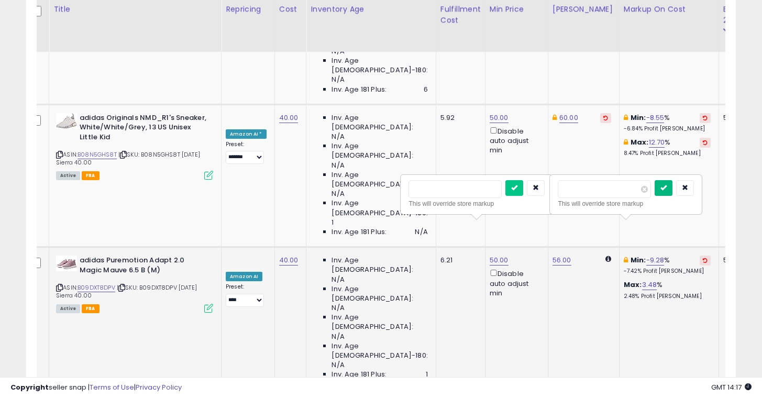
click at [667, 188] on icon "submit" at bounding box center [663, 187] width 6 height 6
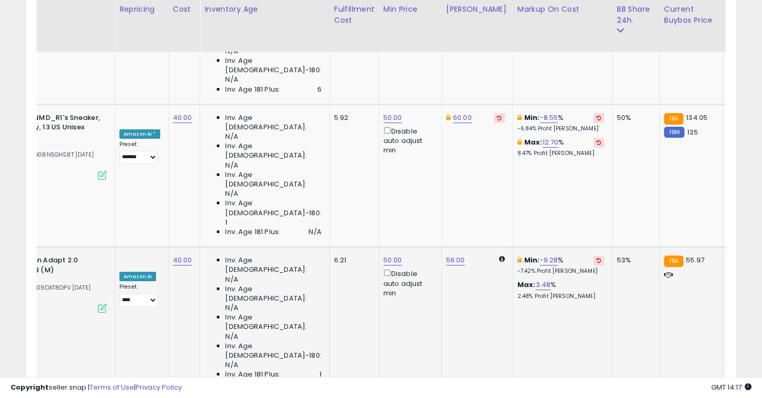
scroll to position [0, 118]
click at [410, 184] on icon "submit" at bounding box center [407, 187] width 6 height 6
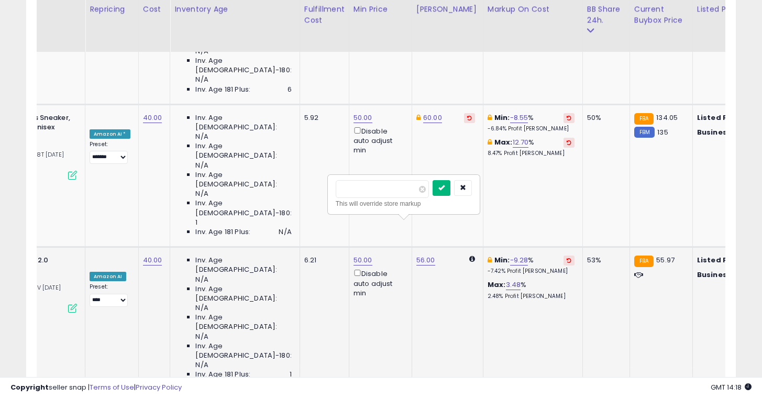
click at [443, 192] on button "submit" at bounding box center [441, 188] width 18 height 16
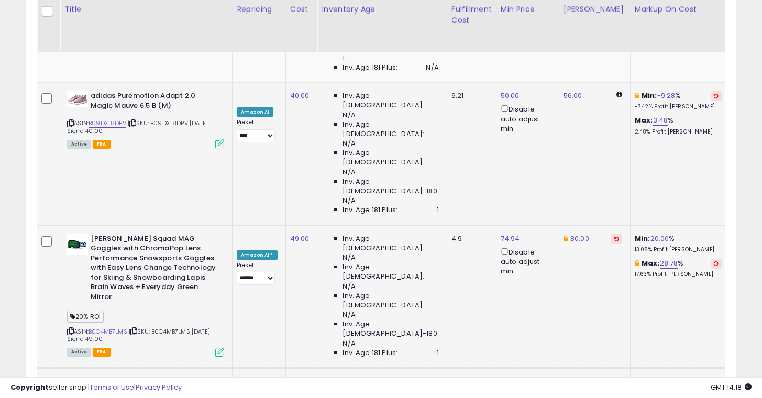
click at [594, 139] on button "submit" at bounding box center [588, 132] width 18 height 16
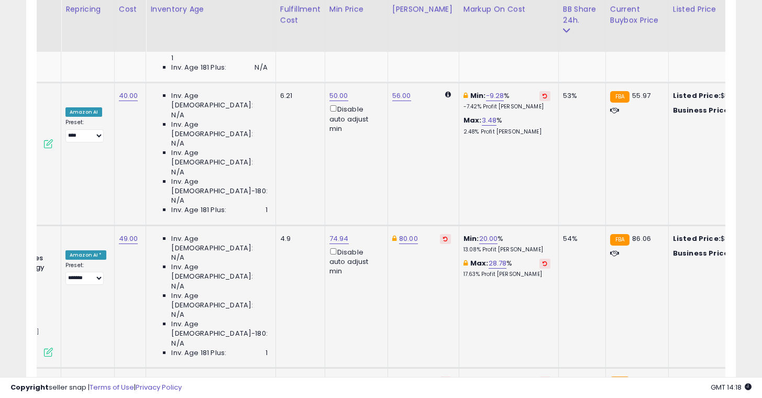
scroll to position [0, 173]
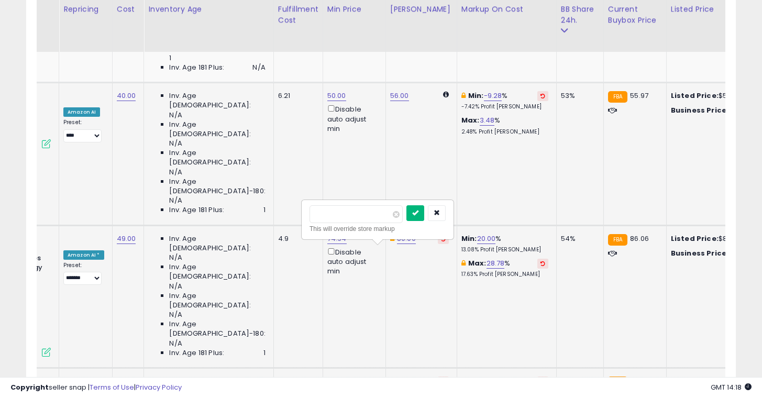
click at [423, 218] on button "submit" at bounding box center [415, 213] width 18 height 16
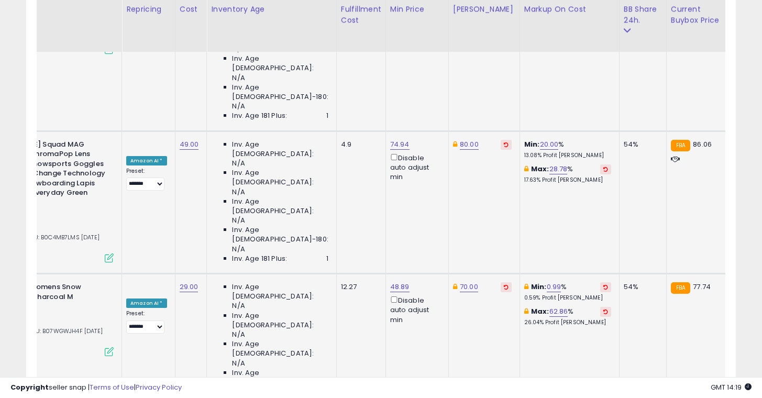
scroll to position [0, 110]
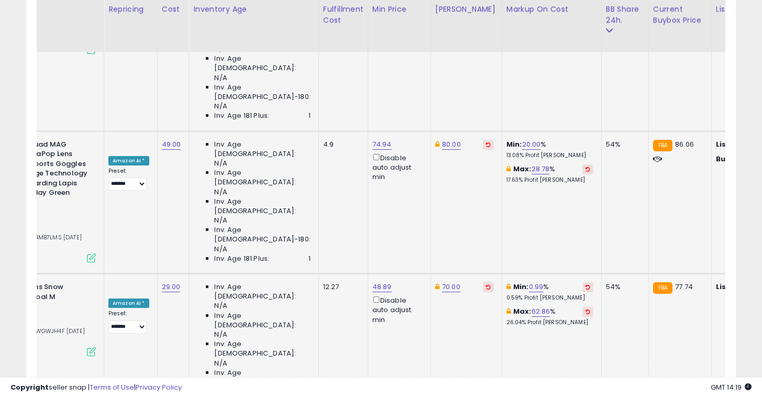
click at [400, 193] on icon "submit" at bounding box center [397, 190] width 6 height 6
click at [464, 185] on button "submit" at bounding box center [460, 191] width 18 height 16
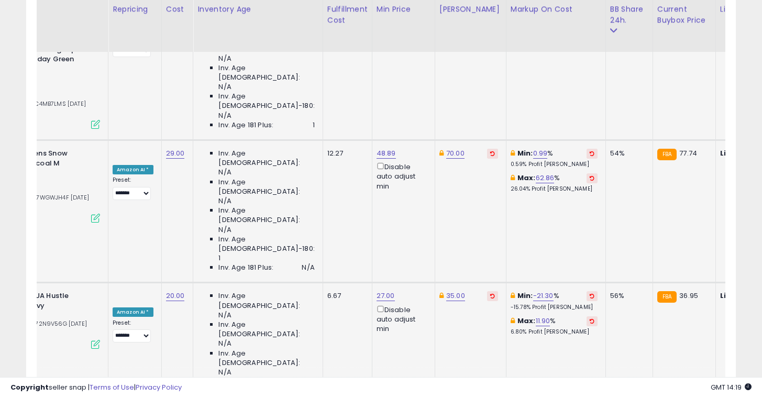
scroll to position [0, 136]
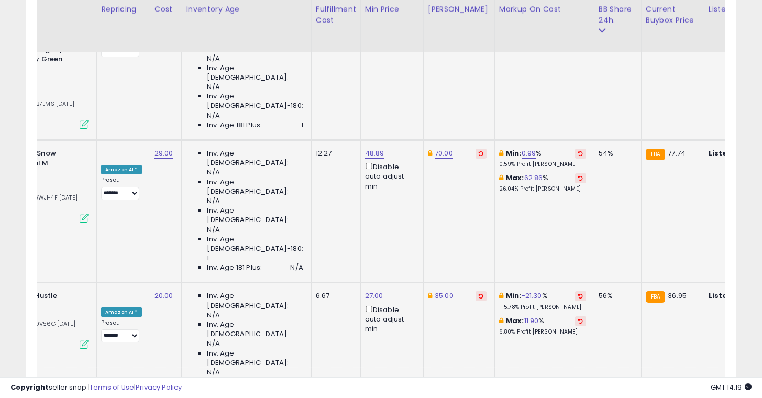
click at [456, 165] on icon "submit" at bounding box center [452, 164] width 6 height 6
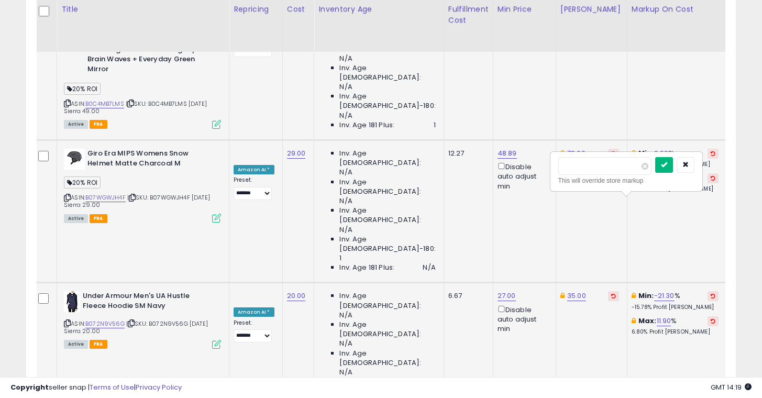
click at [667, 163] on icon "submit" at bounding box center [664, 164] width 6 height 6
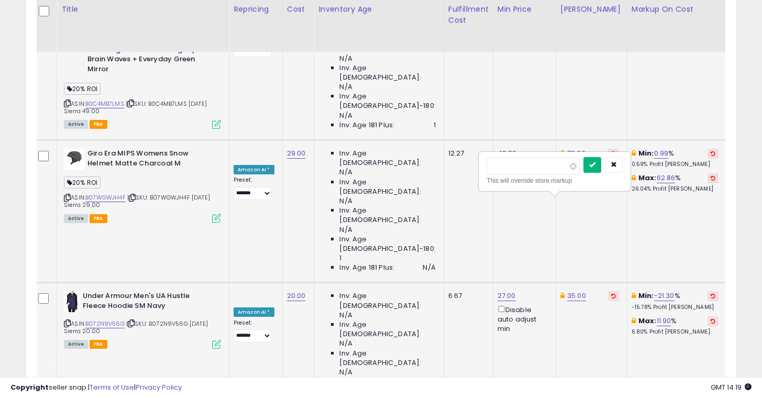
click at [595, 164] on icon "submit" at bounding box center [592, 164] width 6 height 6
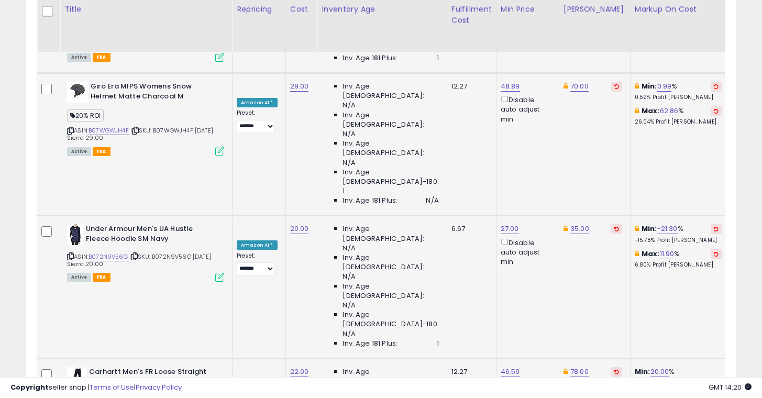
scroll to position [0, 0]
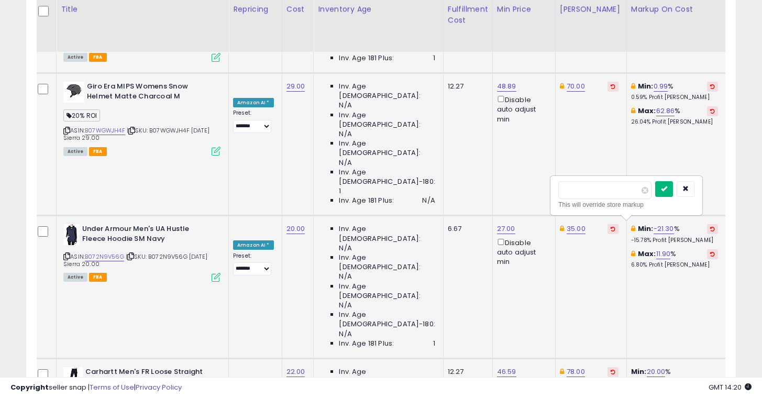
click at [667, 192] on icon "submit" at bounding box center [664, 188] width 6 height 6
click at [587, 187] on icon "submit" at bounding box center [584, 188] width 6 height 6
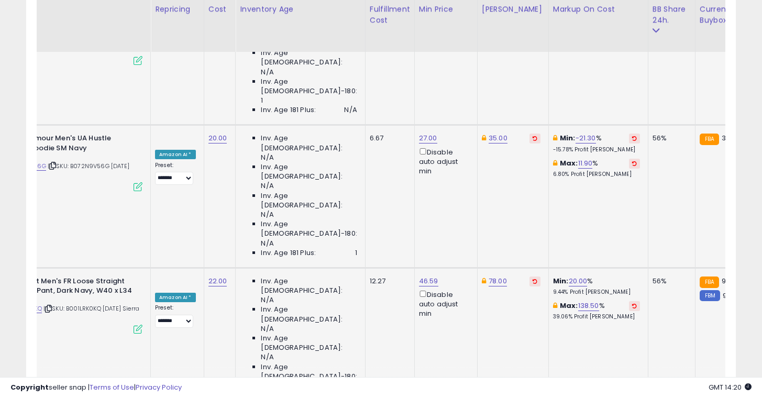
scroll to position [0, 84]
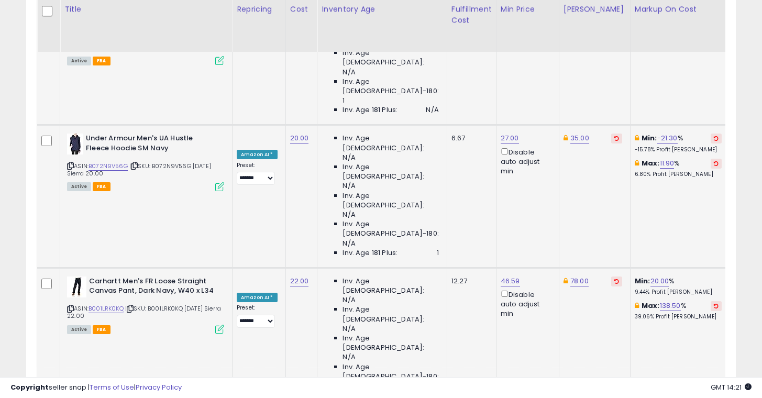
click at [592, 179] on icon "submit" at bounding box center [588, 179] width 6 height 6
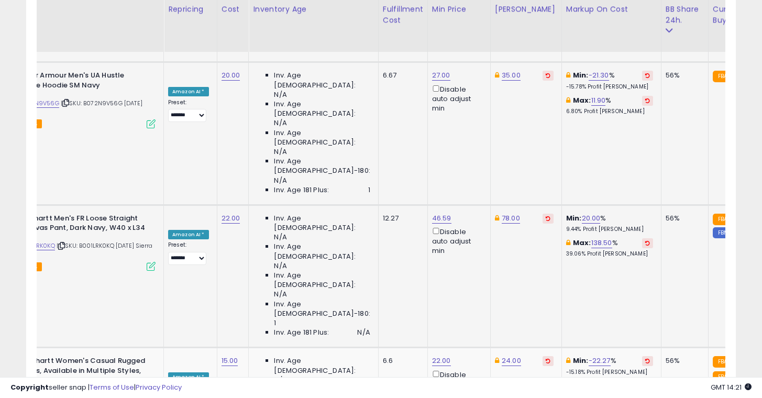
scroll to position [0, 81]
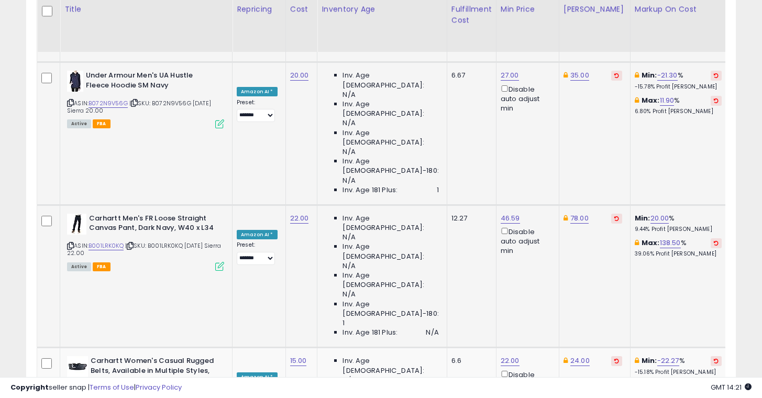
click at [592, 201] on icon "submit" at bounding box center [588, 198] width 6 height 6
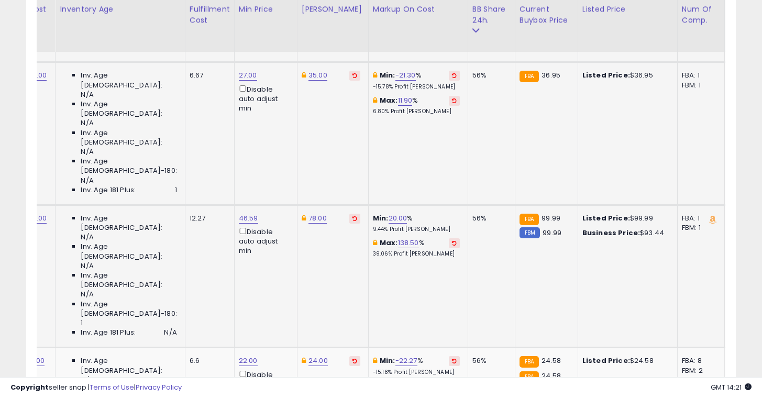
scroll to position [0, 0]
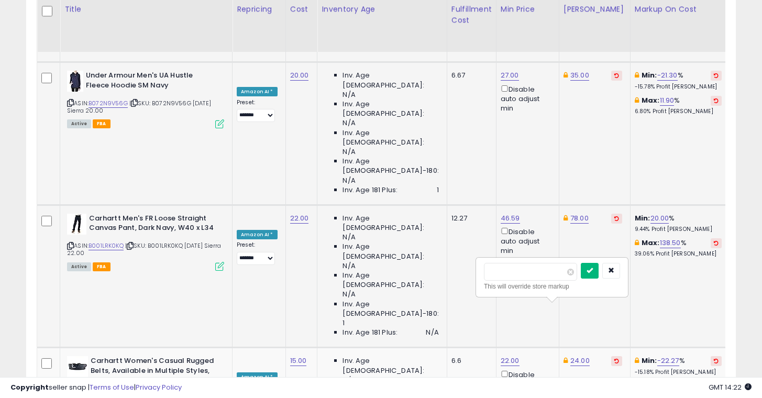
click at [598, 264] on button "submit" at bounding box center [590, 271] width 18 height 16
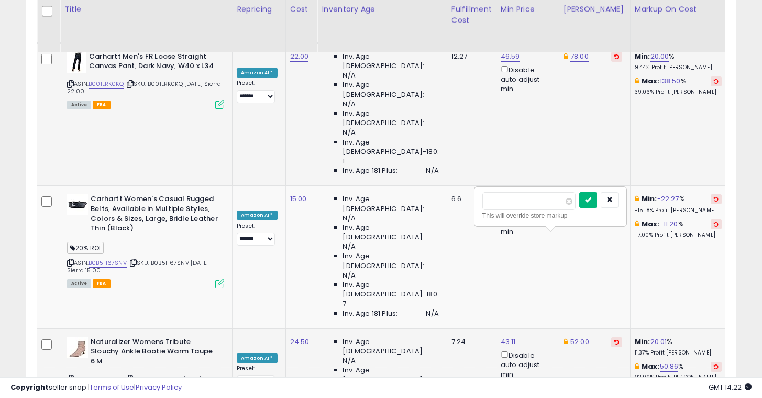
click at [591, 201] on icon "submit" at bounding box center [588, 199] width 6 height 6
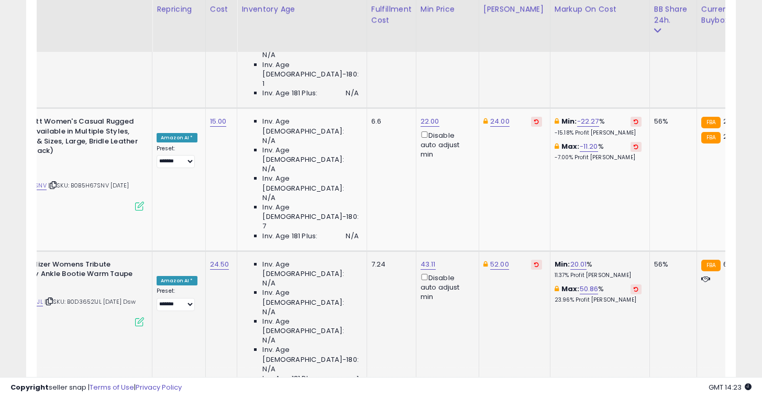
scroll to position [0, 103]
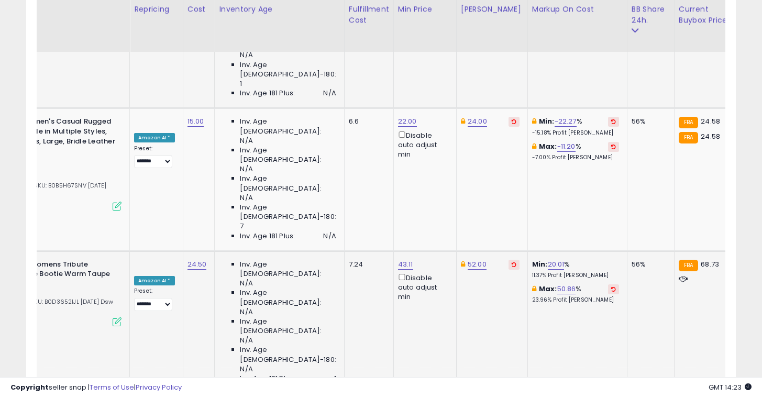
click at [489, 216] on button "submit" at bounding box center [486, 214] width 18 height 16
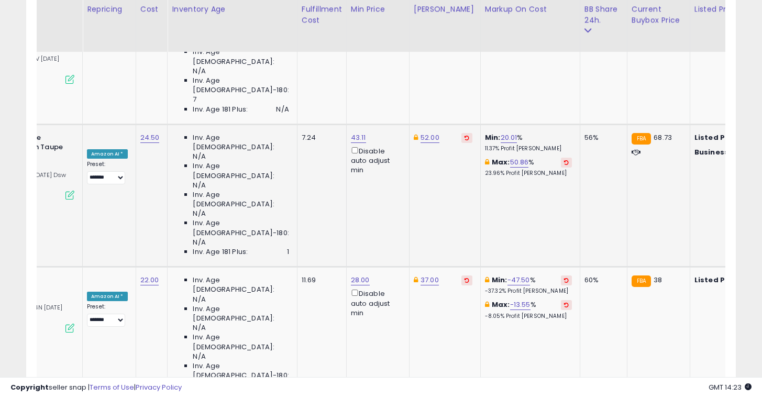
scroll to position [0, 84]
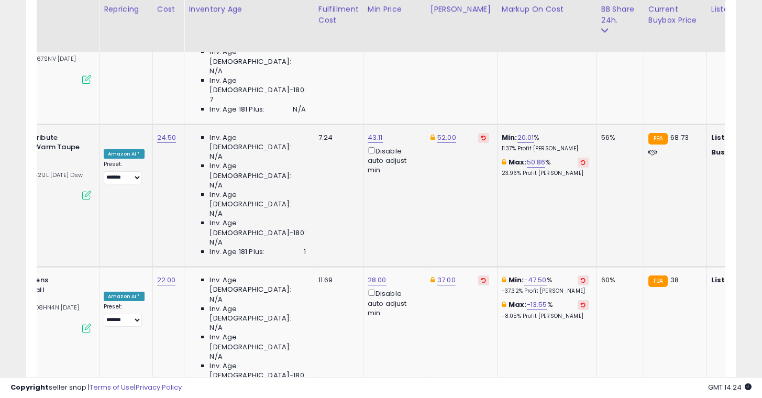
scroll to position [0, 131]
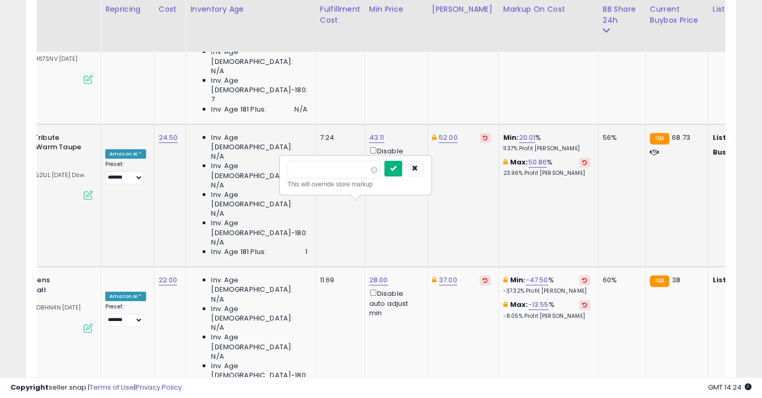
click at [396, 165] on icon "submit" at bounding box center [393, 168] width 6 height 6
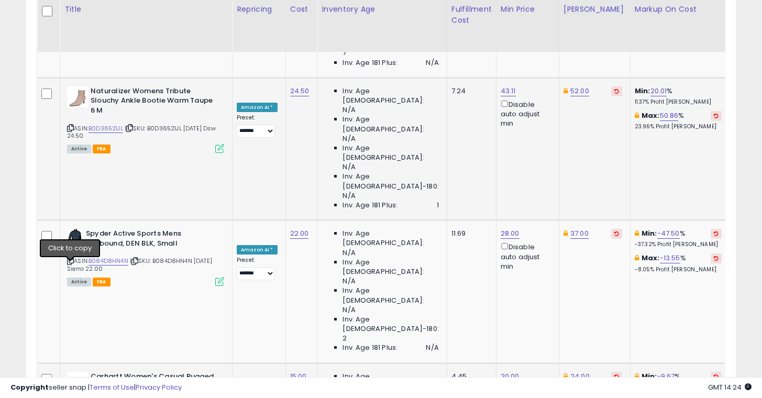
click at [588, 195] on div "** This will override store markup" at bounding box center [550, 210] width 151 height 38
click at [592, 200] on icon "submit" at bounding box center [588, 202] width 6 height 6
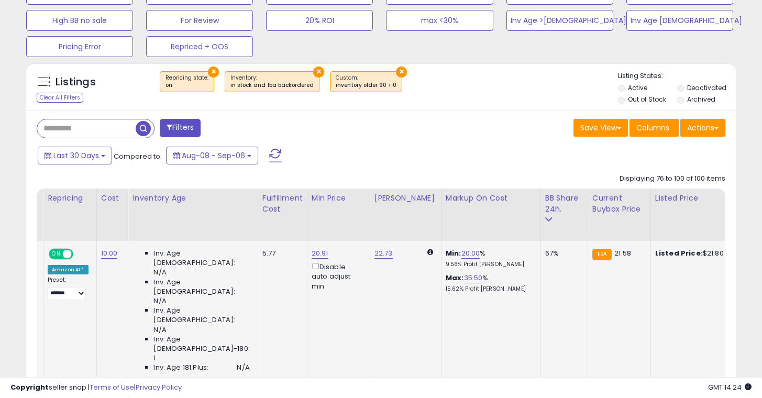
scroll to position [0, 0]
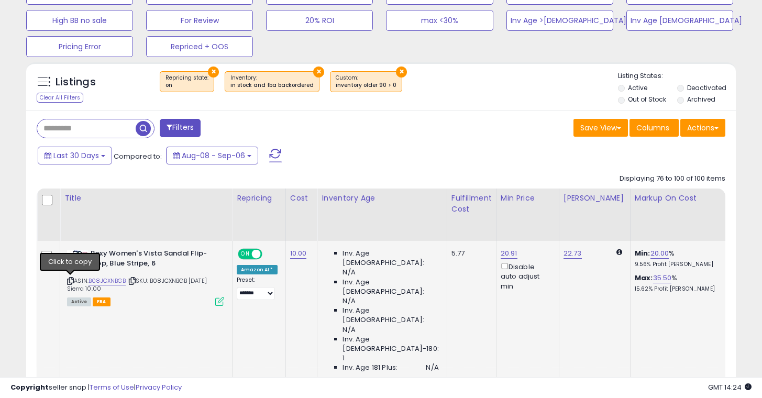
click at [72, 281] on icon at bounding box center [70, 281] width 7 height 6
click at [501, 256] on link "20.91" at bounding box center [509, 253] width 17 height 10
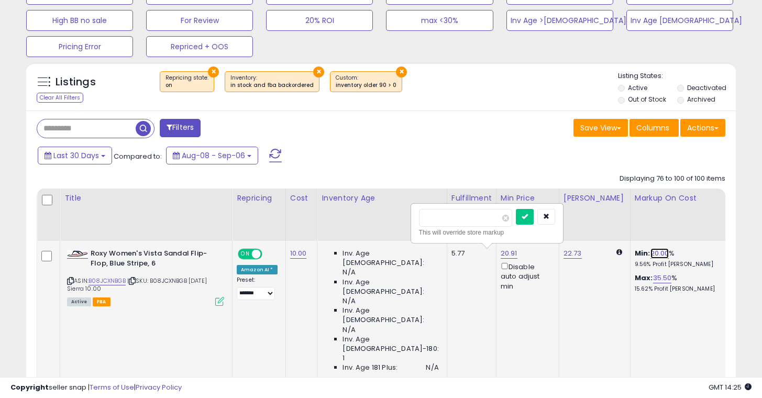
click at [650, 251] on link "20.00" at bounding box center [659, 253] width 19 height 10
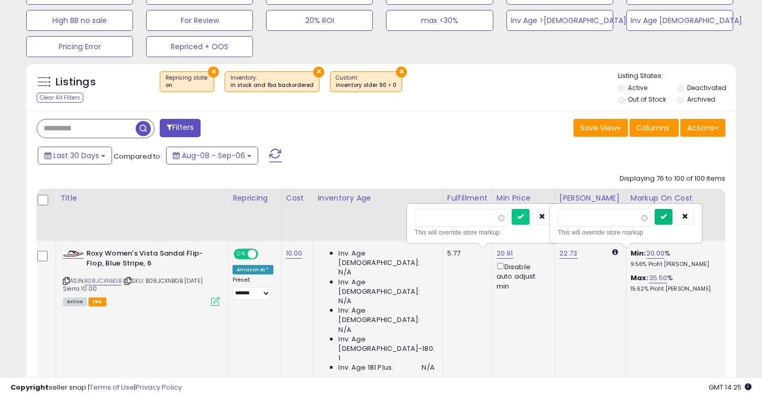
click at [672, 218] on button "submit" at bounding box center [663, 217] width 18 height 16
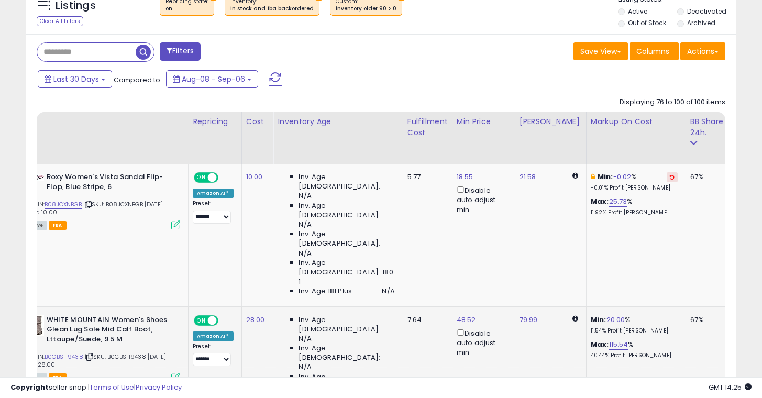
scroll to position [0, 35]
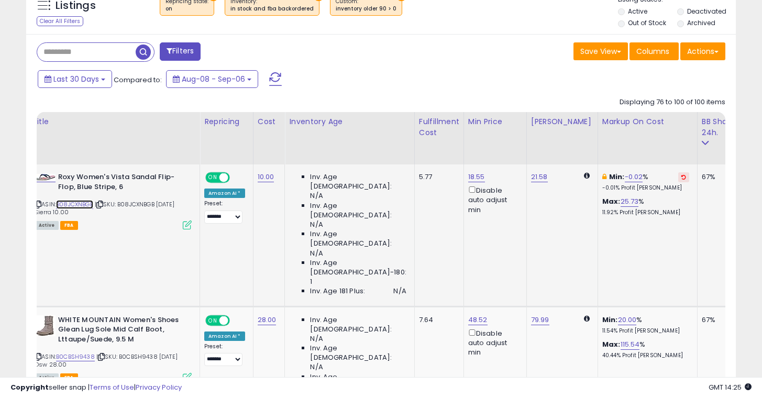
click at [93, 206] on link "B08JCXNBGB" at bounding box center [74, 204] width 37 height 9
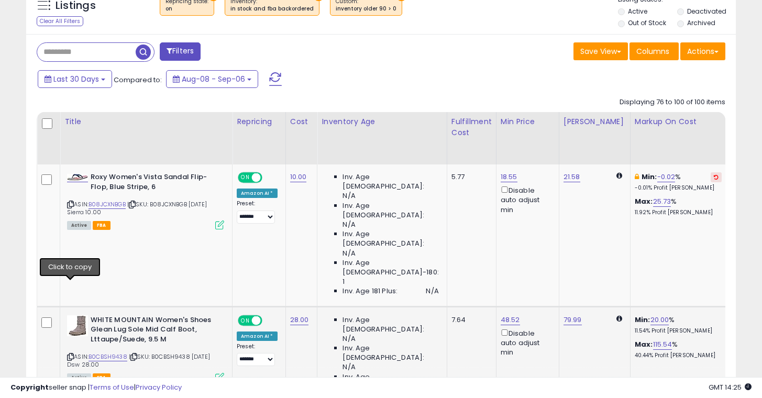
click at [69, 354] on icon at bounding box center [70, 357] width 7 height 6
click at [563, 315] on link "79.99" at bounding box center [572, 320] width 18 height 10
click at [591, 212] on icon "submit" at bounding box center [588, 211] width 6 height 6
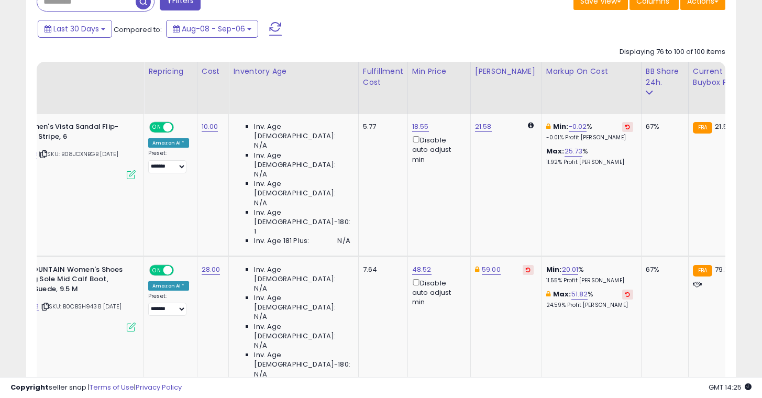
scroll to position [0, 138]
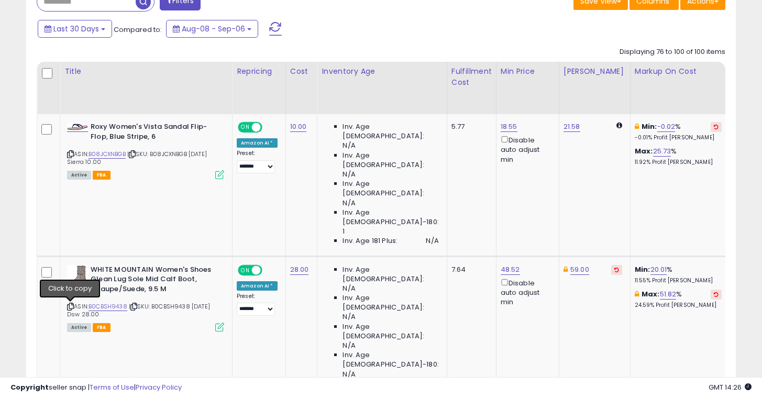
click at [528, 246] on button "submit" at bounding box center [525, 244] width 18 height 16
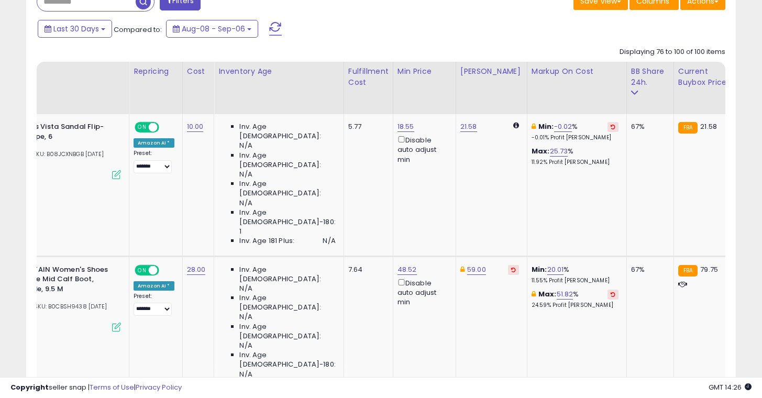
click at [488, 249] on button "submit" at bounding box center [485, 244] width 18 height 16
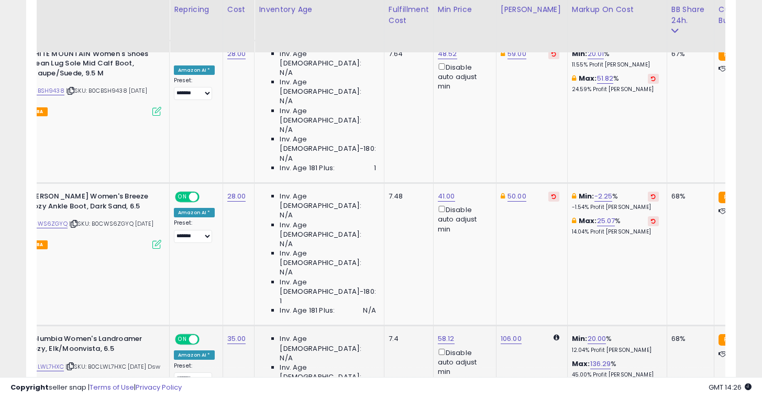
scroll to position [0, 82]
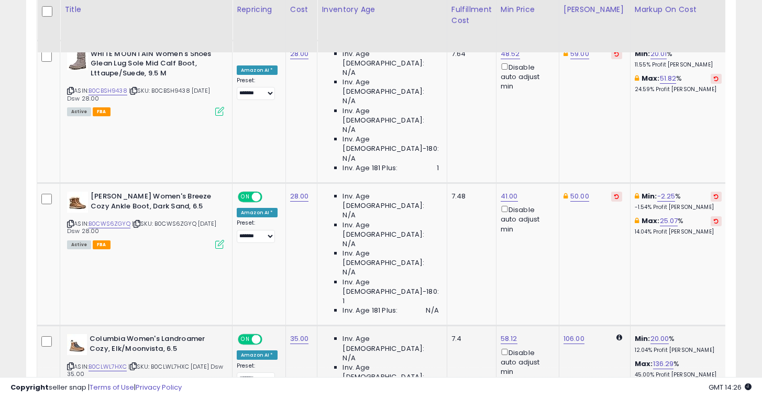
click at [70, 363] on icon at bounding box center [70, 366] width 7 height 6
click at [501, 334] on link "58.12" at bounding box center [509, 339] width 17 height 10
click at [635, 334] on b "Min:" at bounding box center [643, 339] width 16 height 10
click at [650, 334] on link "20.00" at bounding box center [659, 339] width 19 height 10
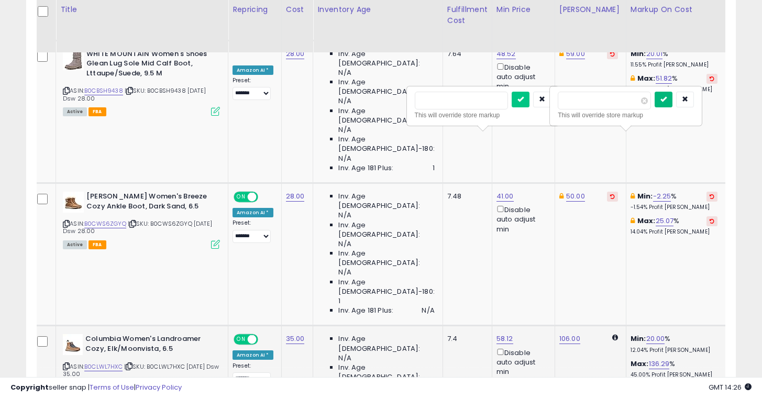
click at [667, 99] on icon "submit" at bounding box center [663, 99] width 6 height 6
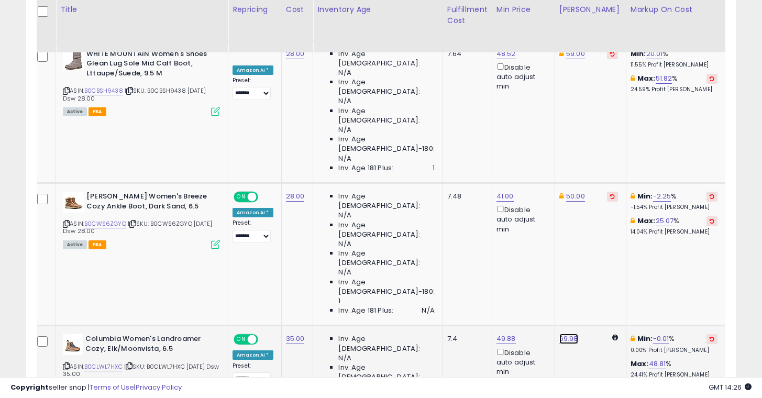
click at [559, 334] on link "69.98" at bounding box center [568, 339] width 19 height 10
click at [587, 102] on icon "submit" at bounding box center [584, 99] width 6 height 6
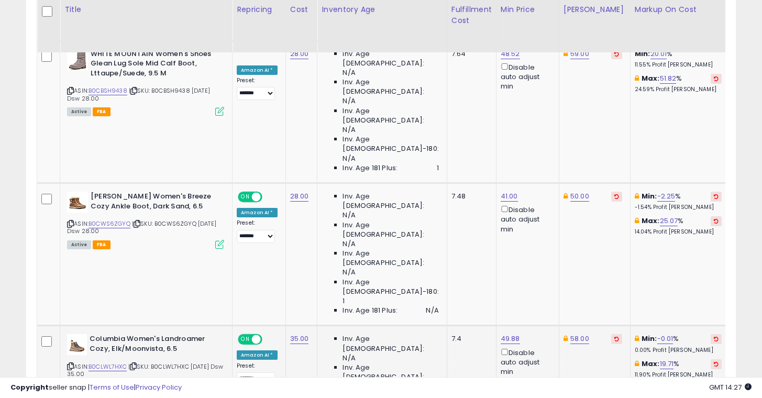
scroll to position [0, 0]
click at [591, 173] on button "submit" at bounding box center [589, 171] width 18 height 16
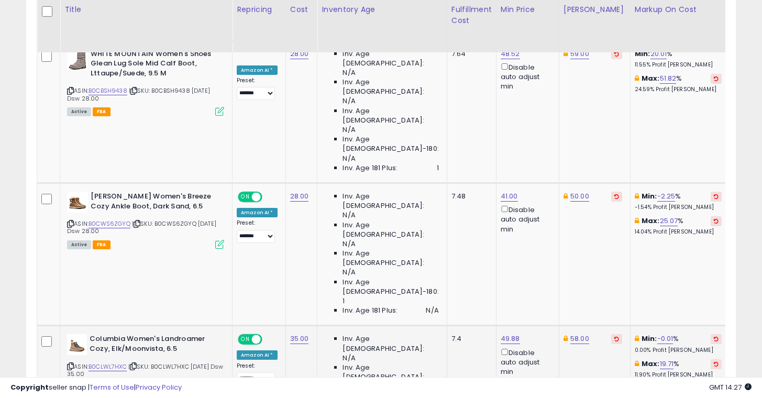
click at [529, 253] on icon "submit" at bounding box center [526, 252] width 6 height 6
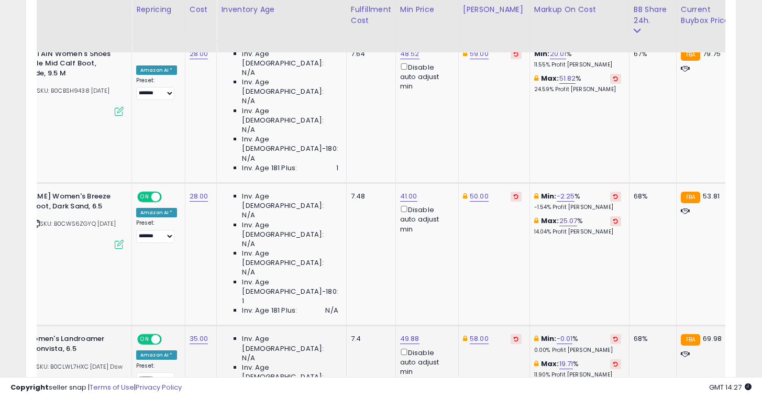
scroll to position [0, 106]
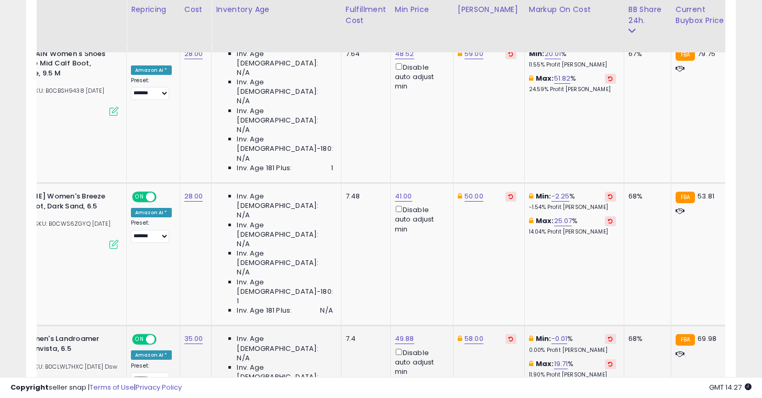
click at [486, 249] on icon "submit" at bounding box center [483, 252] width 6 height 6
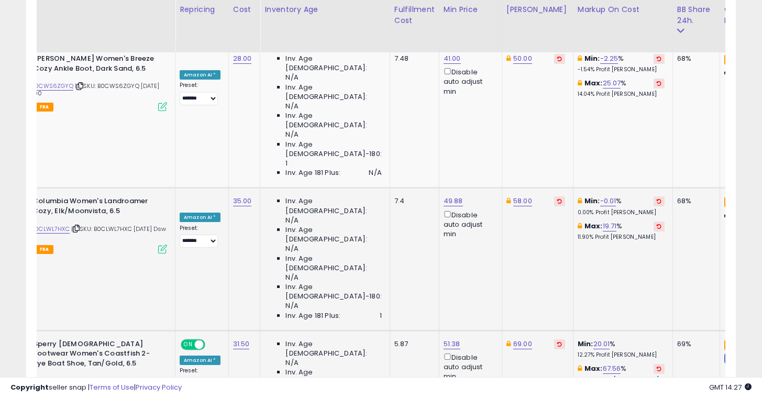
scroll to position [0, 0]
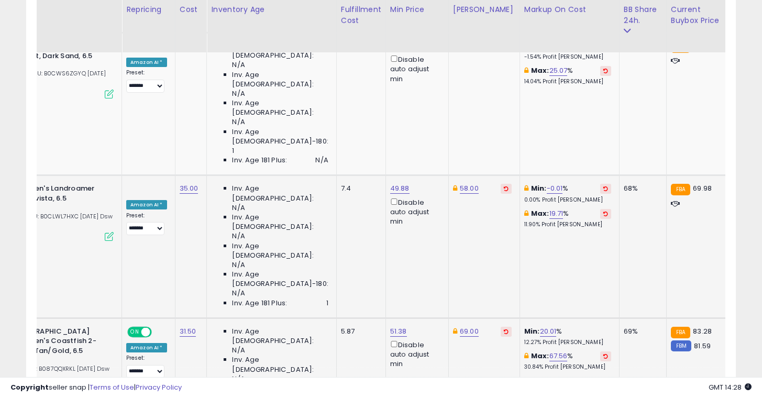
scroll to position [0, 114]
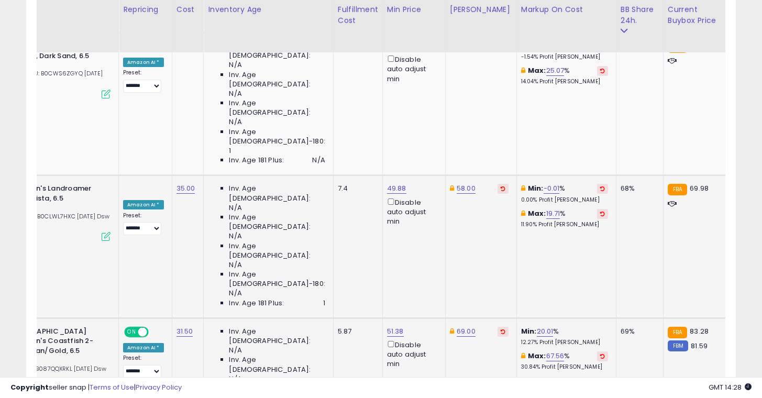
click at [416, 174] on button "submit" at bounding box center [412, 174] width 18 height 16
click at [479, 175] on icon "submit" at bounding box center [476, 174] width 6 height 6
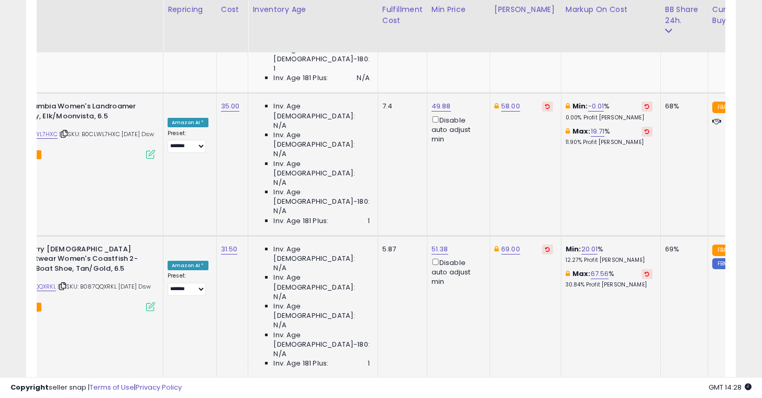
scroll to position [0, 0]
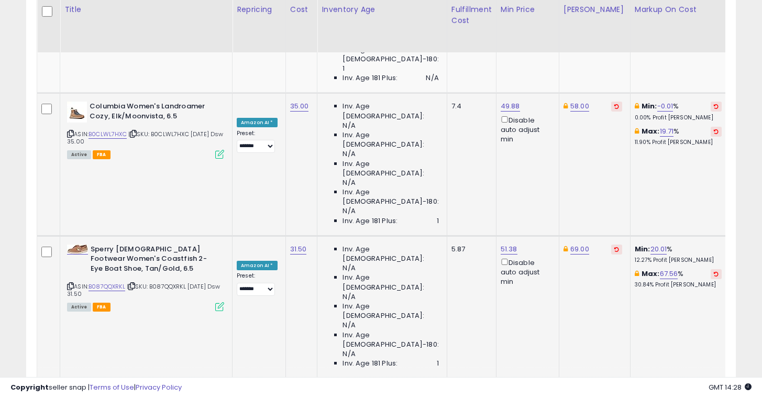
click at [529, 181] on icon "submit" at bounding box center [526, 183] width 6 height 6
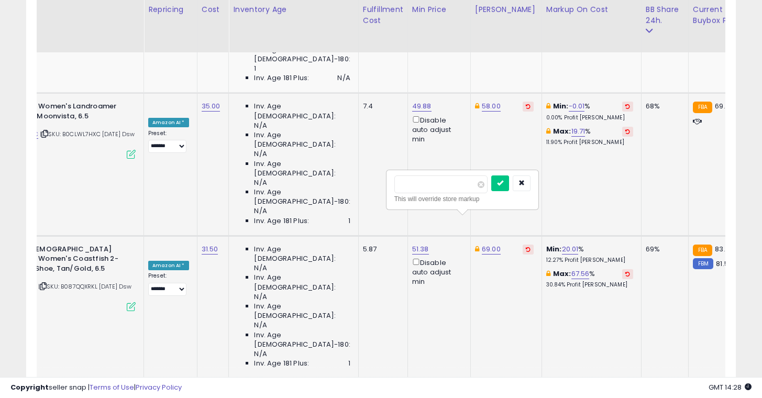
scroll to position [0, 93]
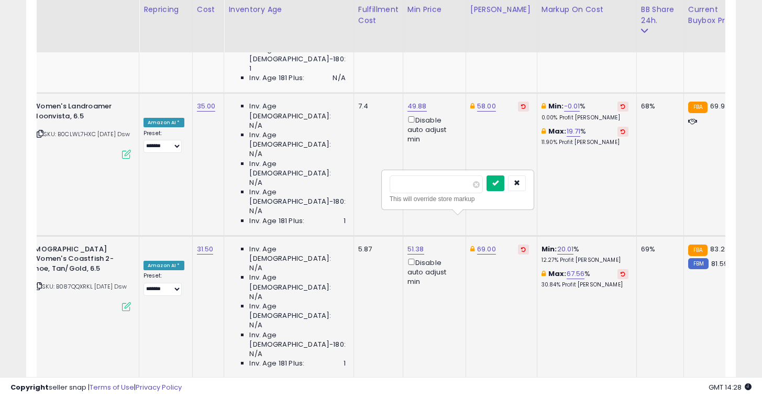
click at [504, 186] on button "submit" at bounding box center [495, 183] width 18 height 16
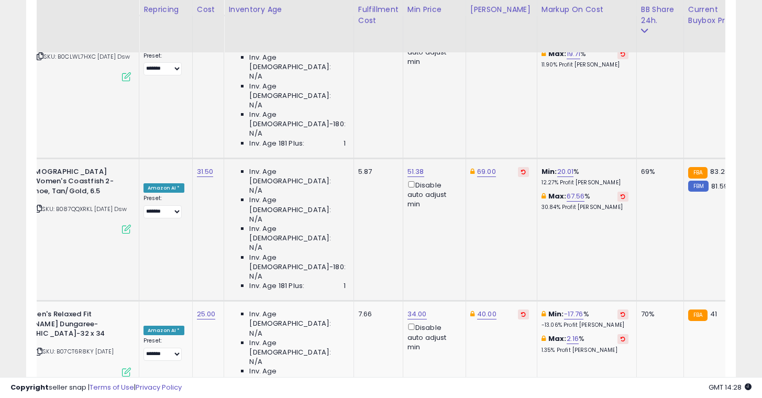
scroll to position [0, 7]
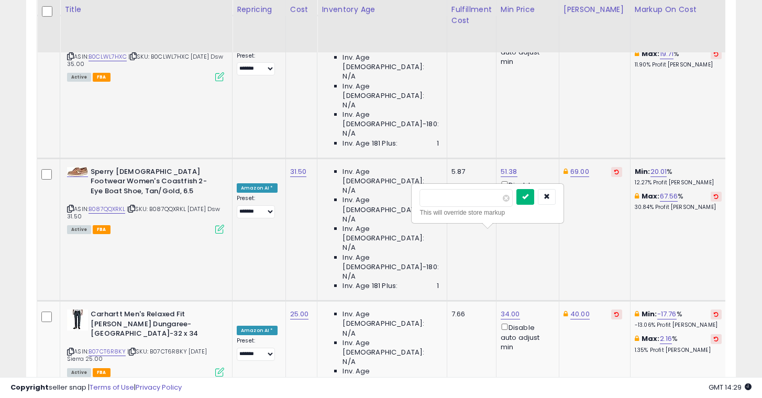
click at [528, 198] on icon "submit" at bounding box center [525, 196] width 6 height 6
click at [591, 195] on icon "submit" at bounding box center [588, 196] width 6 height 6
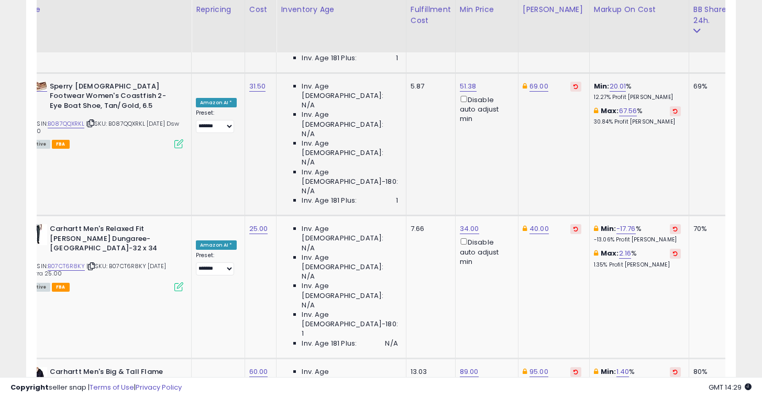
scroll to position [0, 92]
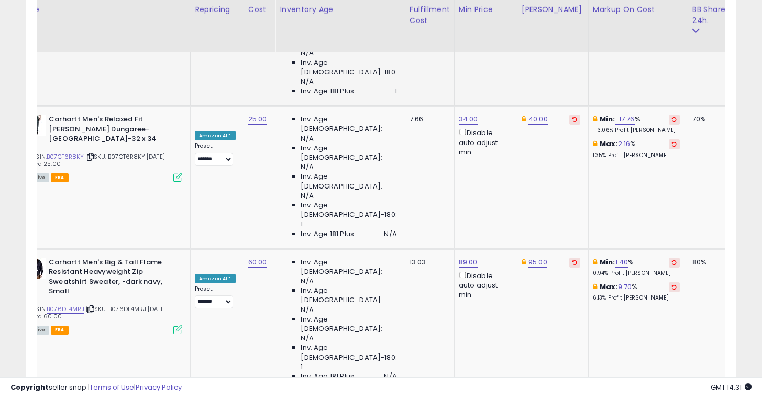
scroll to position [0, 0]
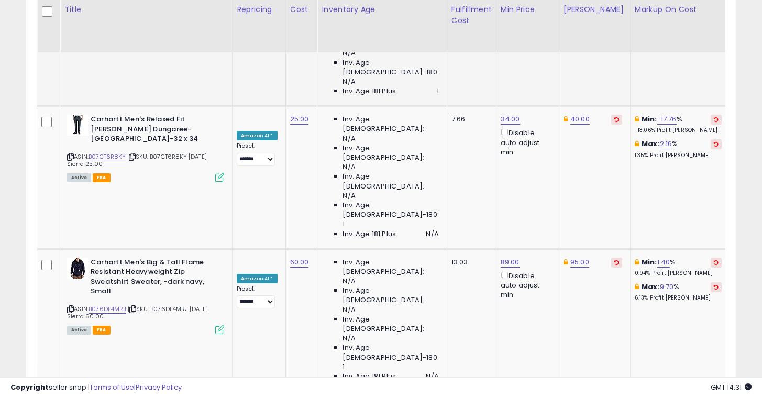
click at [528, 151] on button "submit" at bounding box center [526, 156] width 18 height 16
click at [596, 156] on button "submit" at bounding box center [587, 156] width 18 height 16
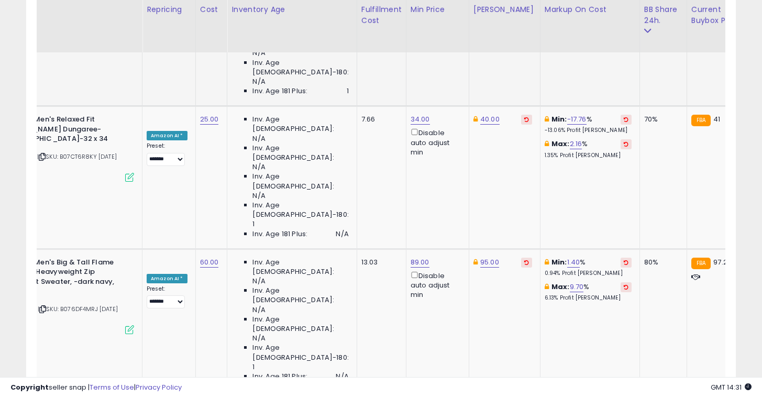
scroll to position [0, 93]
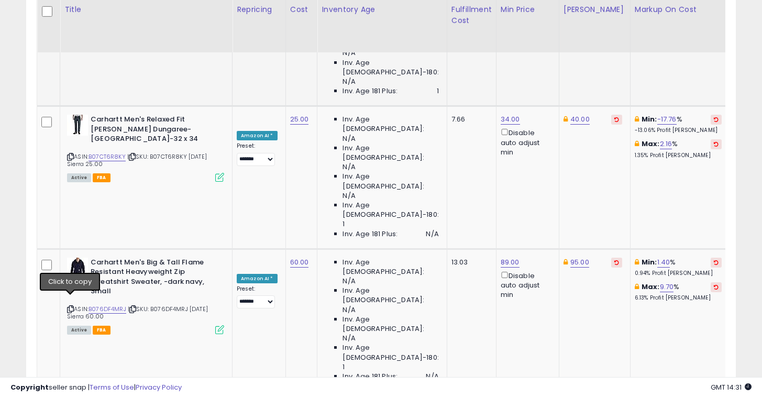
click at [529, 237] on icon "submit" at bounding box center [526, 236] width 6 height 6
click at [597, 234] on button "submit" at bounding box center [589, 237] width 18 height 16
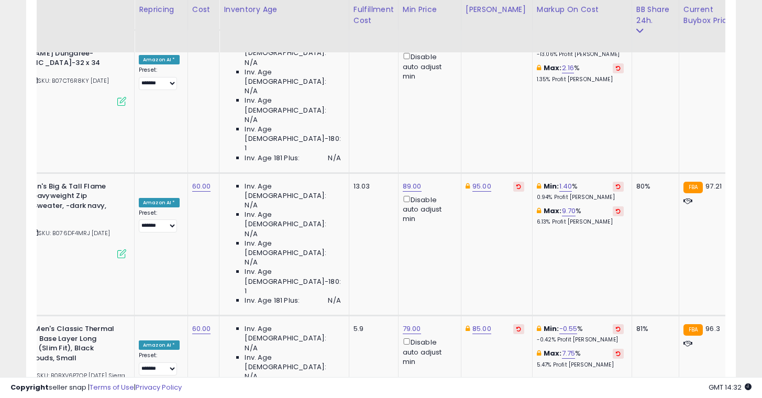
scroll to position [0, 104]
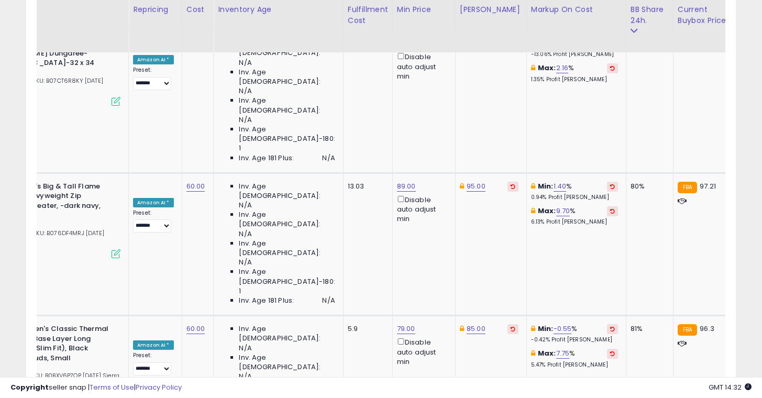
click at [515, 237] on button "button" at bounding box center [506, 233] width 18 height 16
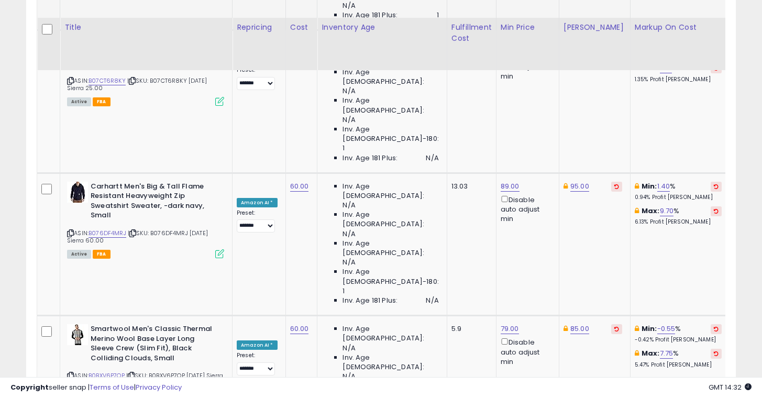
scroll to position [1327, 0]
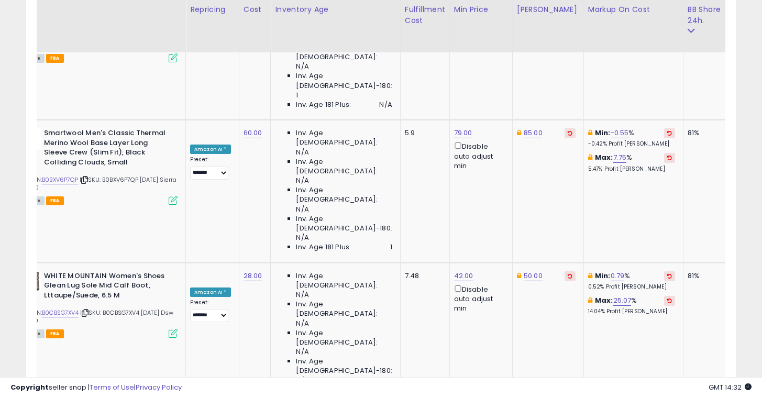
scroll to position [0, 0]
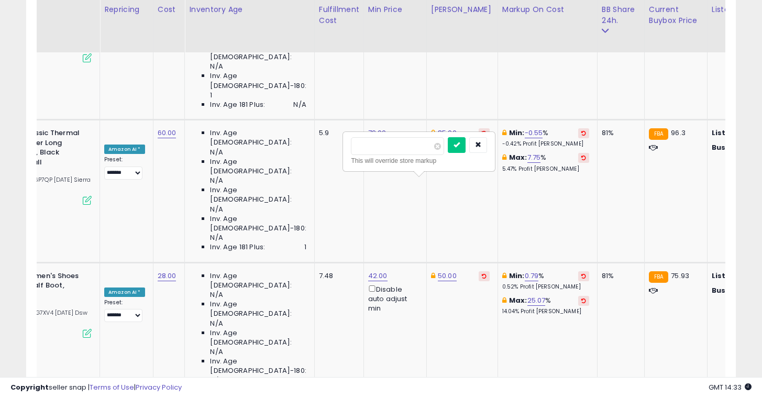
scroll to position [0, 139]
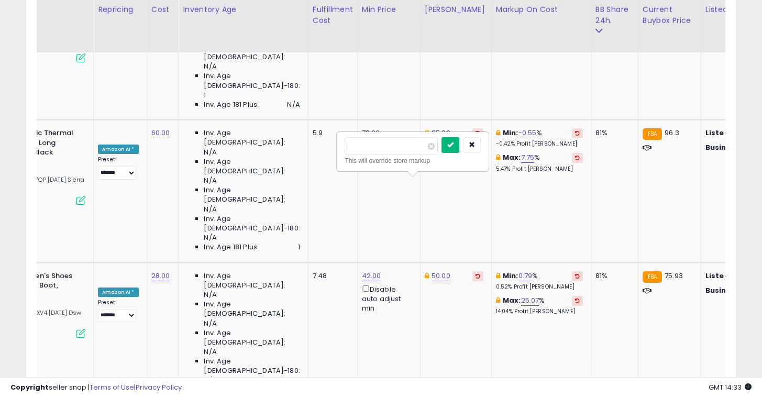
click at [453, 142] on icon "submit" at bounding box center [450, 144] width 6 height 6
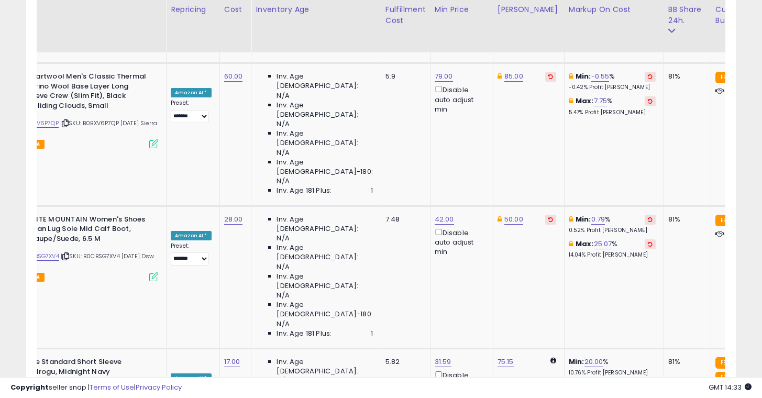
scroll to position [0, 0]
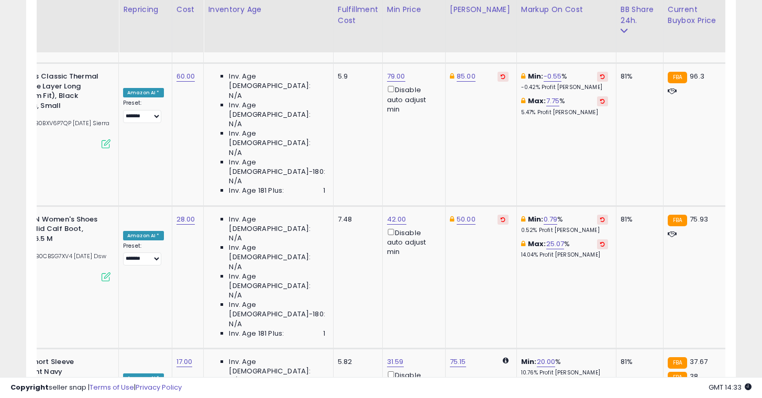
click at [557, 159] on icon "submit" at bounding box center [554, 160] width 6 height 6
click at [479, 163] on button "submit" at bounding box center [476, 160] width 18 height 16
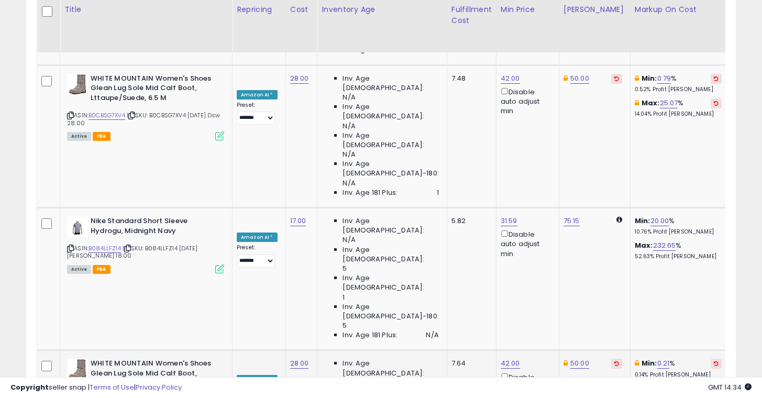
click at [597, 101] on button "submit" at bounding box center [589, 101] width 18 height 16
click at [534, 199] on button "submit" at bounding box center [526, 192] width 18 height 16
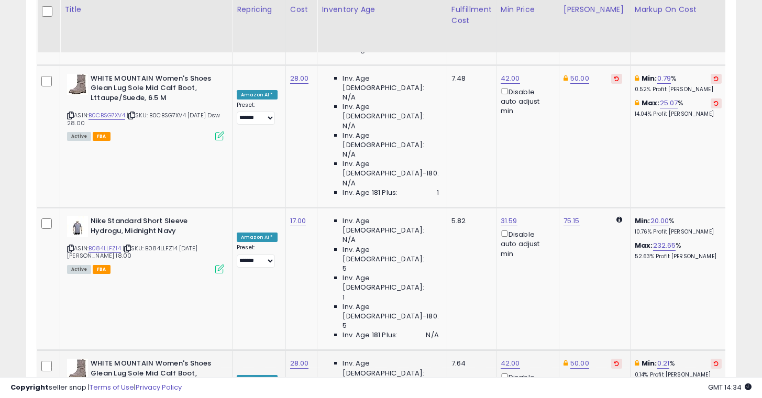
click at [595, 198] on button "submit" at bounding box center [589, 192] width 18 height 16
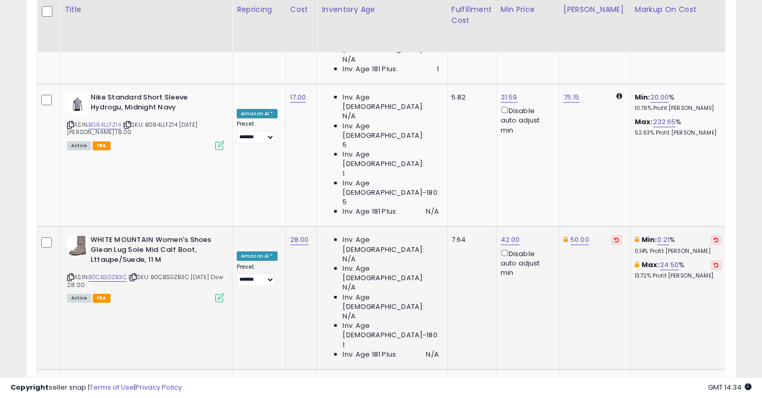
scroll to position [1814, 0]
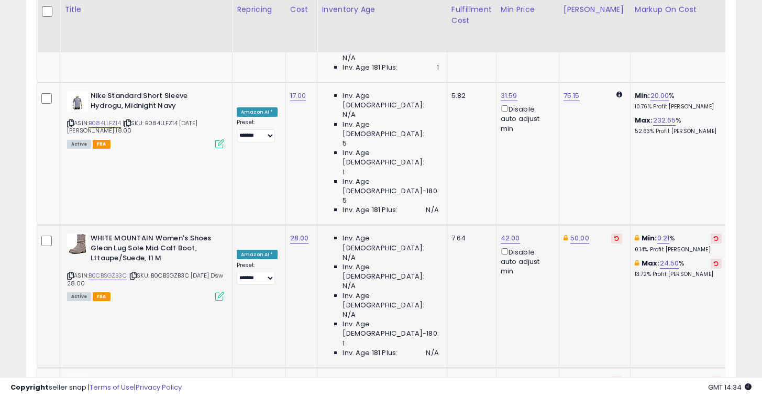
click at [596, 156] on button "submit" at bounding box center [587, 148] width 18 height 16
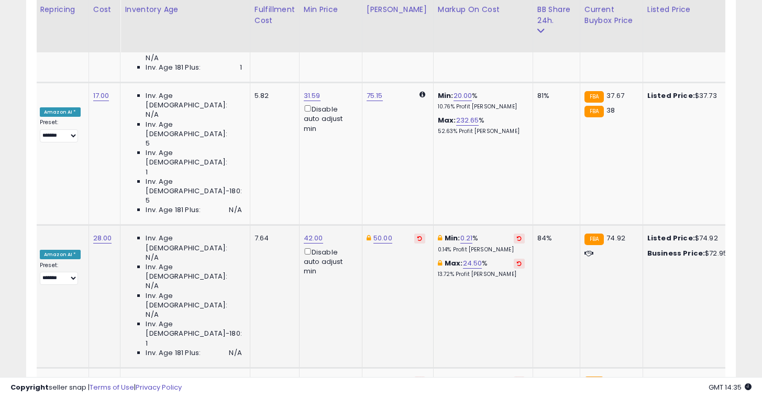
scroll to position [0, 222]
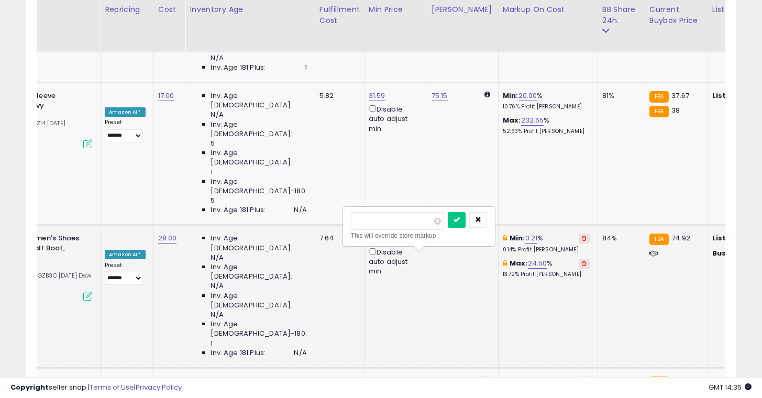
scroll to position [0, 0]
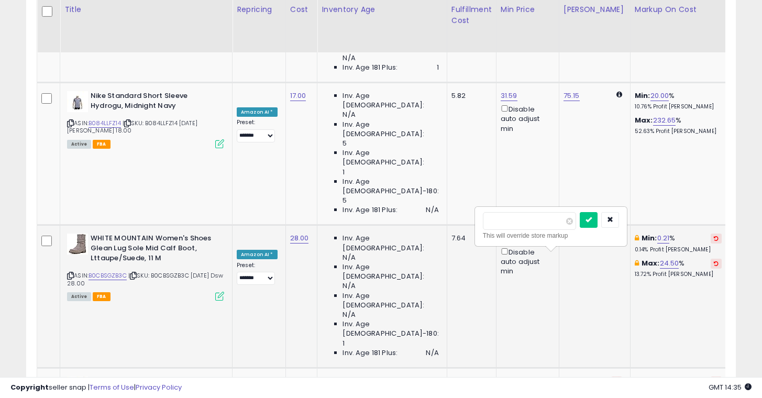
click at [539, 219] on input "*****" at bounding box center [529, 221] width 93 height 18
click at [595, 215] on button "submit" at bounding box center [589, 220] width 18 height 16
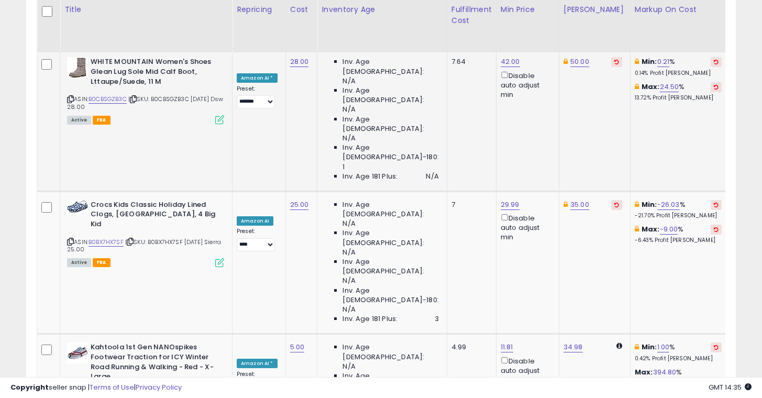
scroll to position [1989, 0]
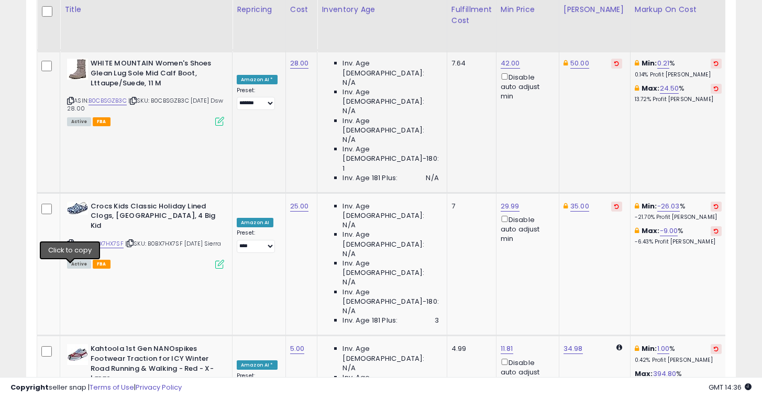
click at [595, 210] on button "submit" at bounding box center [589, 206] width 18 height 16
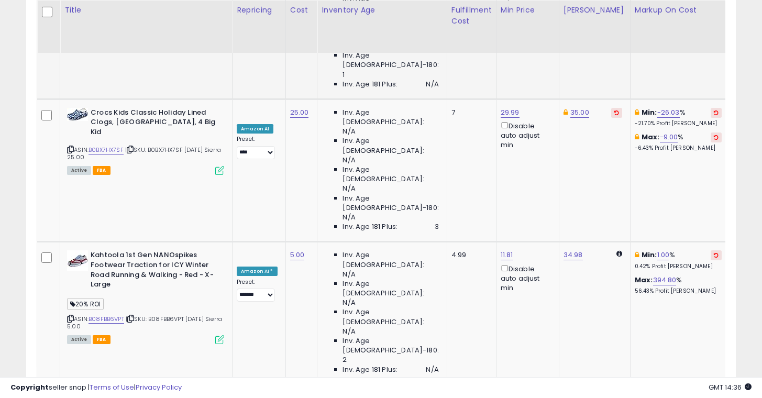
scroll to position [2083, 0]
click at [593, 185] on icon "submit" at bounding box center [589, 183] width 6 height 6
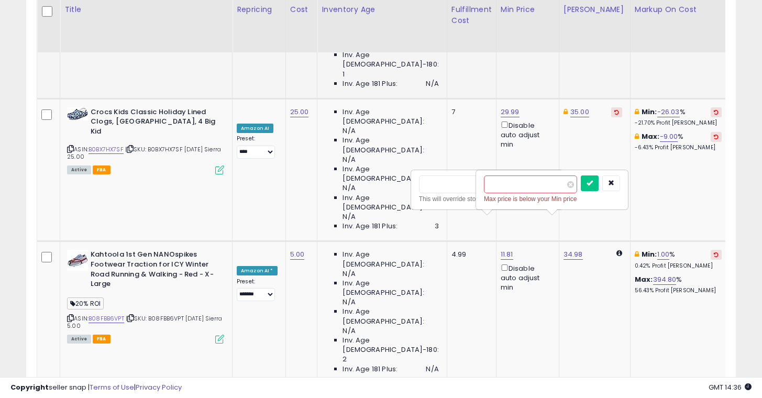
click at [627, 176] on div "** Max price is below your Min price" at bounding box center [551, 190] width 151 height 38
click at [620, 177] on button "button" at bounding box center [611, 183] width 18 height 16
click at [476, 190] on input "number" at bounding box center [465, 184] width 93 height 18
click at [528, 181] on icon "submit" at bounding box center [524, 183] width 6 height 6
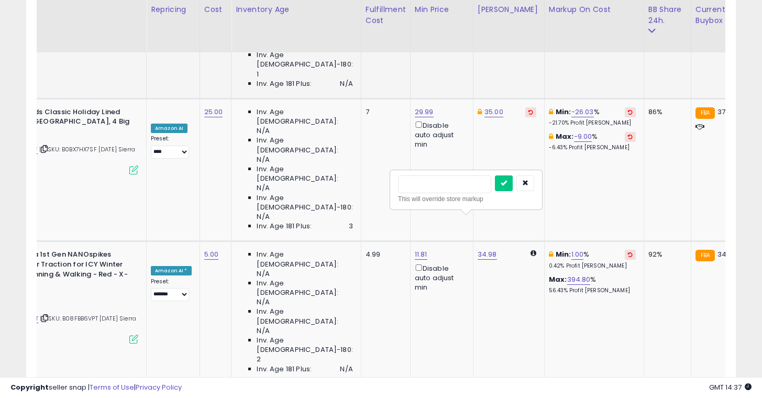
scroll to position [0, 91]
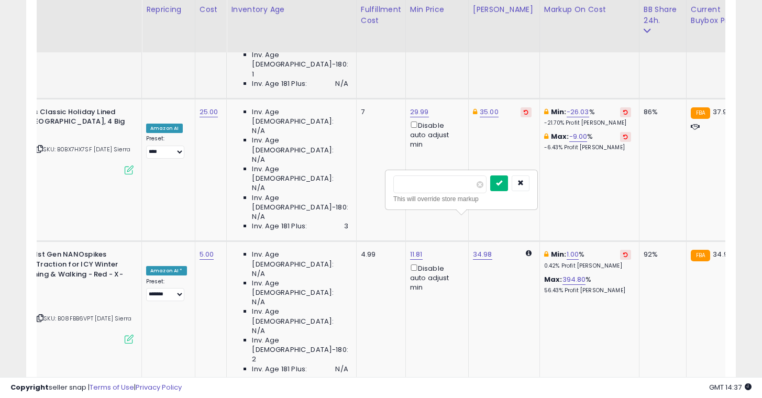
click at [503, 181] on button "submit" at bounding box center [499, 183] width 18 height 16
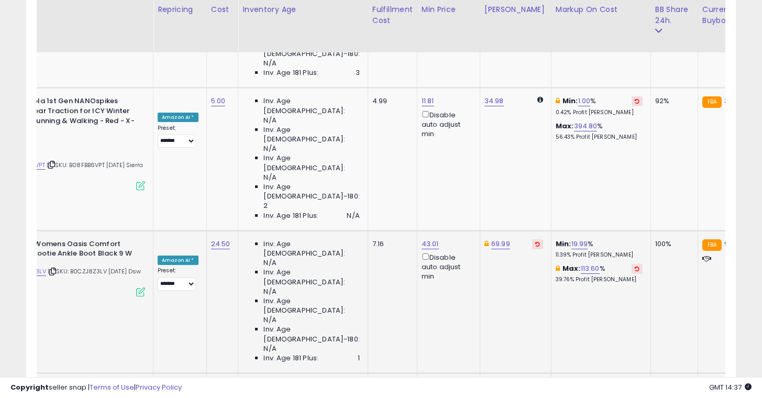
scroll to position [0, 0]
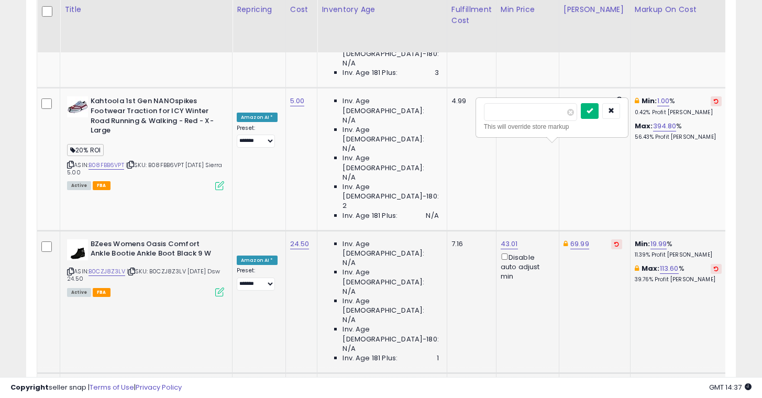
click at [598, 106] on button "submit" at bounding box center [590, 111] width 18 height 16
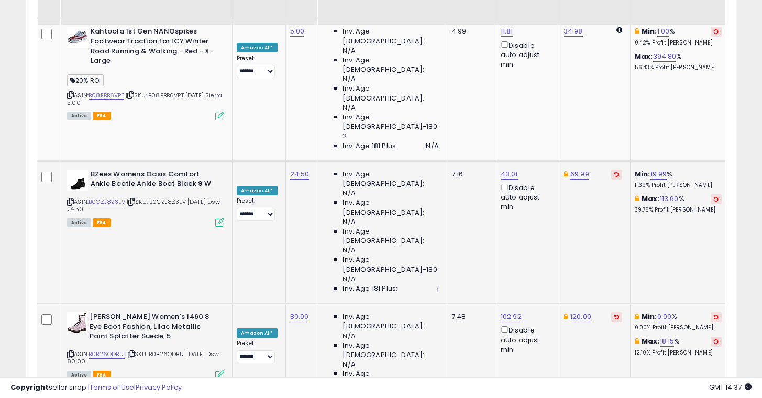
scroll to position [2314, 0]
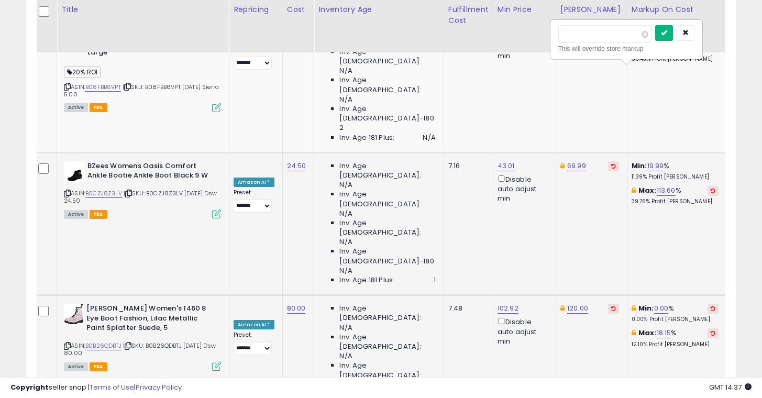
click at [673, 29] on button "submit" at bounding box center [664, 33] width 18 height 16
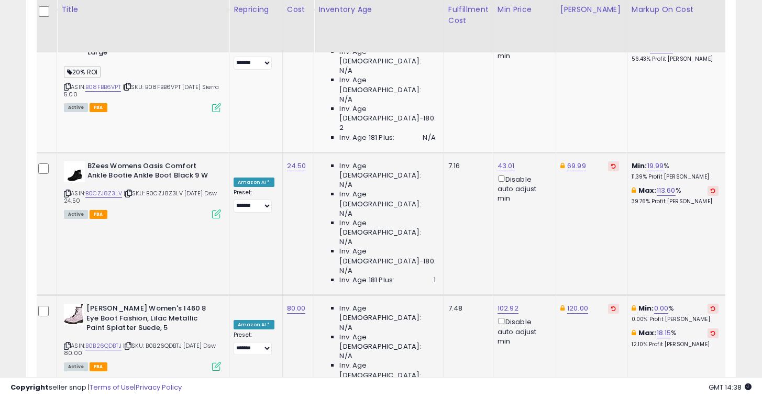
click at [595, 34] on icon "submit" at bounding box center [592, 32] width 6 height 6
click at [525, 124] on icon "submit" at bounding box center [521, 121] width 6 height 6
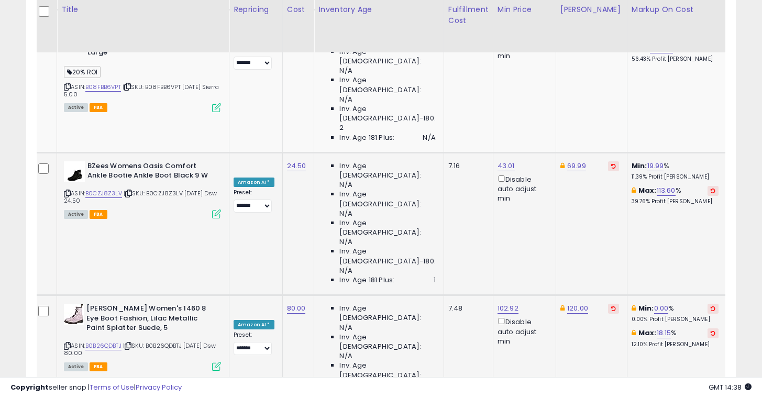
click at [594, 123] on button "submit" at bounding box center [585, 122] width 18 height 16
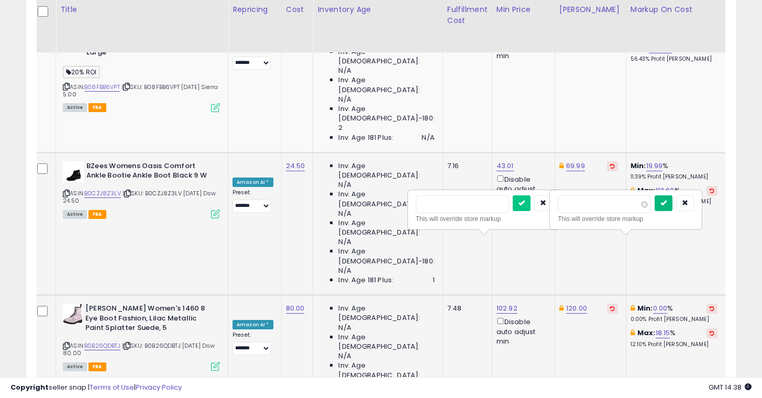
click at [672, 207] on button "submit" at bounding box center [663, 203] width 18 height 16
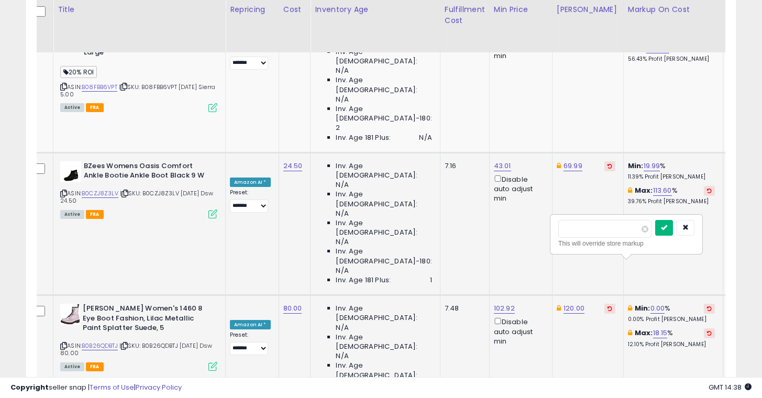
click at [668, 226] on button "submit" at bounding box center [664, 228] width 18 height 16
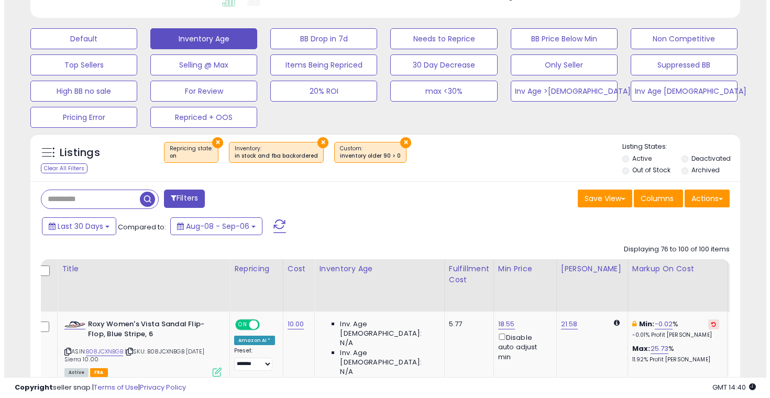
scroll to position [302, 0]
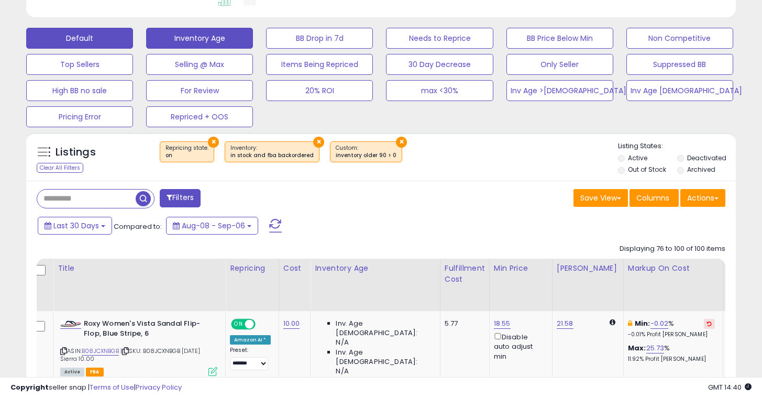
click at [124, 38] on button "Default" at bounding box center [79, 38] width 107 height 21
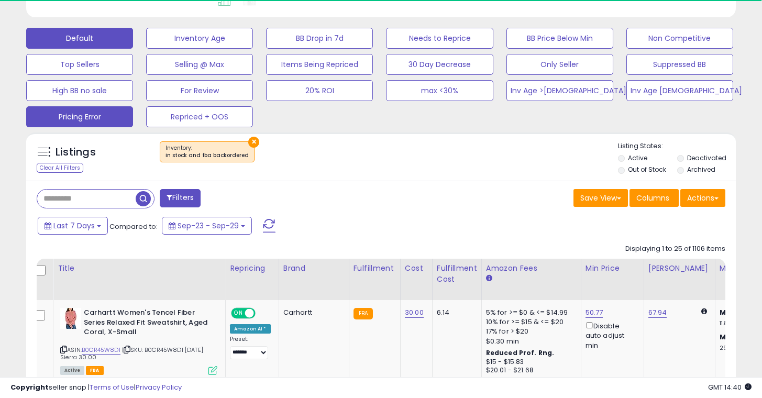
scroll to position [215, 410]
click at [54, 112] on button "Pricing Error" at bounding box center [79, 116] width 107 height 21
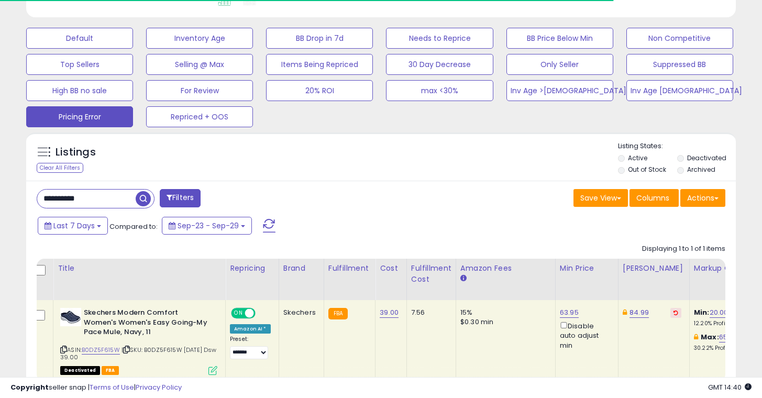
click at [76, 199] on input "**********" at bounding box center [86, 199] width 98 height 18
click at [76, 199] on input "**********" at bounding box center [119, 199] width 165 height 18
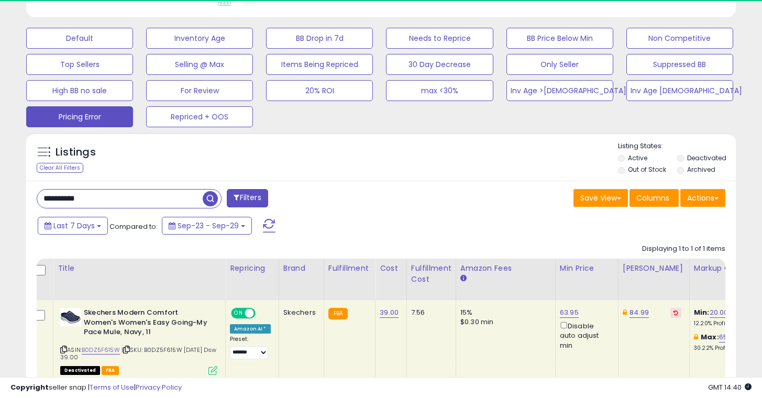
paste input "text"
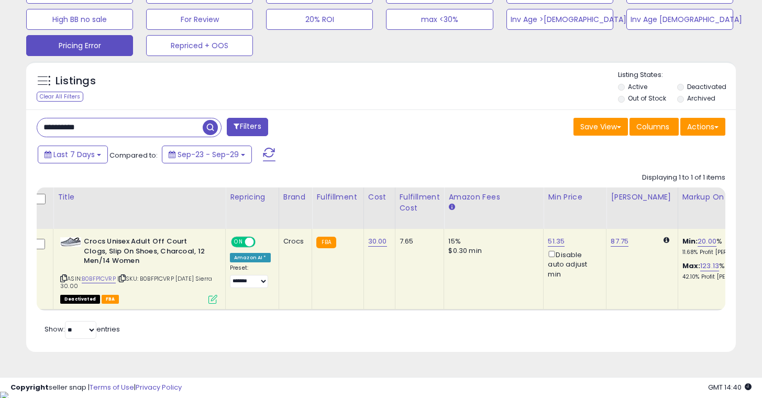
click at [615, 236] on td "87.75" at bounding box center [641, 269] width 71 height 81
click at [615, 237] on link "87.75" at bounding box center [619, 241] width 18 height 10
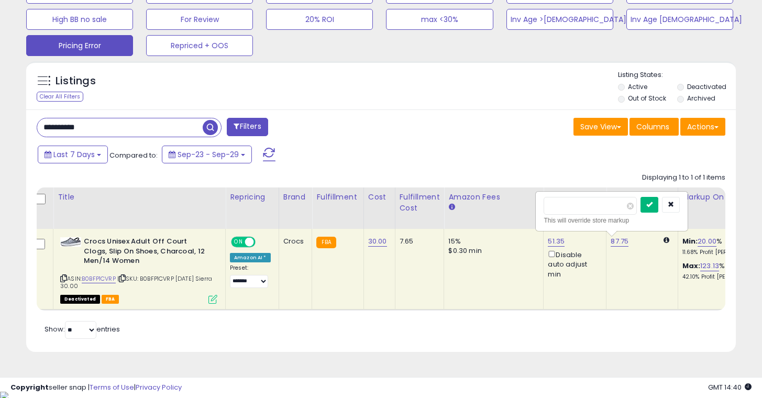
click at [652, 204] on icon "submit" at bounding box center [649, 204] width 6 height 6
